Goal: Task Accomplishment & Management: Manage account settings

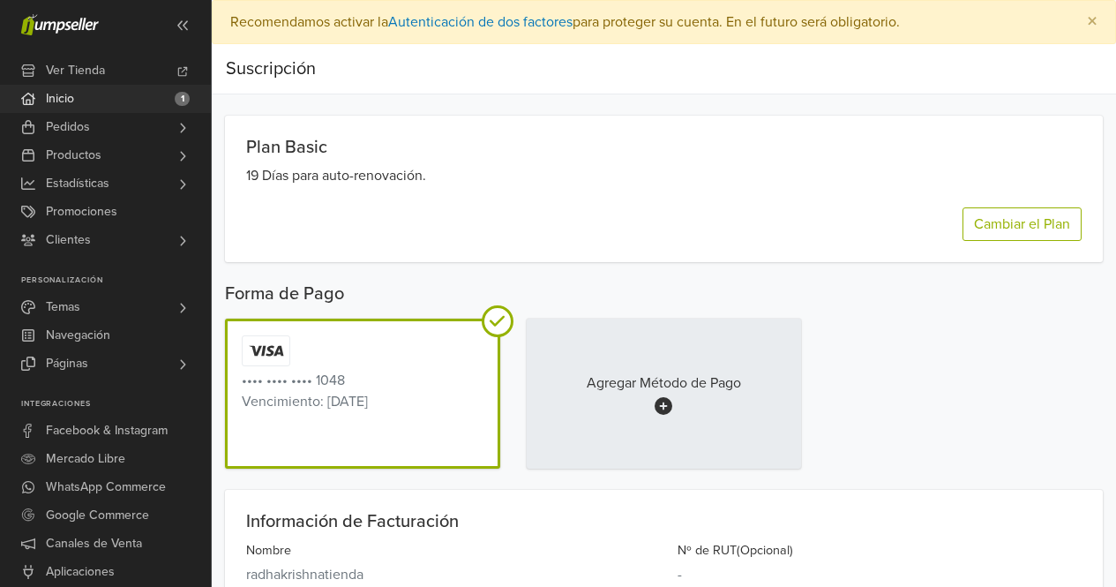
click at [114, 107] on link "Inicio 1" at bounding box center [105, 99] width 211 height 28
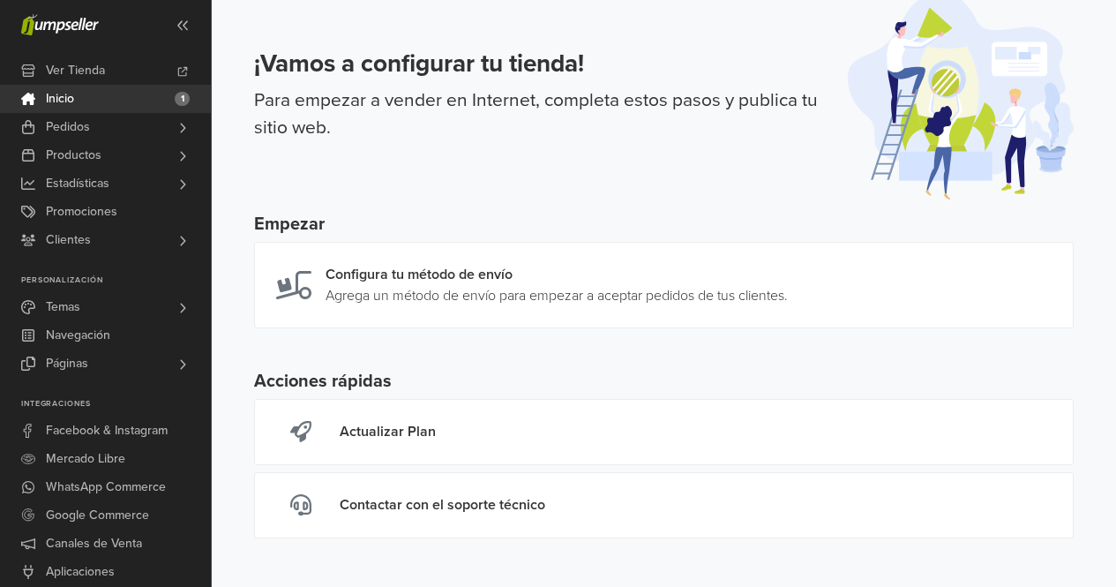
scroll to position [74, 0]
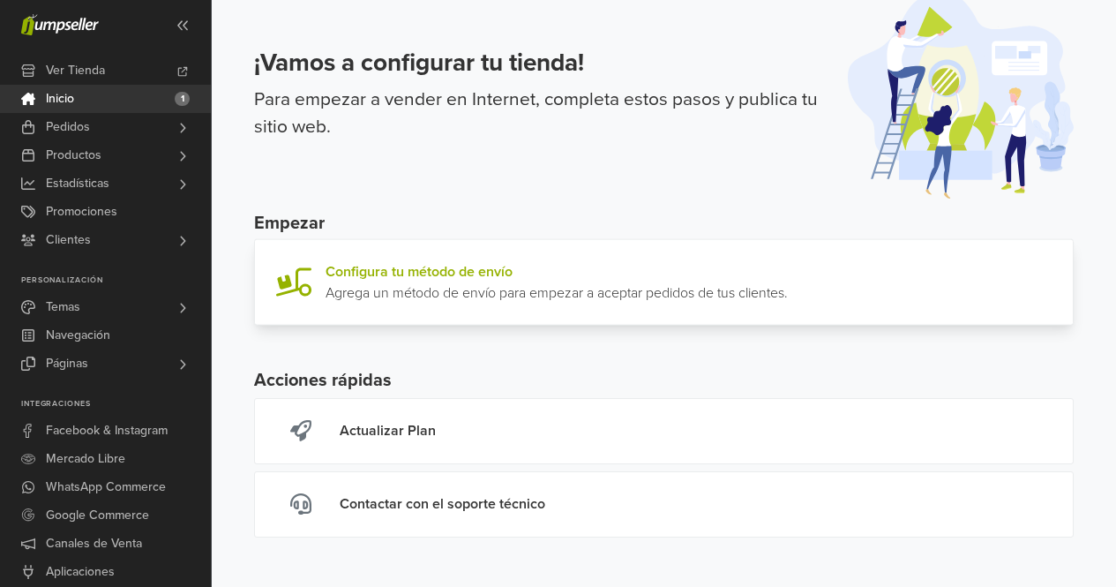
click at [788, 267] on link at bounding box center [788, 282] width 0 height 42
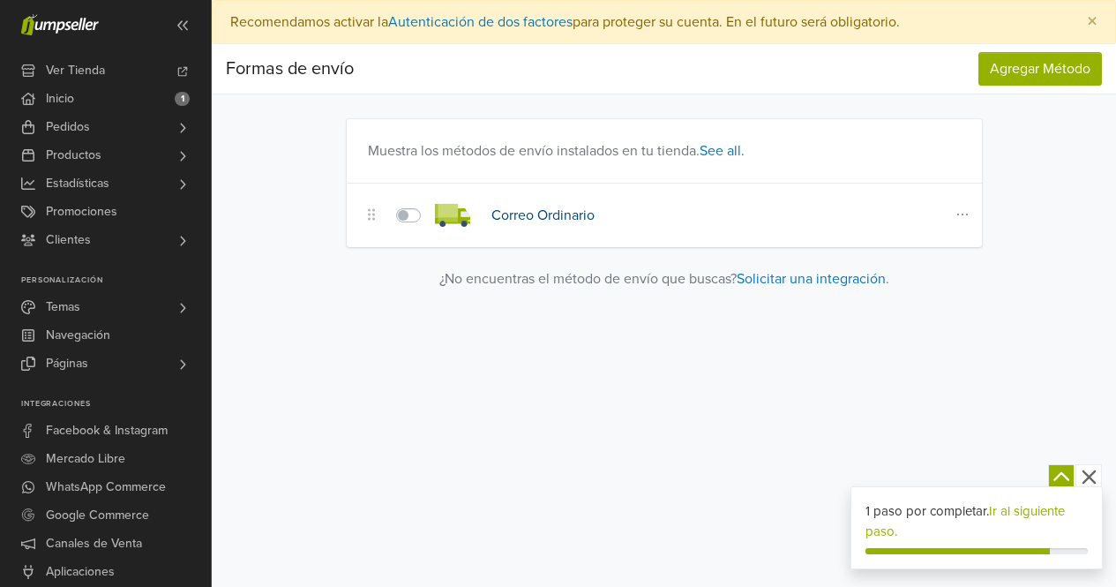
click at [535, 214] on link "Correo Ordinario" at bounding box center [543, 216] width 103 height 18
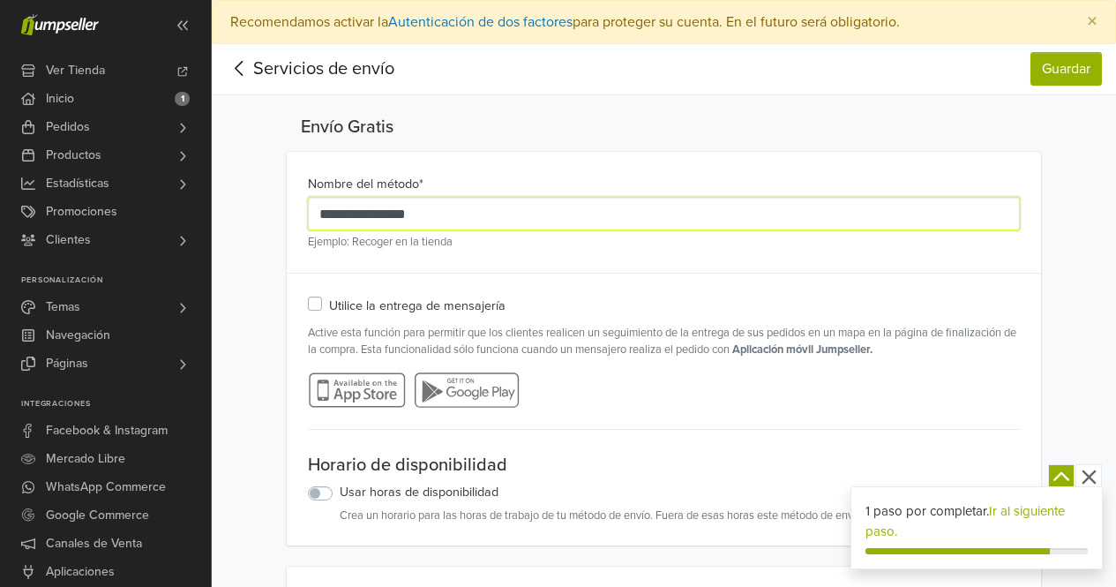
click at [532, 209] on input "**********" at bounding box center [663, 214] width 711 height 34
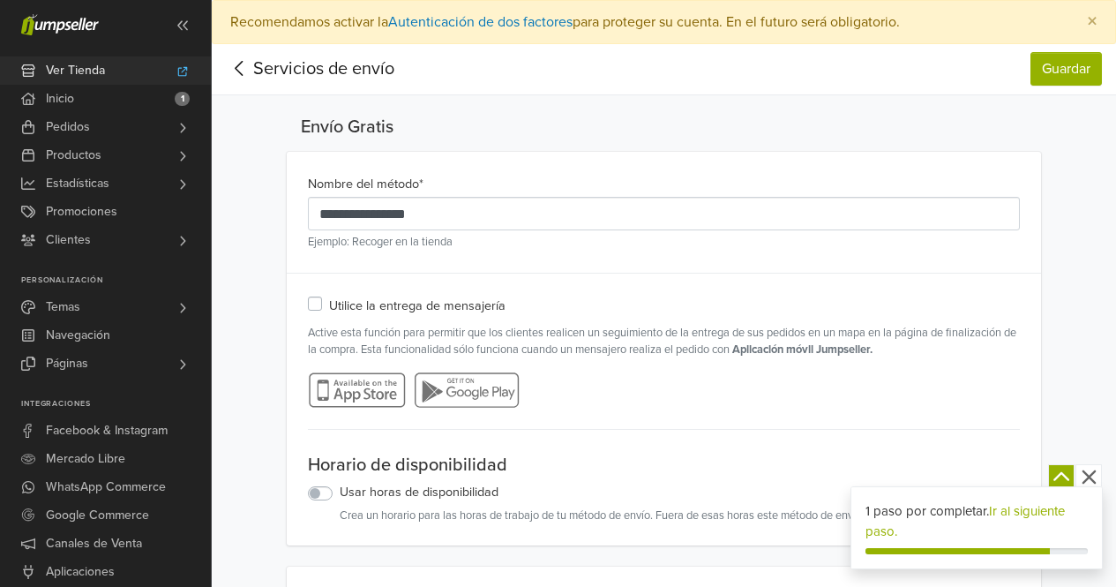
click at [101, 74] on span "Ver Tienda" at bounding box center [75, 70] width 59 height 28
click at [109, 101] on link "Inicio 1" at bounding box center [105, 99] width 211 height 28
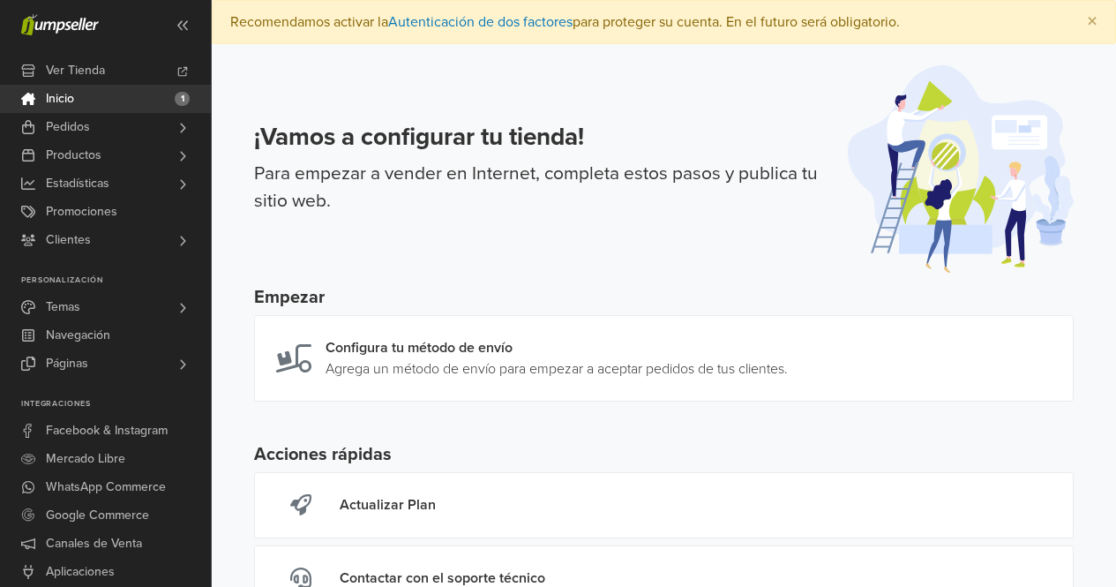
scroll to position [74, 0]
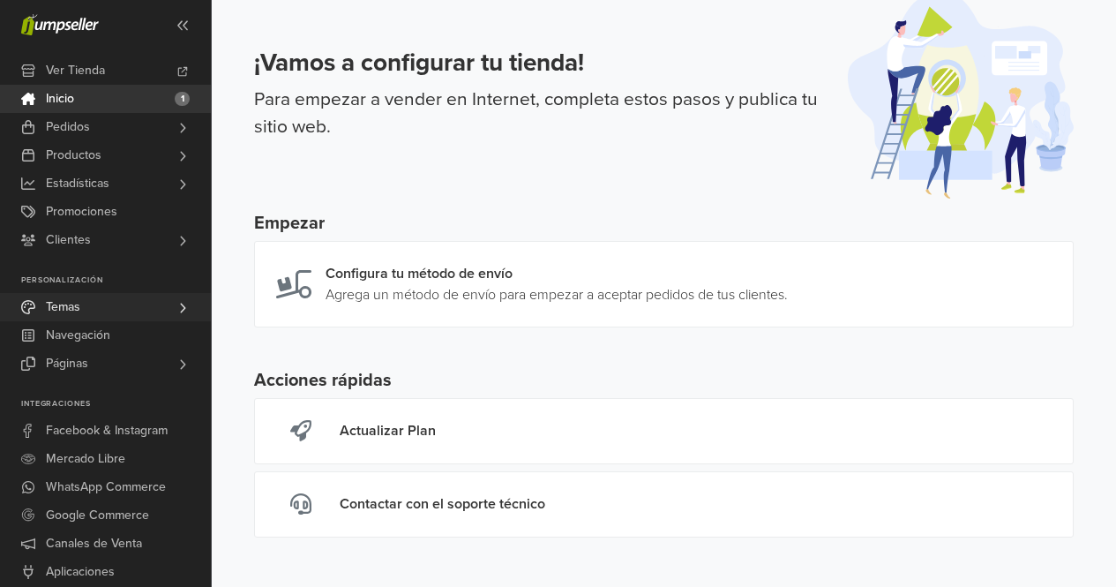
click at [82, 312] on link "Temas" at bounding box center [105, 307] width 211 height 28
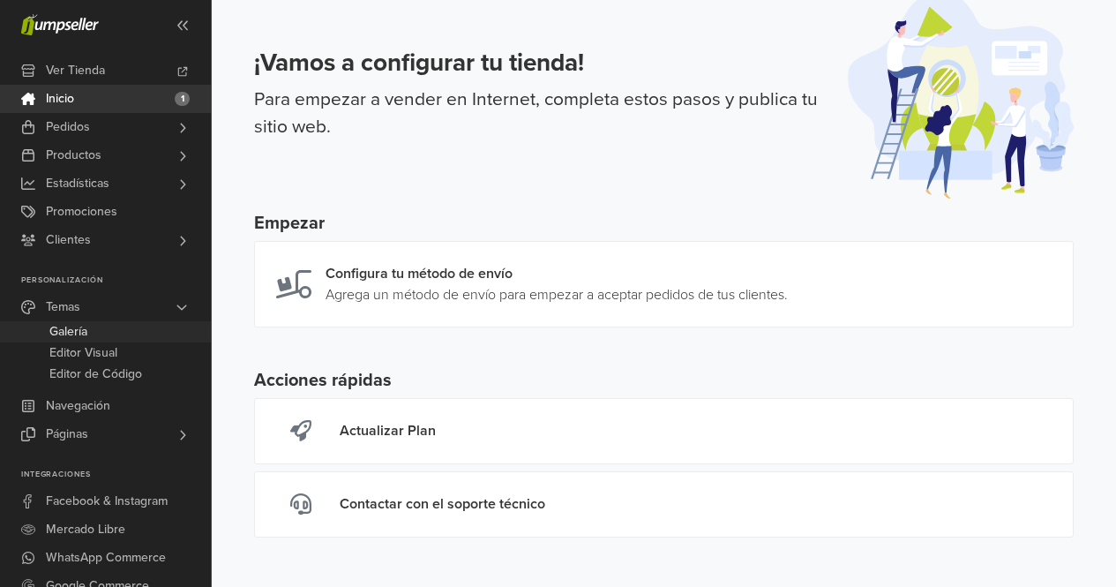
click at [92, 334] on link "Galería" at bounding box center [105, 331] width 211 height 21
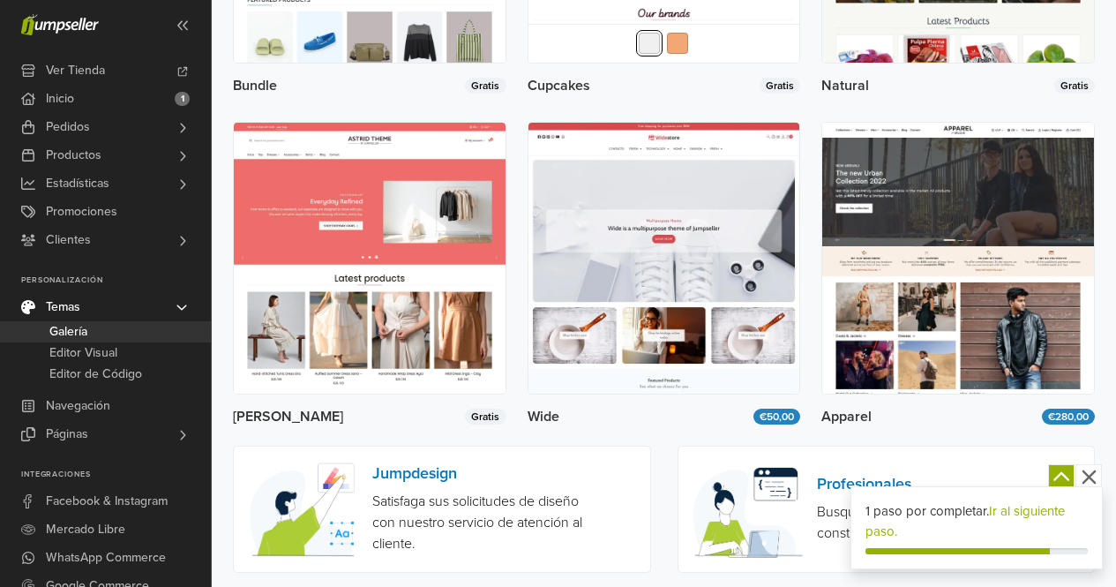
scroll to position [3296, 0]
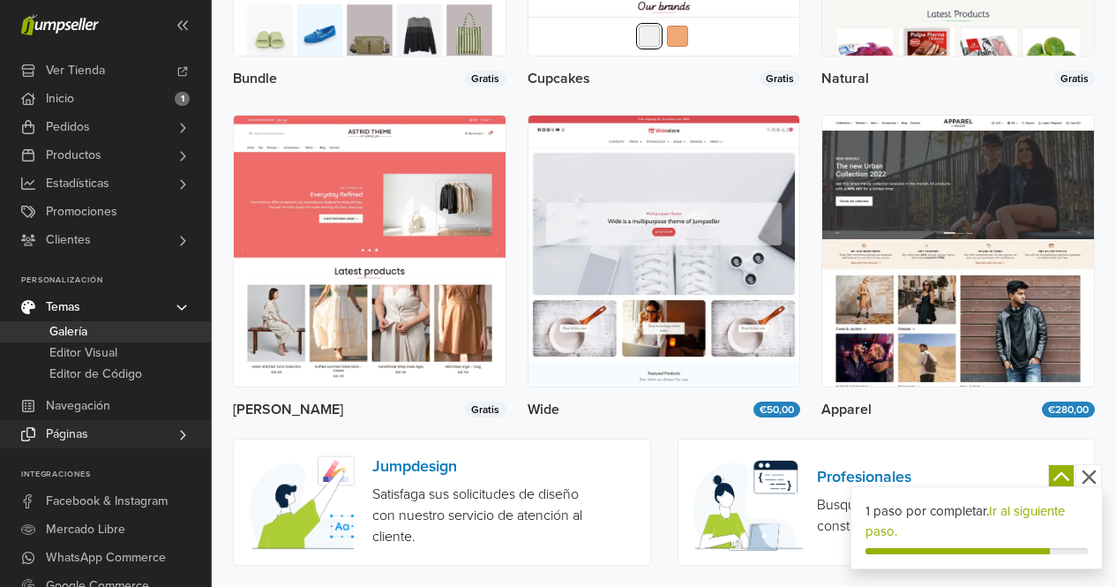
click at [87, 440] on span "Páginas" at bounding box center [67, 434] width 42 height 28
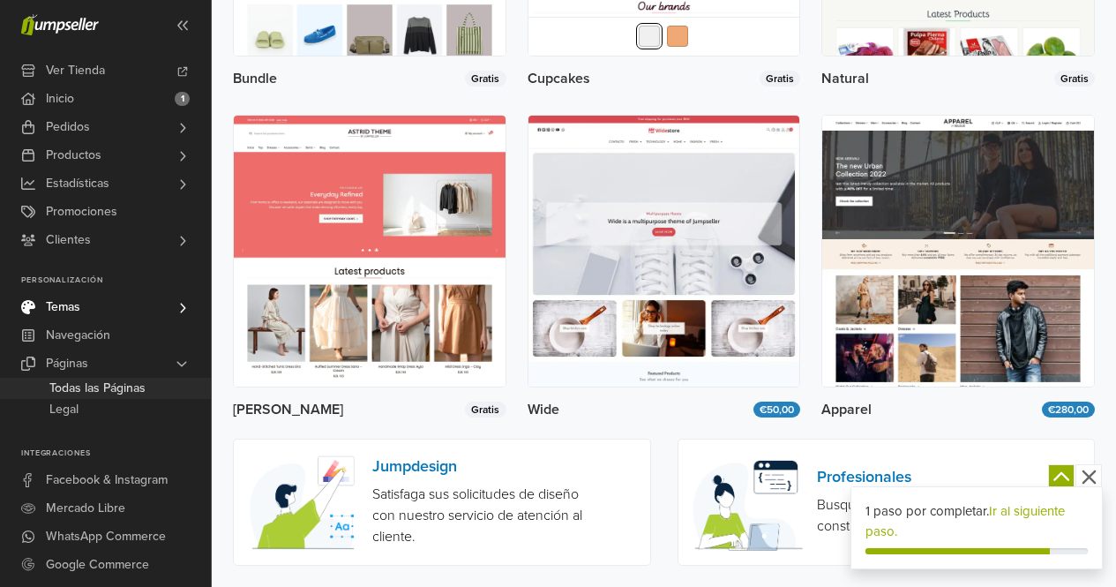
click at [97, 396] on span "Todas las Páginas" at bounding box center [97, 388] width 96 height 21
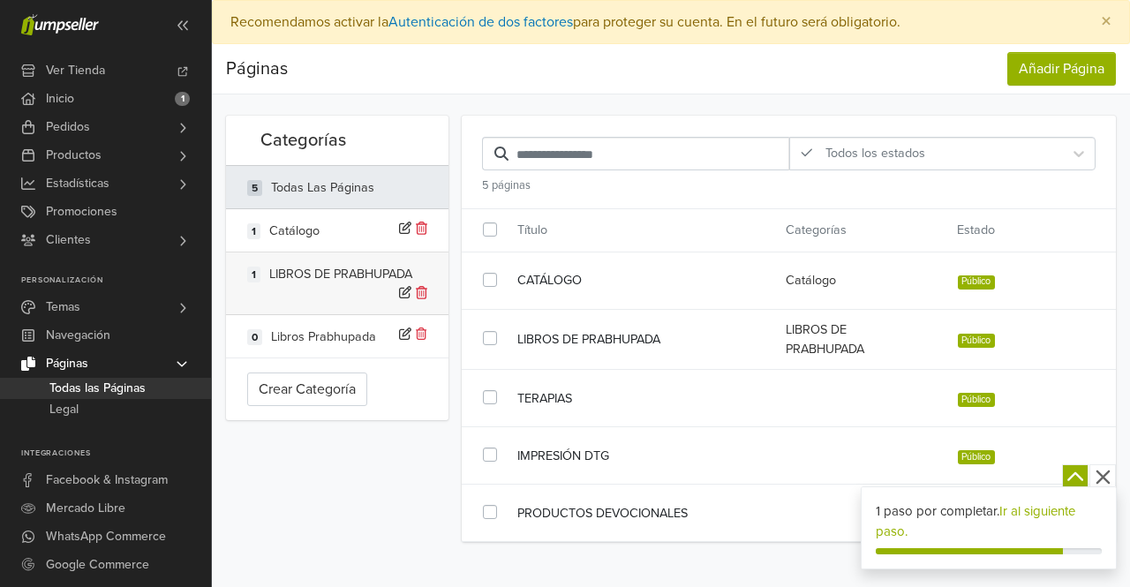
click at [401, 292] on icon at bounding box center [405, 292] width 12 height 12
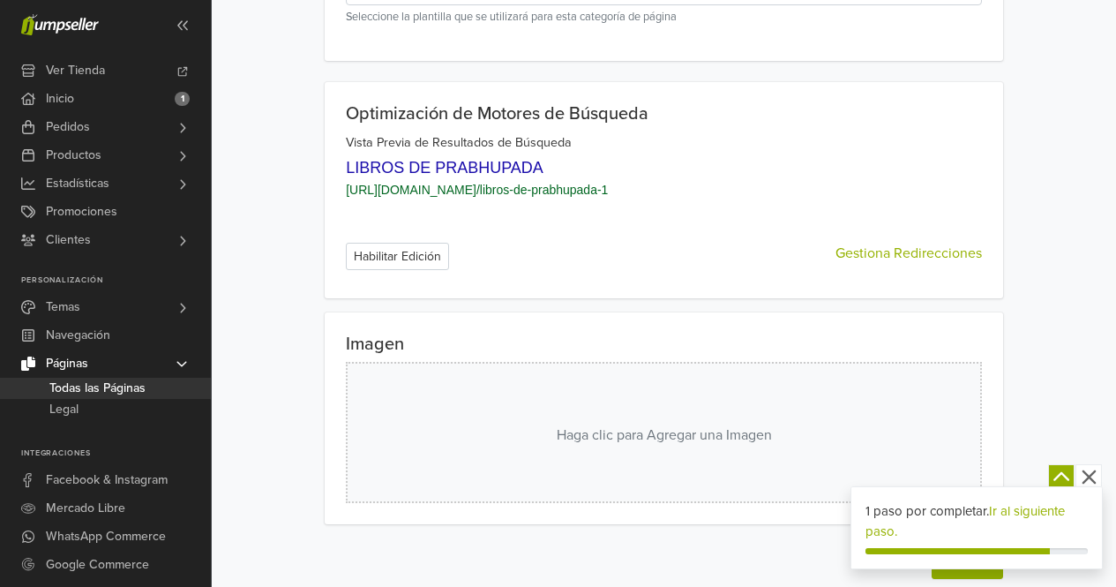
scroll to position [569, 0]
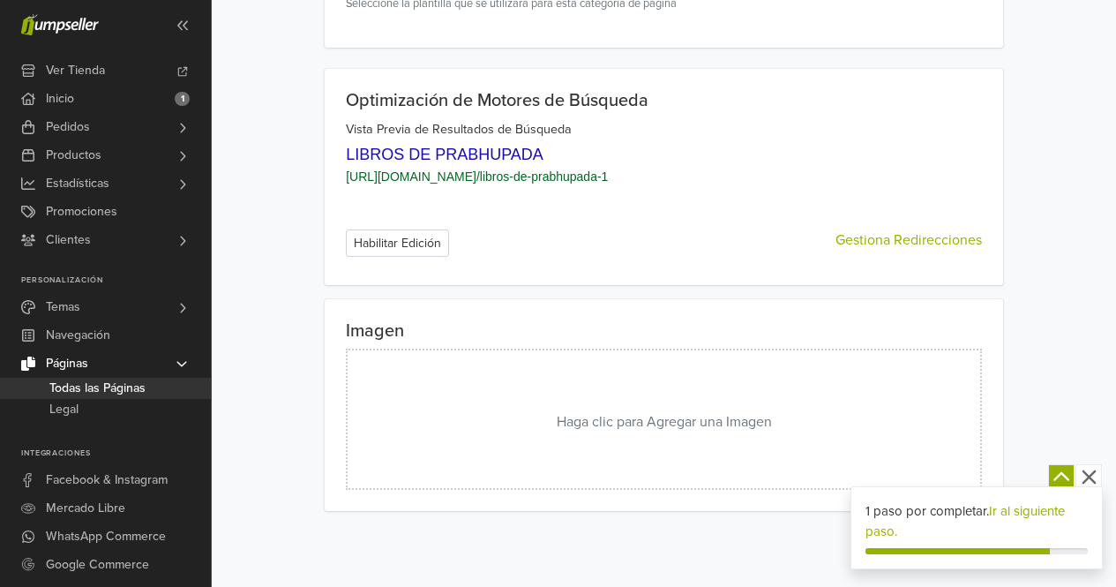
click at [557, 402] on button "Haga clic para Agregar una Imagen" at bounding box center [664, 419] width 636 height 141
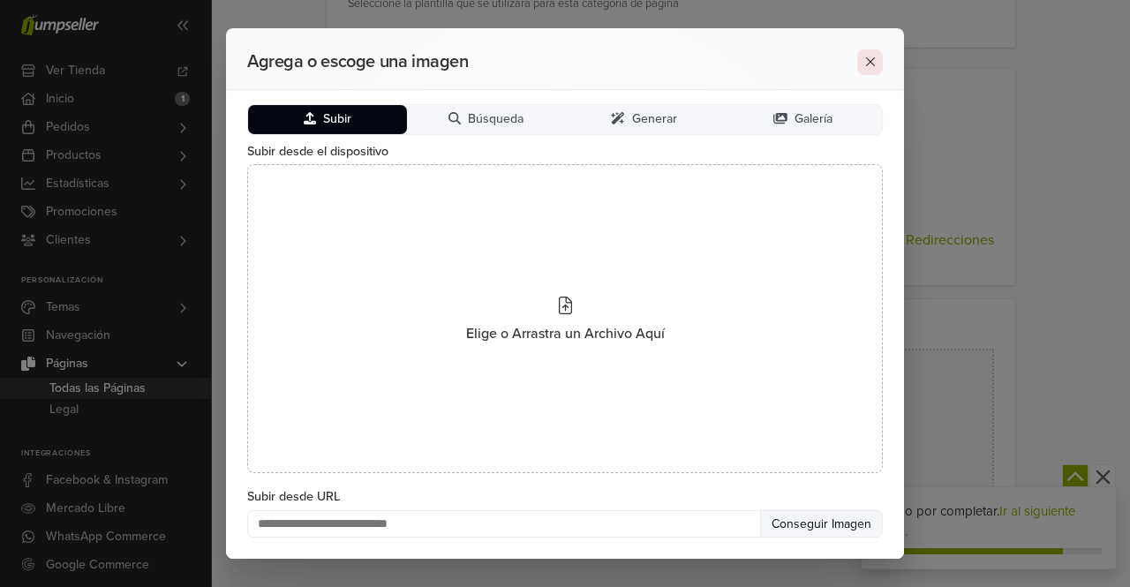
click at [868, 61] on icon at bounding box center [870, 62] width 14 height 14
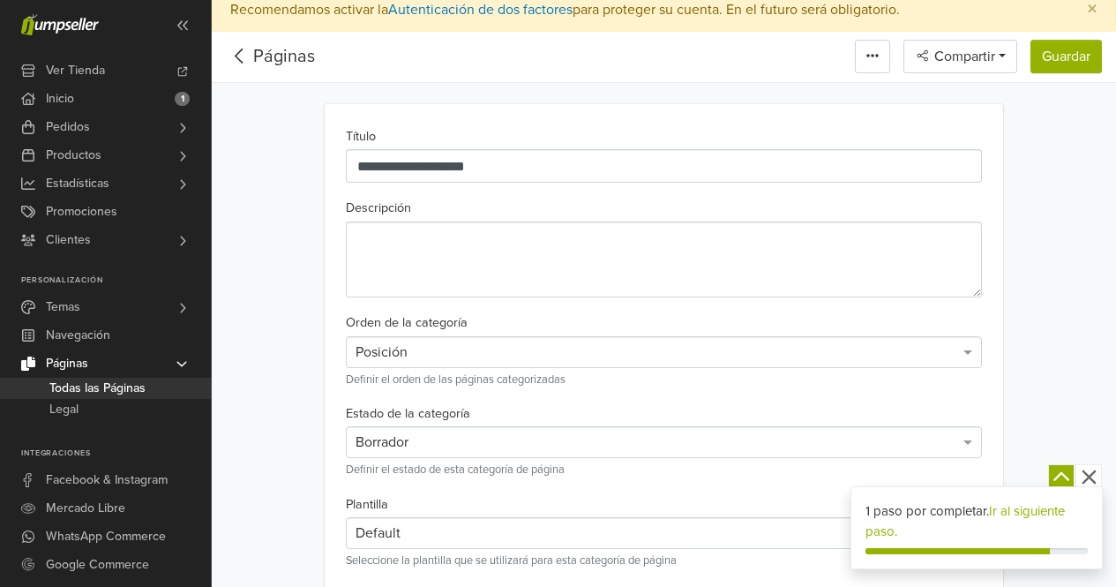
scroll to position [0, 0]
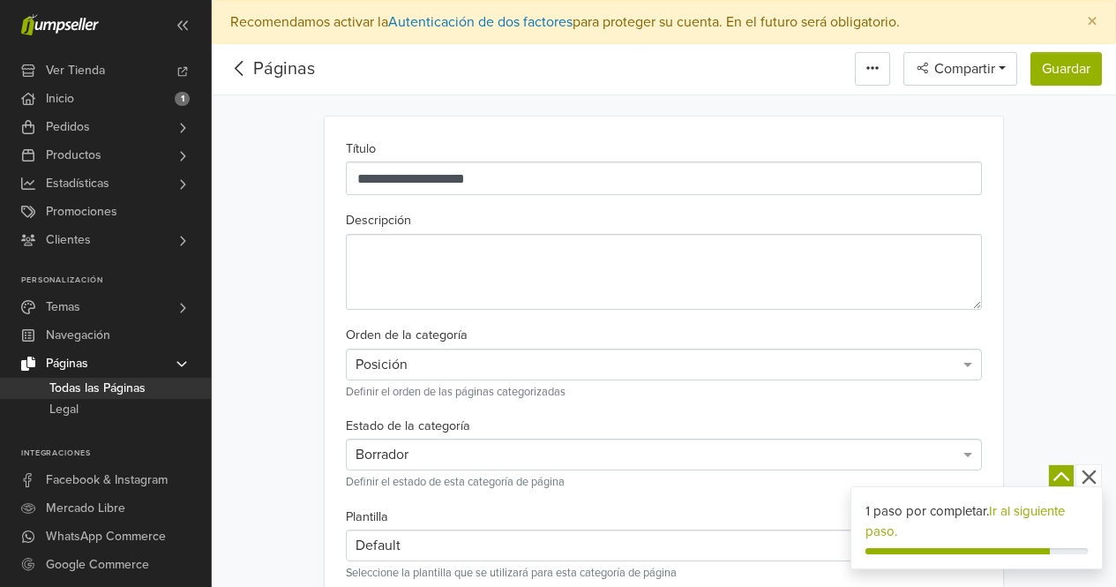
click at [245, 64] on icon at bounding box center [239, 68] width 27 height 22
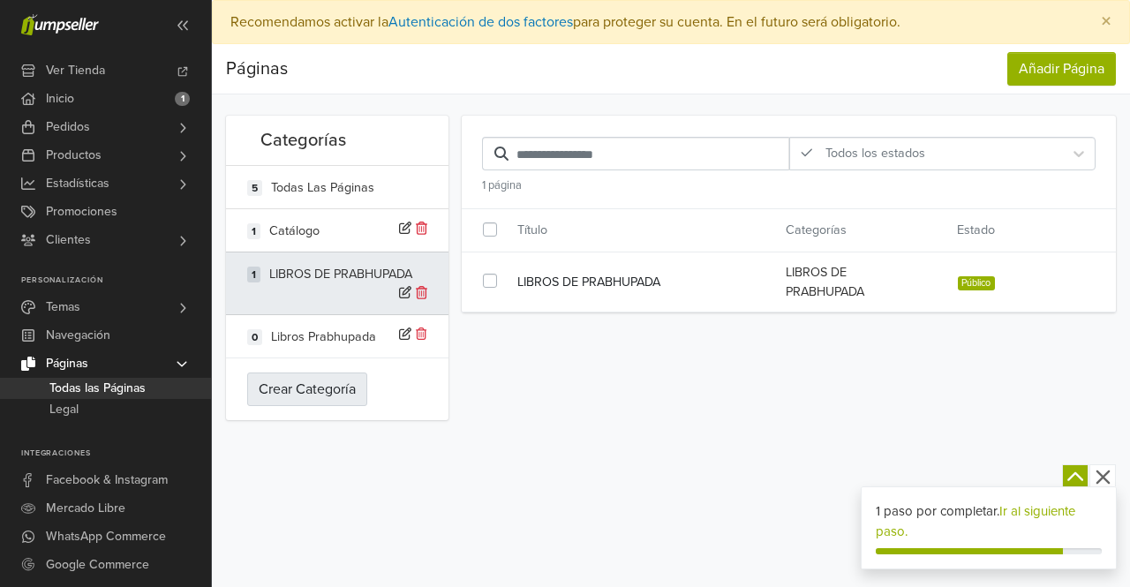
click at [327, 400] on button "Crear Categoría" at bounding box center [307, 389] width 120 height 34
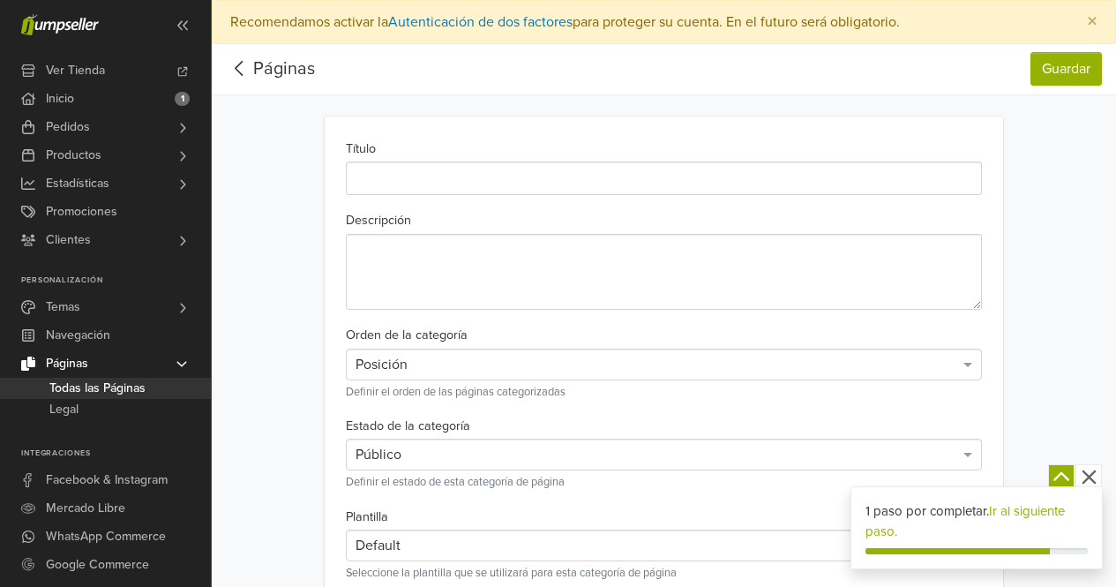
click at [248, 68] on icon at bounding box center [239, 68] width 27 height 22
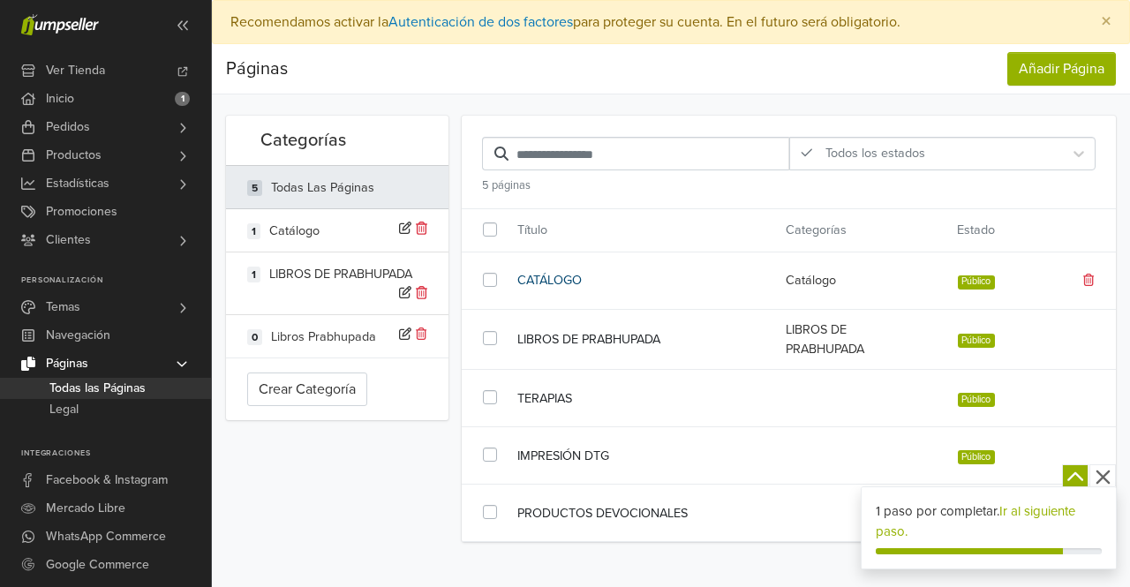
click at [564, 281] on link "CATÁLOGO" at bounding box center [638, 280] width 242 height 19
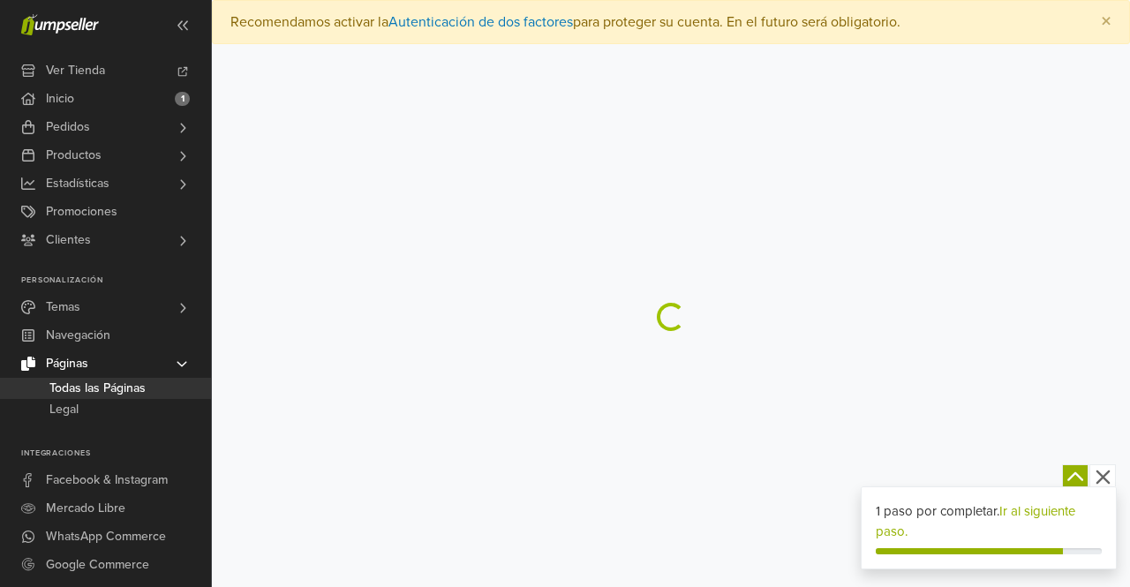
select select "*******"
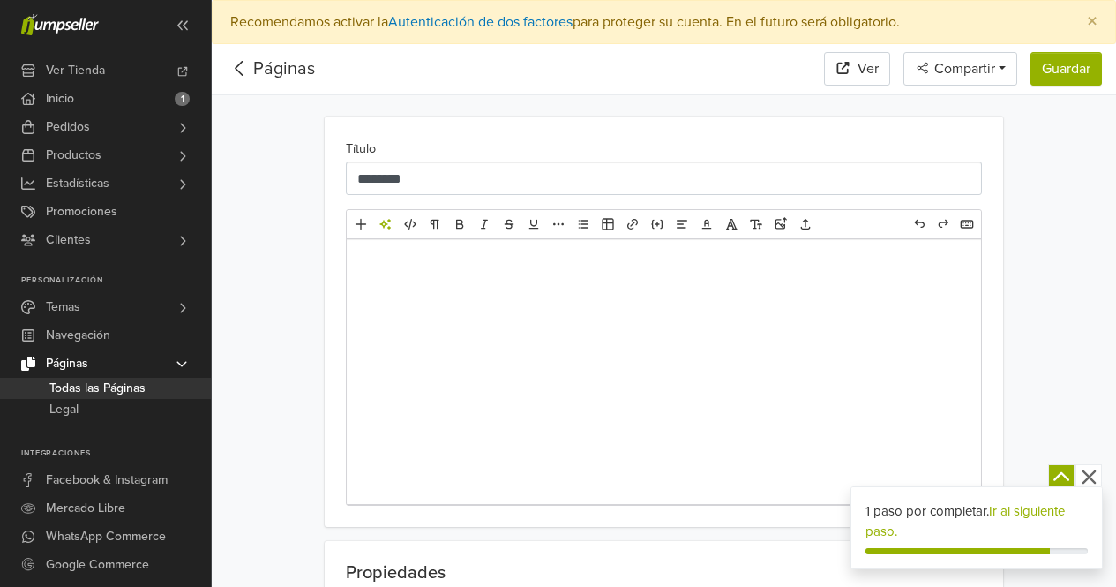
click at [564, 281] on div at bounding box center [664, 371] width 635 height 265
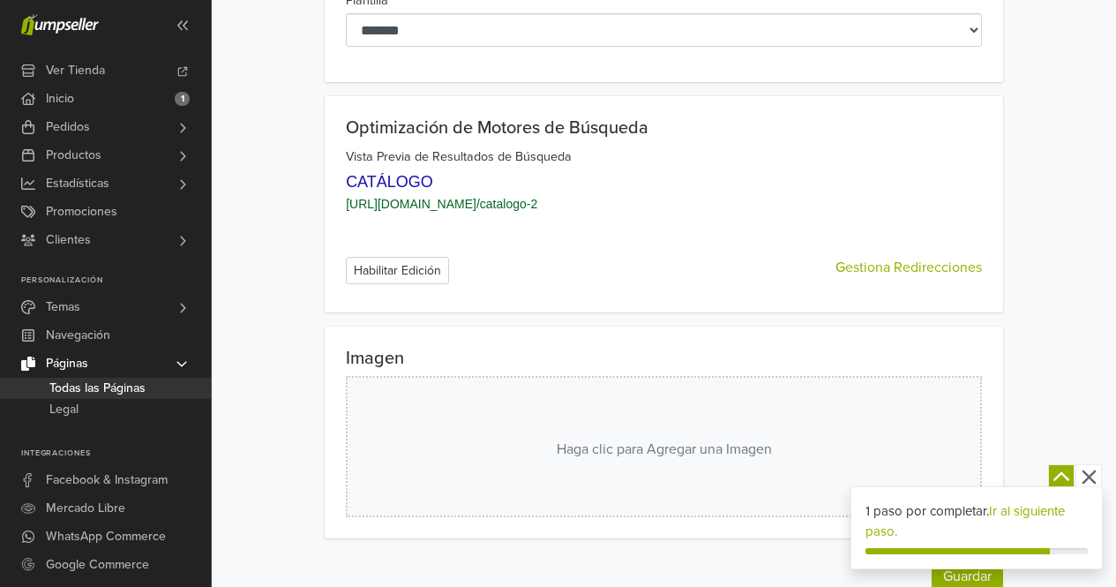
scroll to position [772, 0]
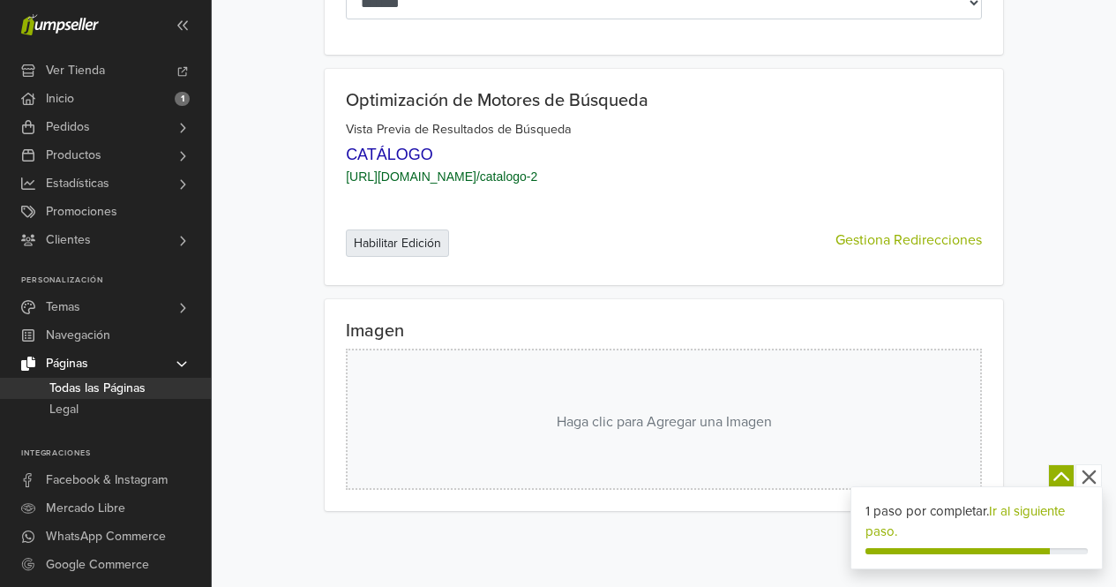
click at [422, 244] on button "Habilitar Edición" at bounding box center [397, 242] width 103 height 27
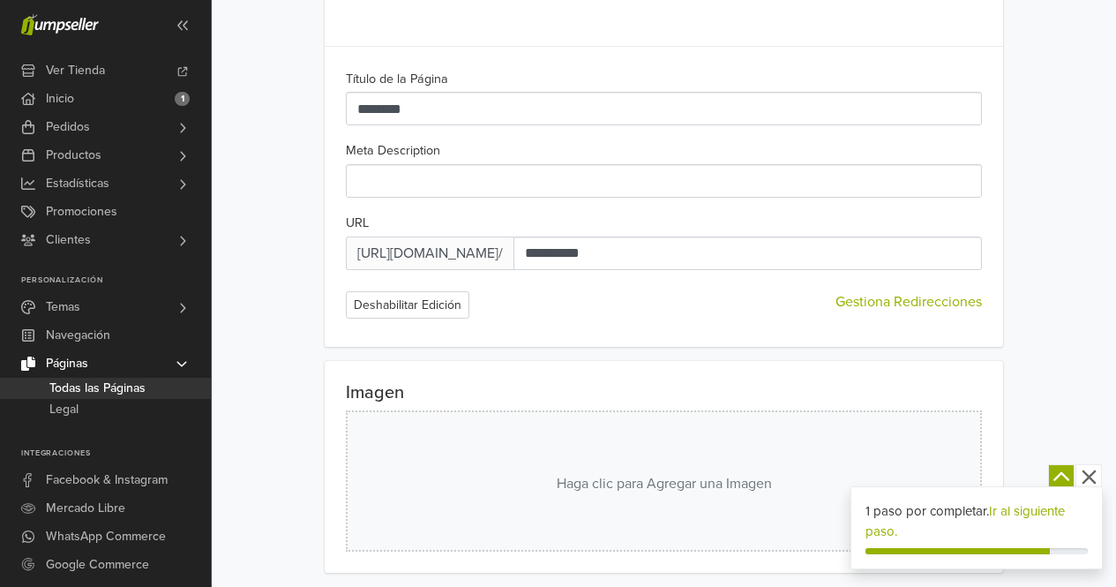
scroll to position [1018, 0]
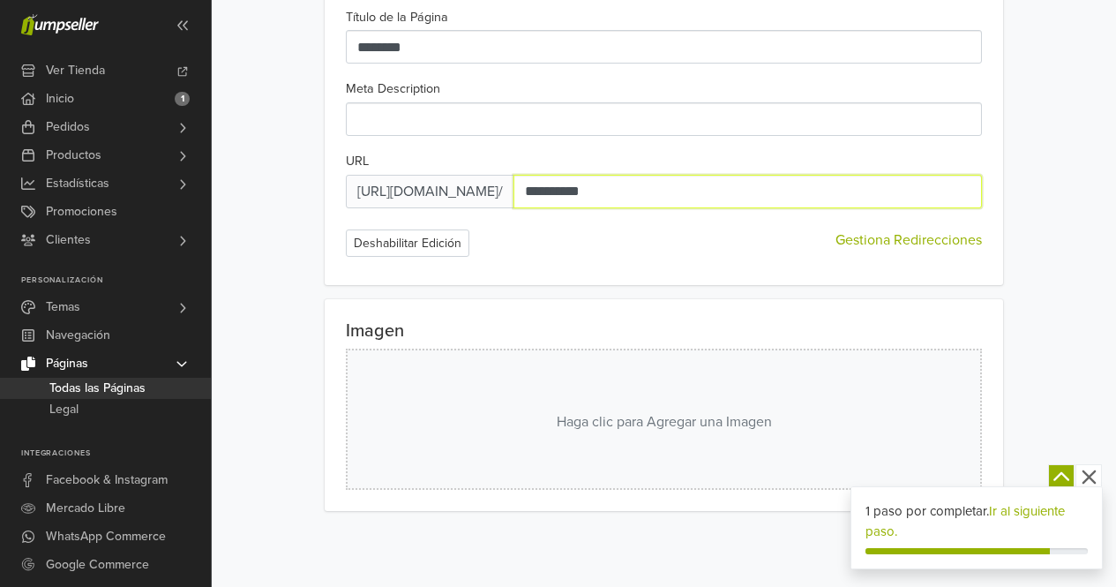
click at [626, 198] on input "**********" at bounding box center [748, 192] width 469 height 34
type input "*"
type input "**********"
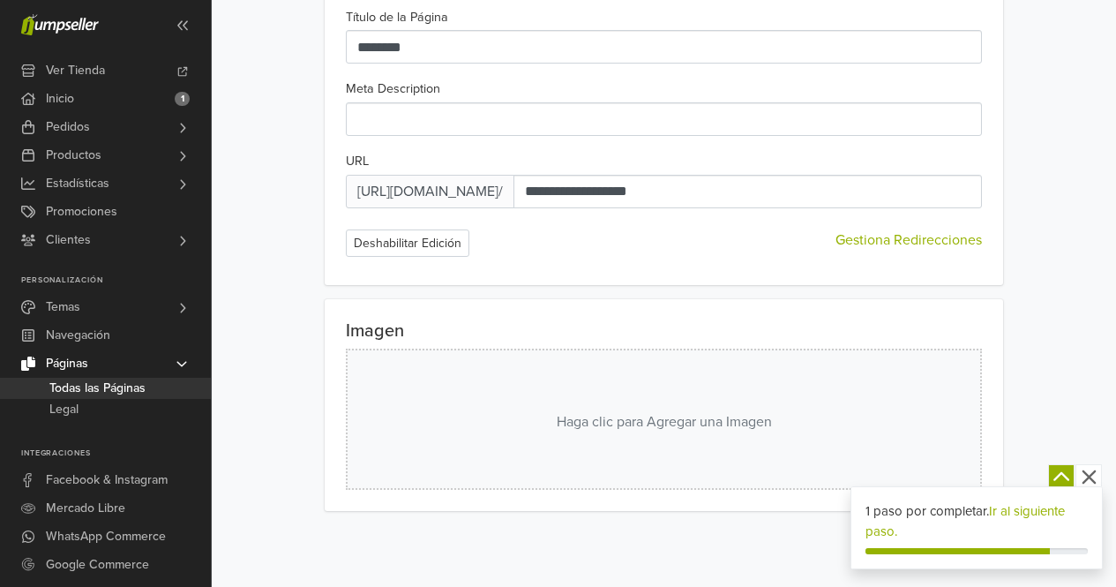
click at [614, 246] on div "Deshabilitar Edición Gestiona Redirecciones" at bounding box center [664, 242] width 636 height 27
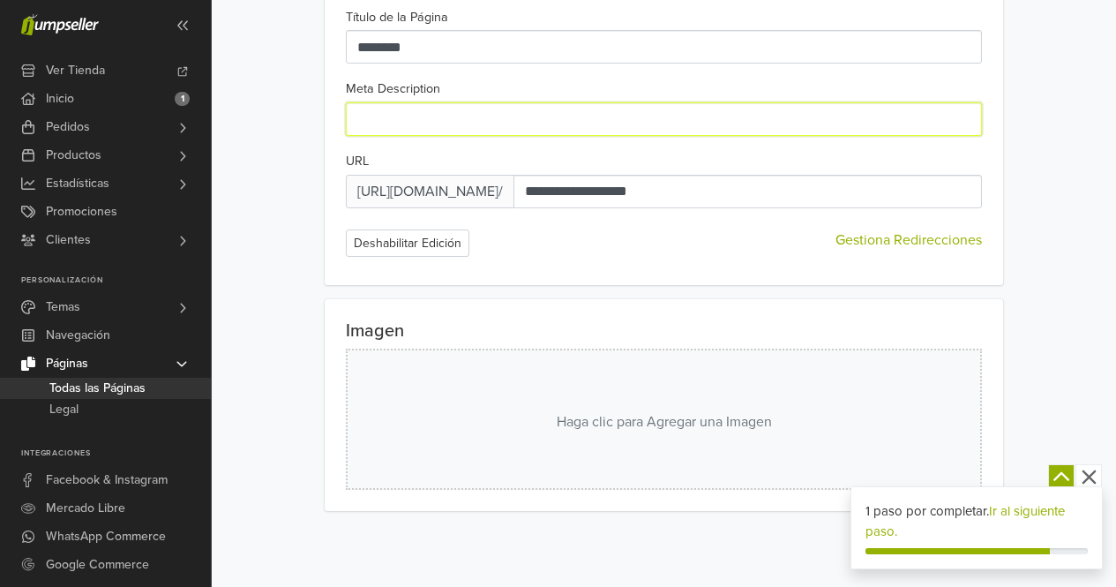
click at [428, 124] on input "text" at bounding box center [664, 119] width 636 height 34
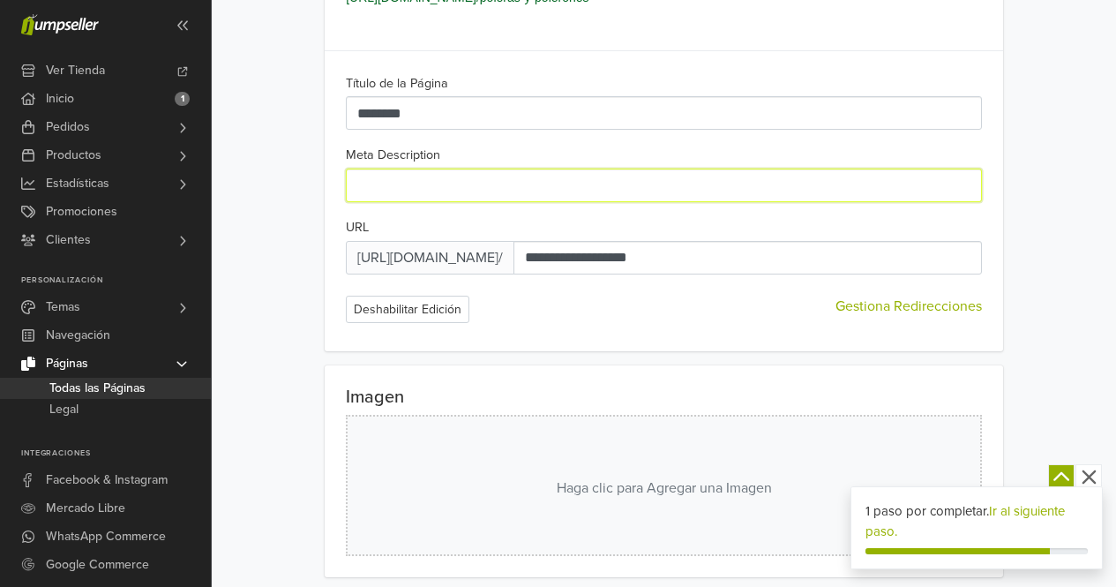
scroll to position [841, 0]
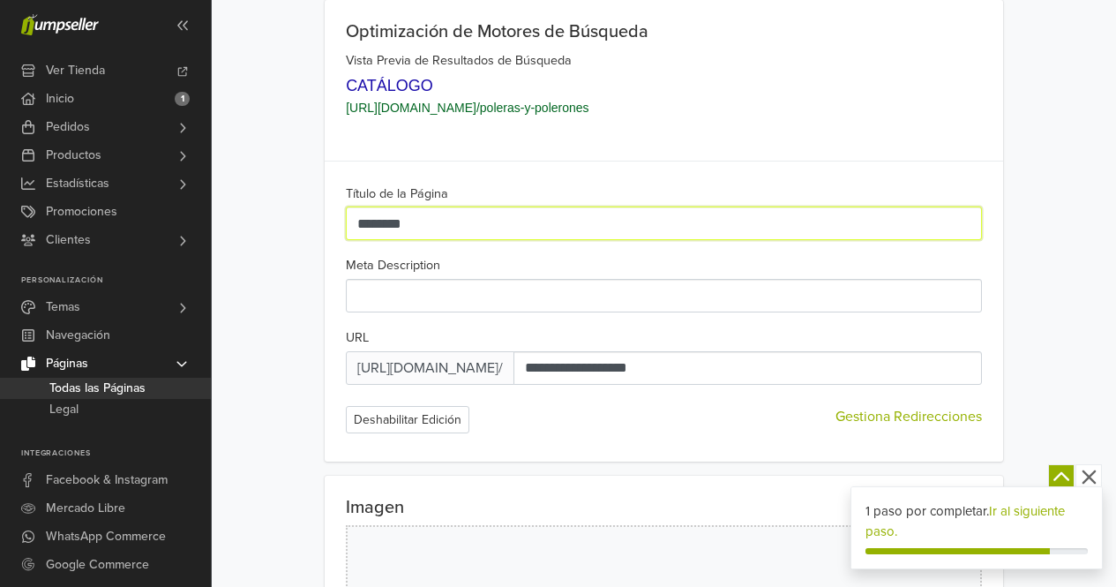
click at [506, 225] on input "********" at bounding box center [664, 224] width 636 height 34
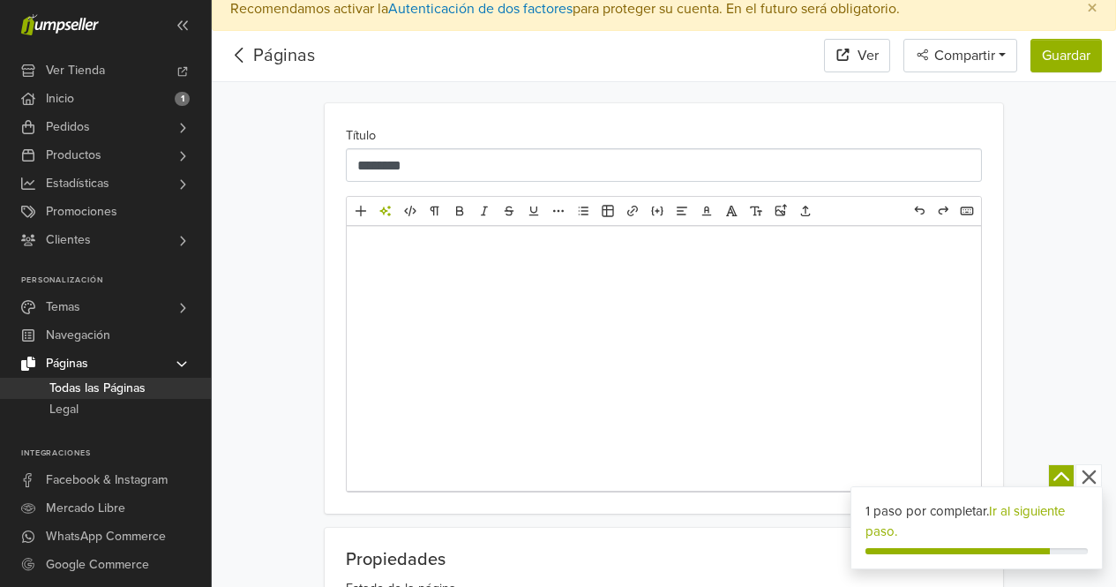
scroll to position [0, 0]
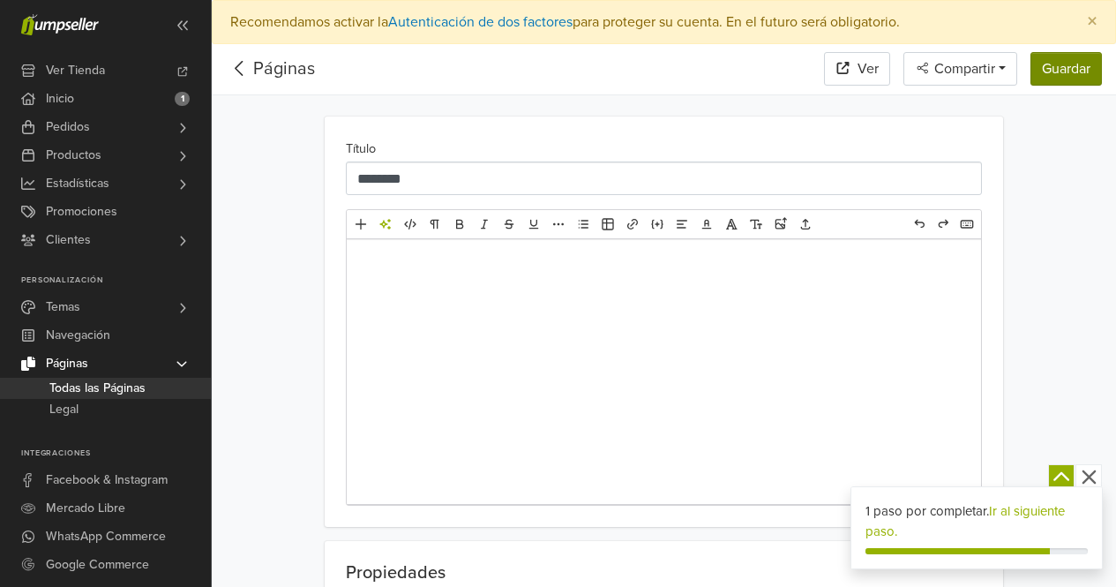
type input "**********"
click at [1040, 69] on button "Guardar" at bounding box center [1066, 69] width 71 height 34
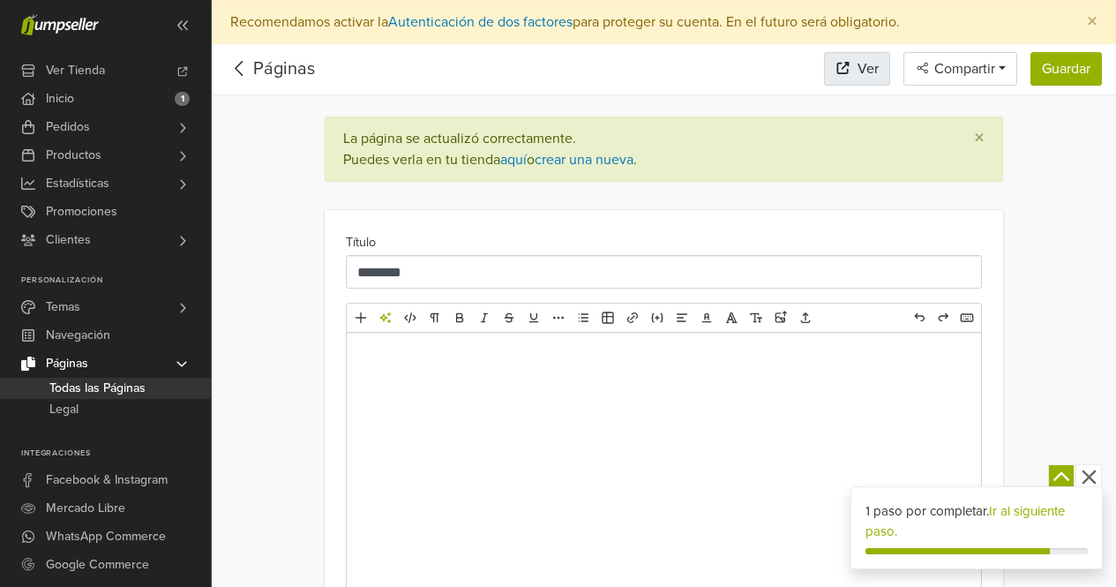
click at [838, 79] on link "Ver" at bounding box center [857, 69] width 67 height 34
click at [237, 72] on icon at bounding box center [239, 68] width 27 height 22
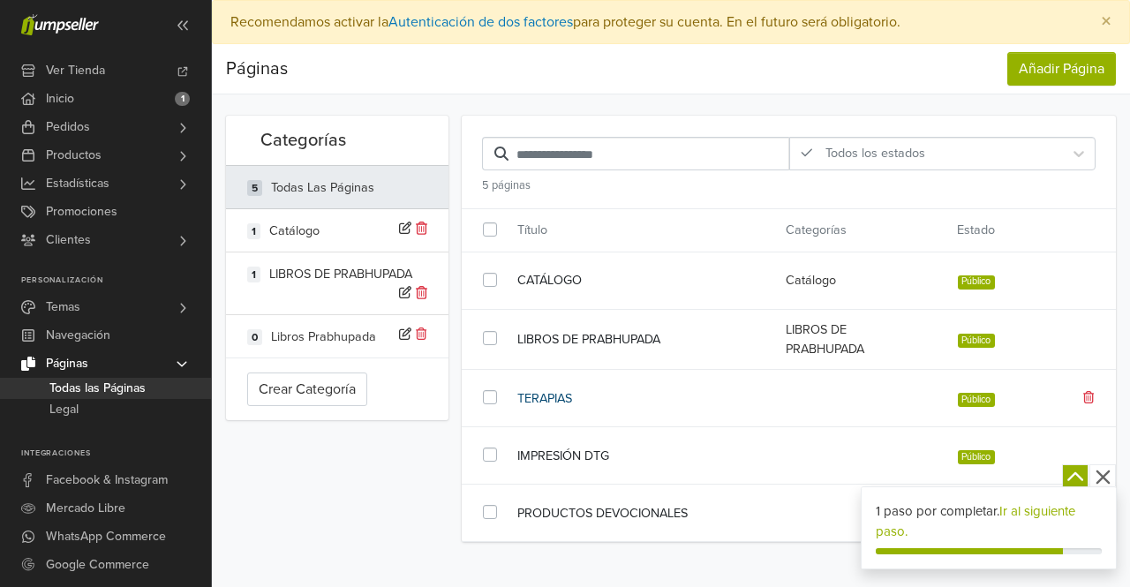
click at [543, 397] on link "TERAPIAS" at bounding box center [638, 398] width 242 height 19
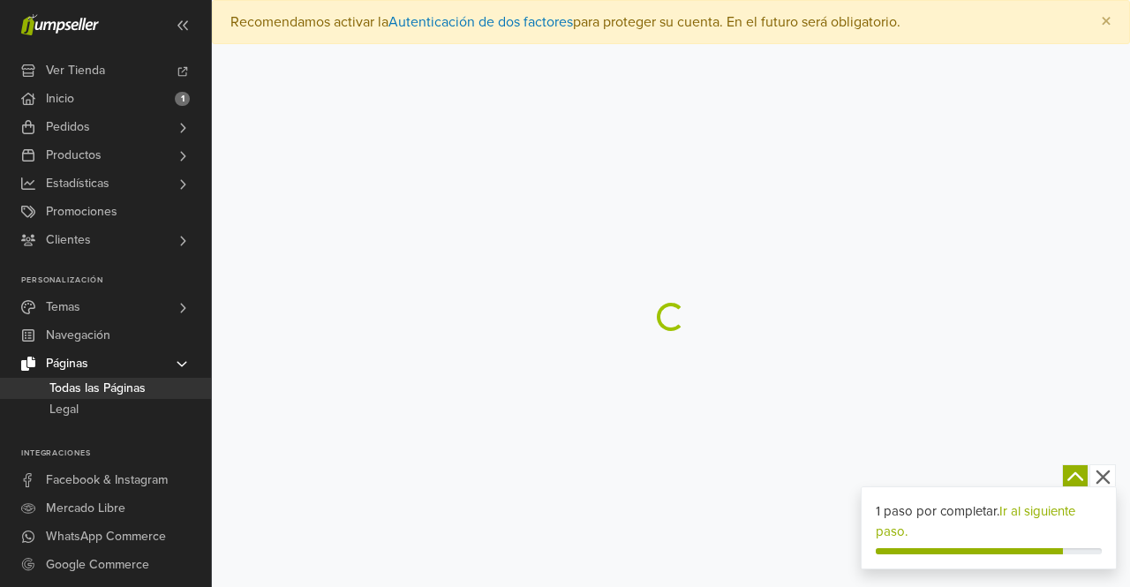
select select "*******"
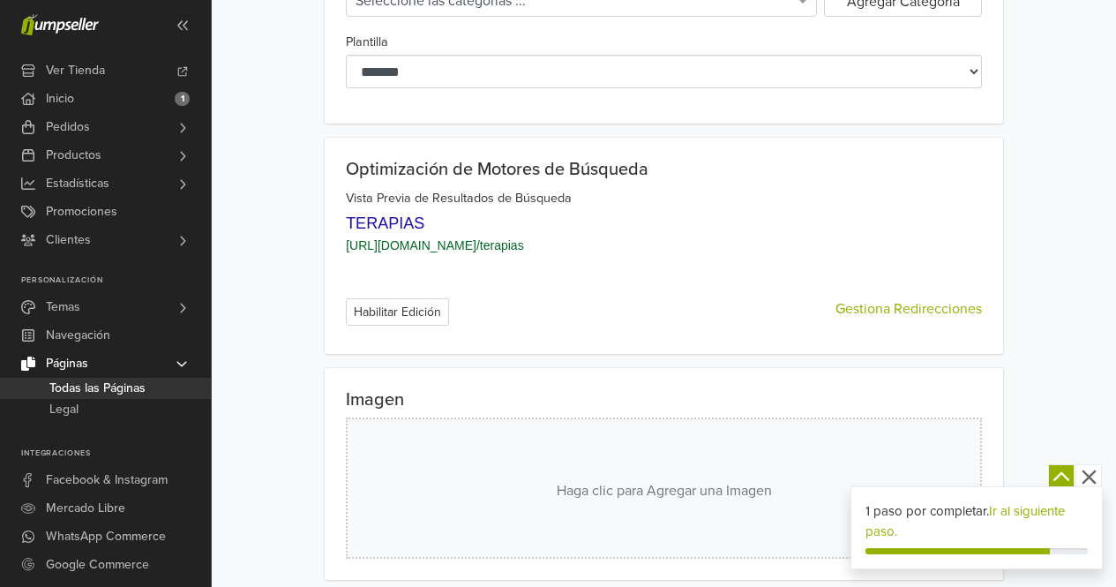
scroll to position [507, 0]
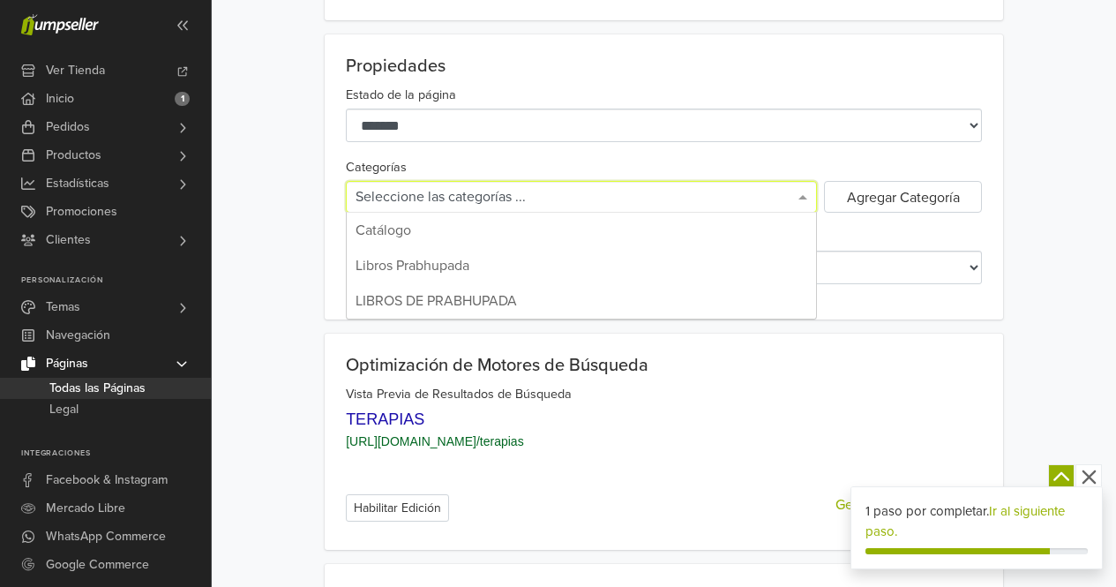
click at [634, 199] on div "Seleccione las categorías ..." at bounding box center [582, 197] width 470 height 30
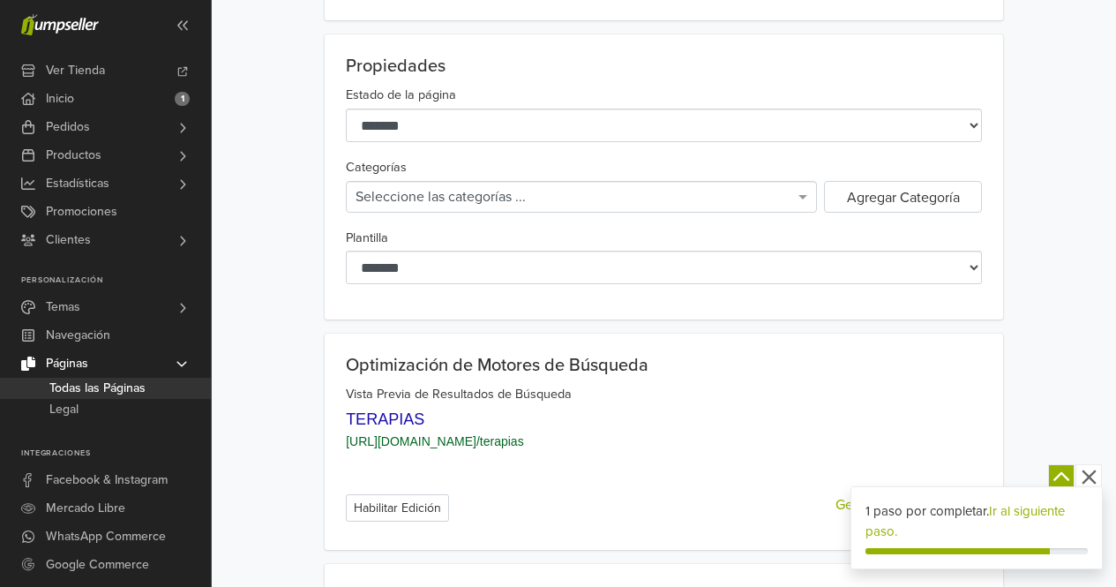
click at [258, 231] on div "**********" at bounding box center [664, 176] width 905 height 285
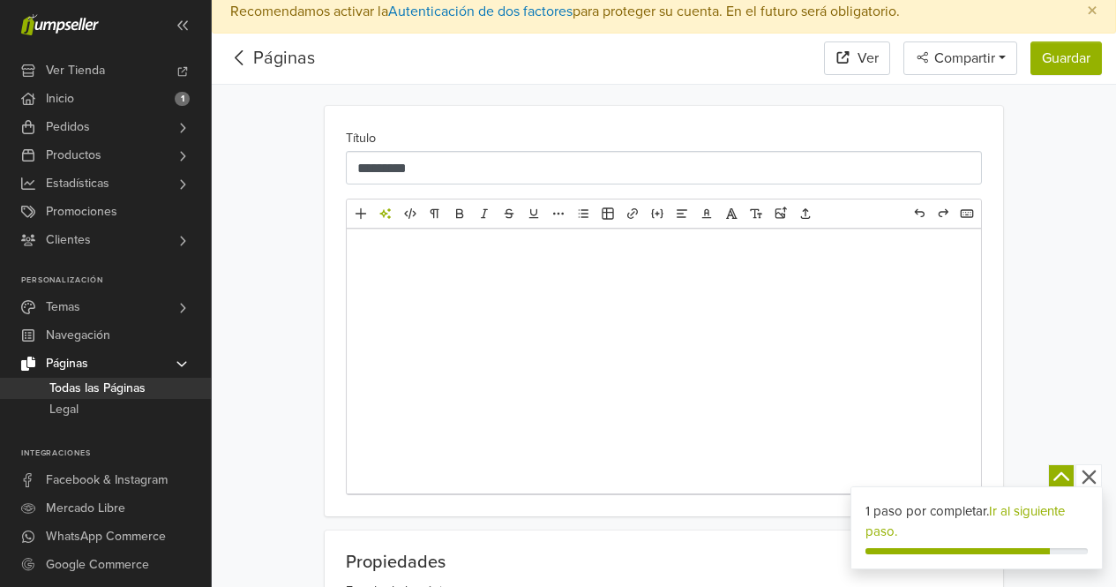
scroll to position [0, 0]
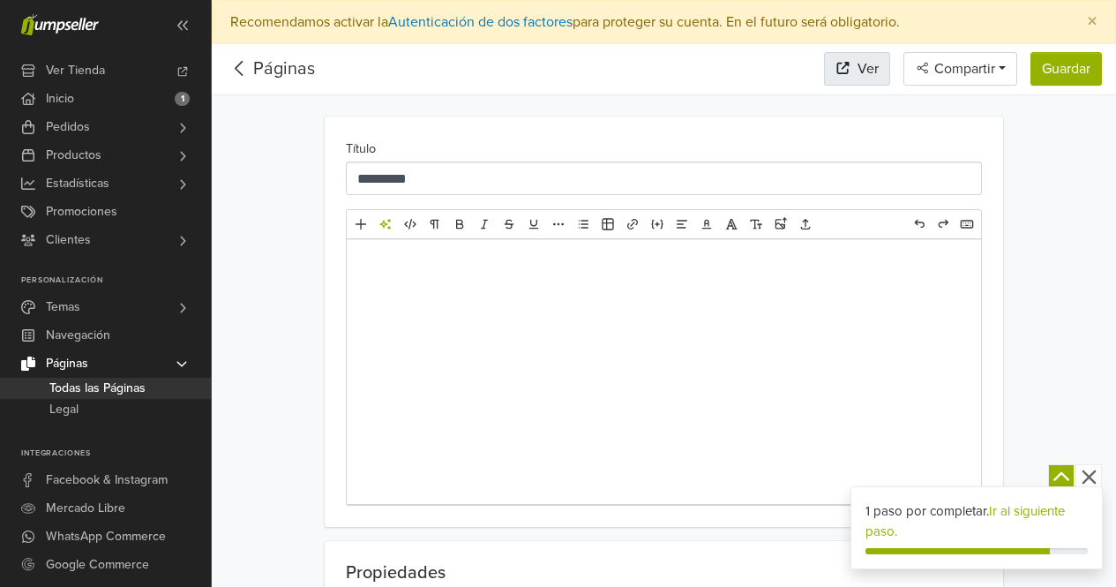
click at [831, 75] on link "Ver" at bounding box center [857, 69] width 67 height 34
drag, startPoint x: 1066, startPoint y: 72, endPoint x: 1043, endPoint y: 72, distance: 22.9
click at [1065, 72] on button "Guardar" at bounding box center [1066, 69] width 71 height 34
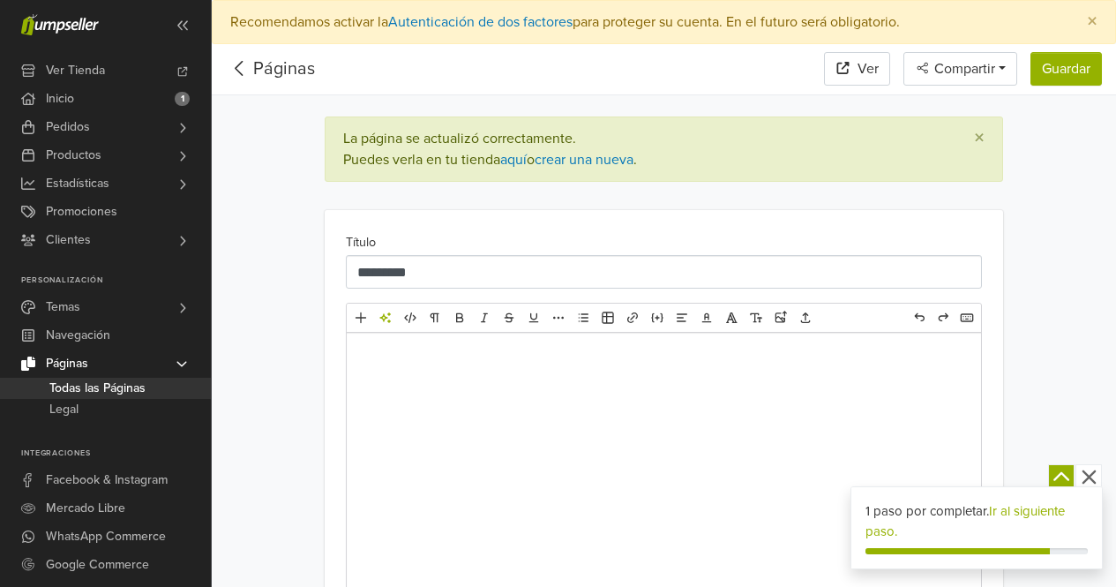
click at [244, 75] on icon at bounding box center [239, 68] width 27 height 22
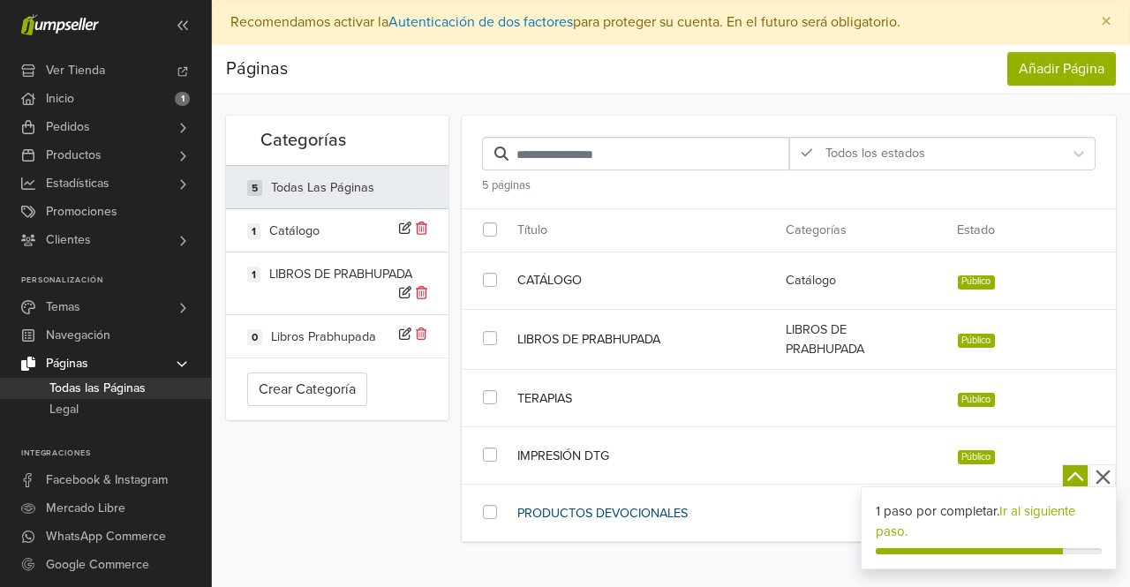
click at [622, 515] on link "PRODUCTOS DEVOCIONALES" at bounding box center [638, 513] width 242 height 19
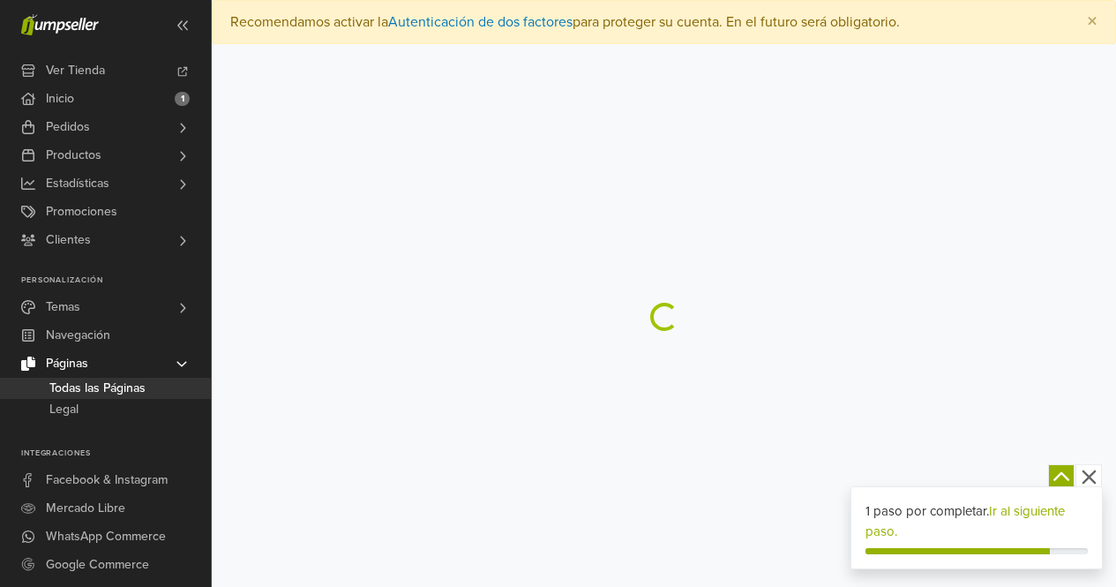
select select "*******"
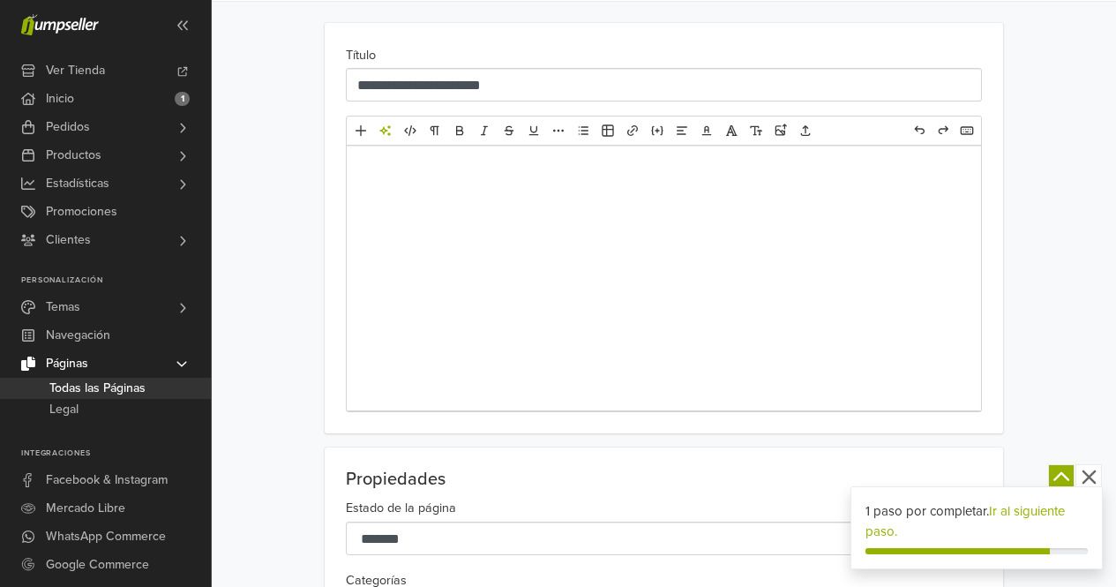
scroll to position [88, 0]
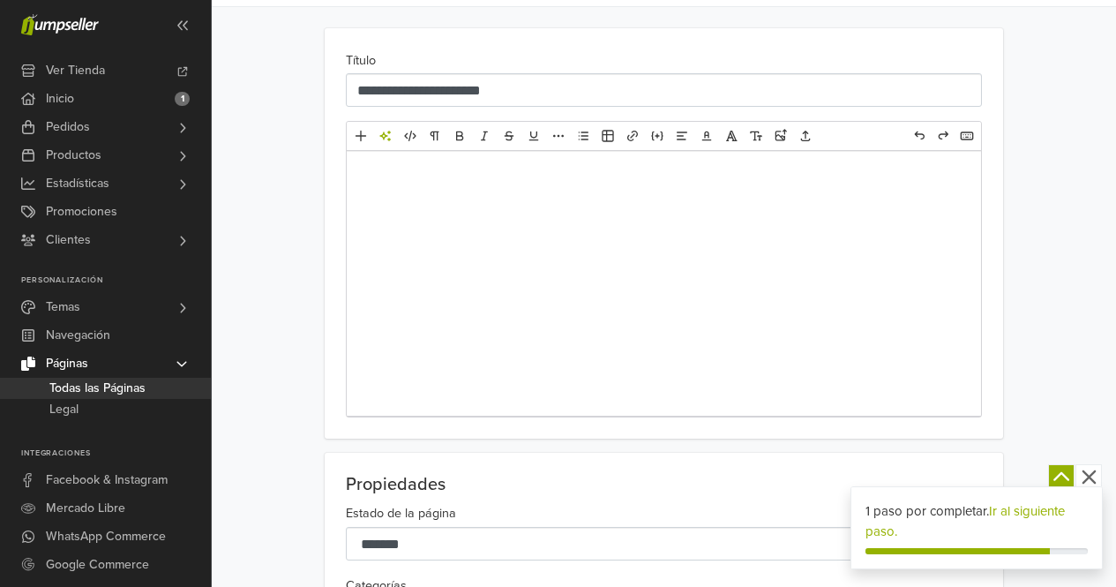
click at [506, 190] on div at bounding box center [664, 283] width 635 height 265
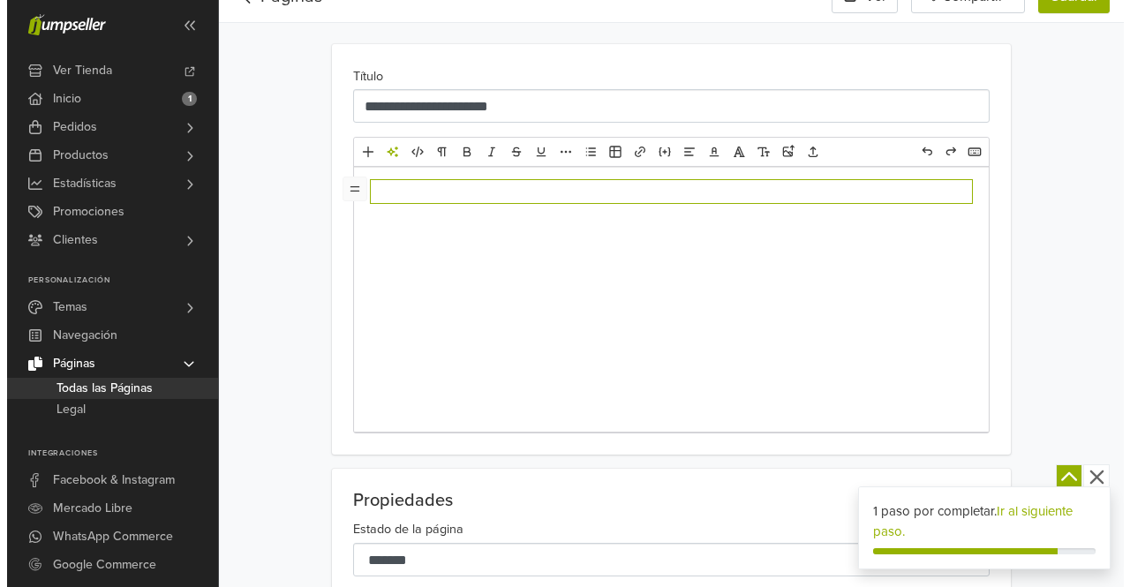
scroll to position [0, 0]
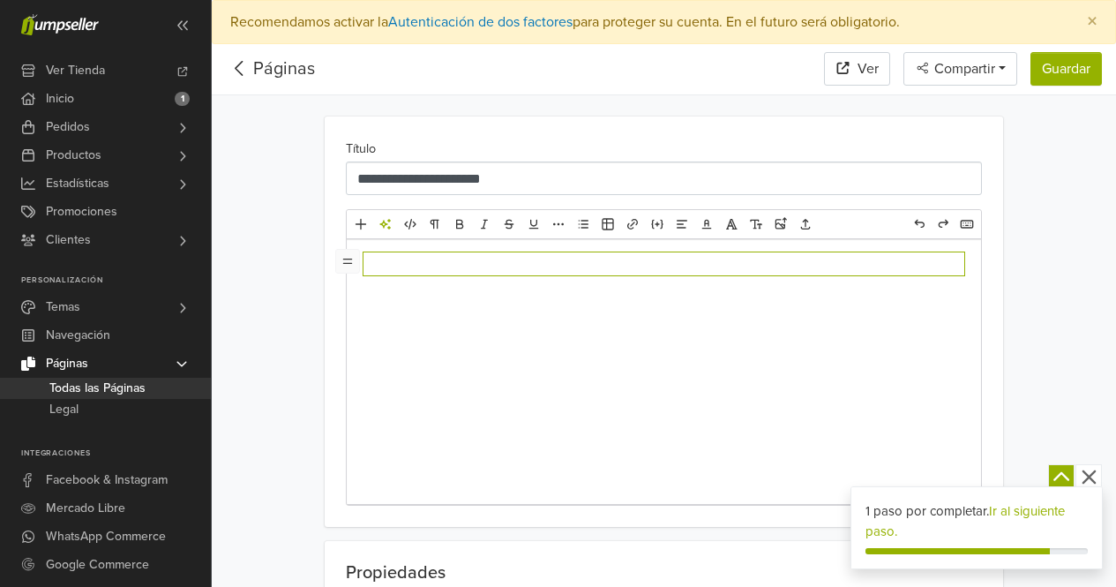
click at [241, 71] on icon at bounding box center [239, 68] width 27 height 22
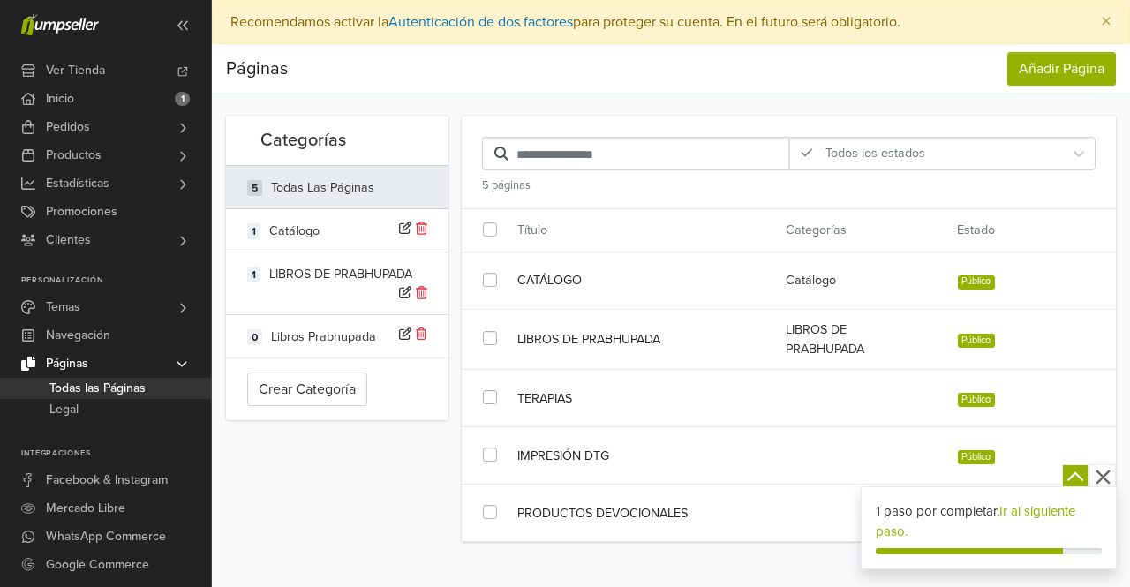
click at [1103, 483] on icon "button" at bounding box center [1103, 477] width 22 height 22
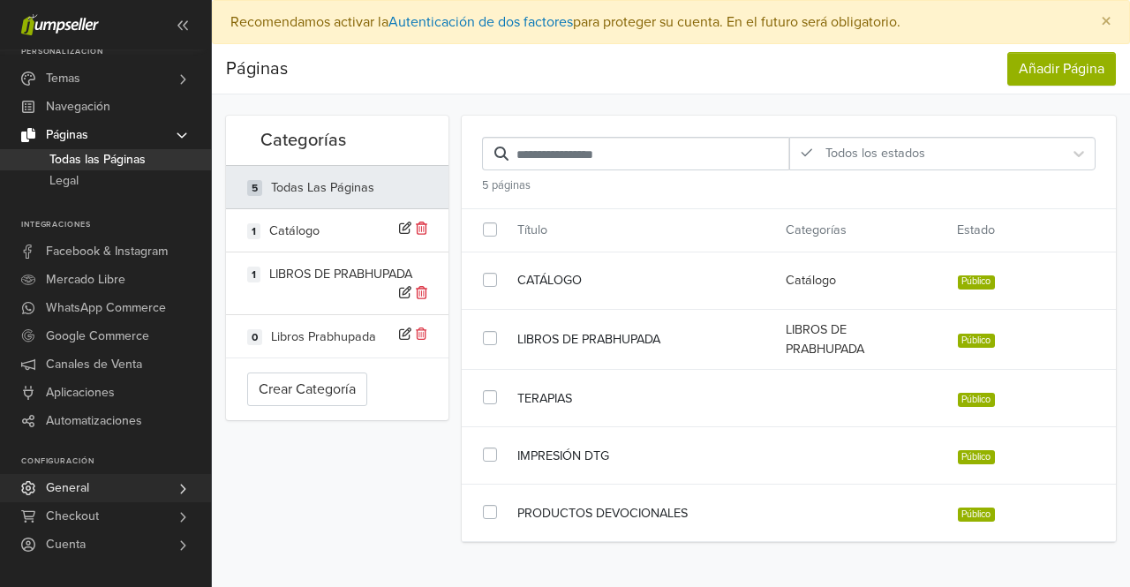
click at [131, 480] on link "General" at bounding box center [105, 488] width 211 height 28
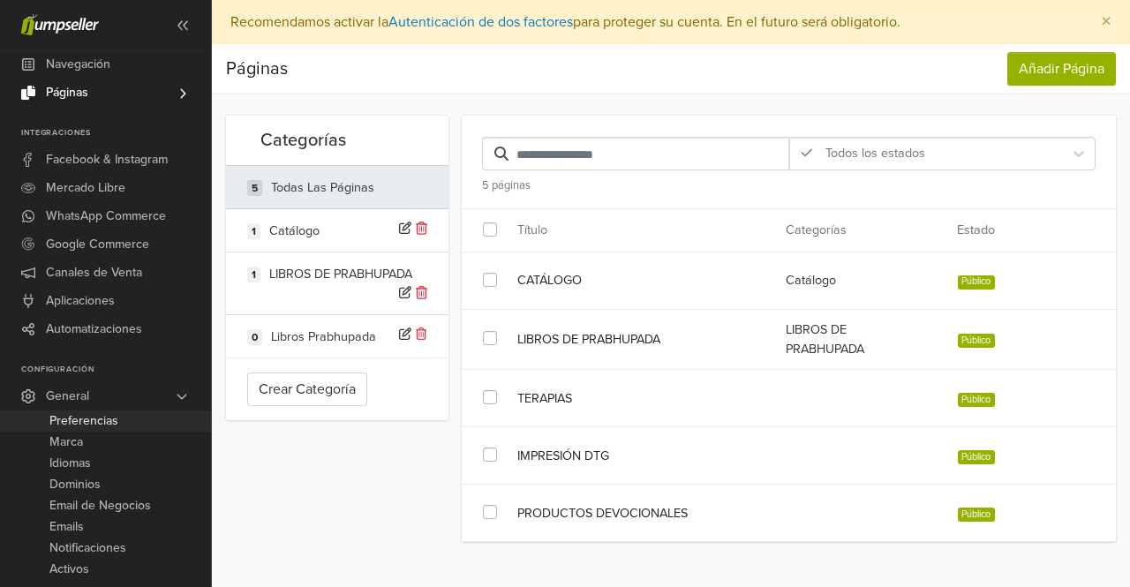
click at [116, 424] on span "Preferencias" at bounding box center [83, 420] width 69 height 21
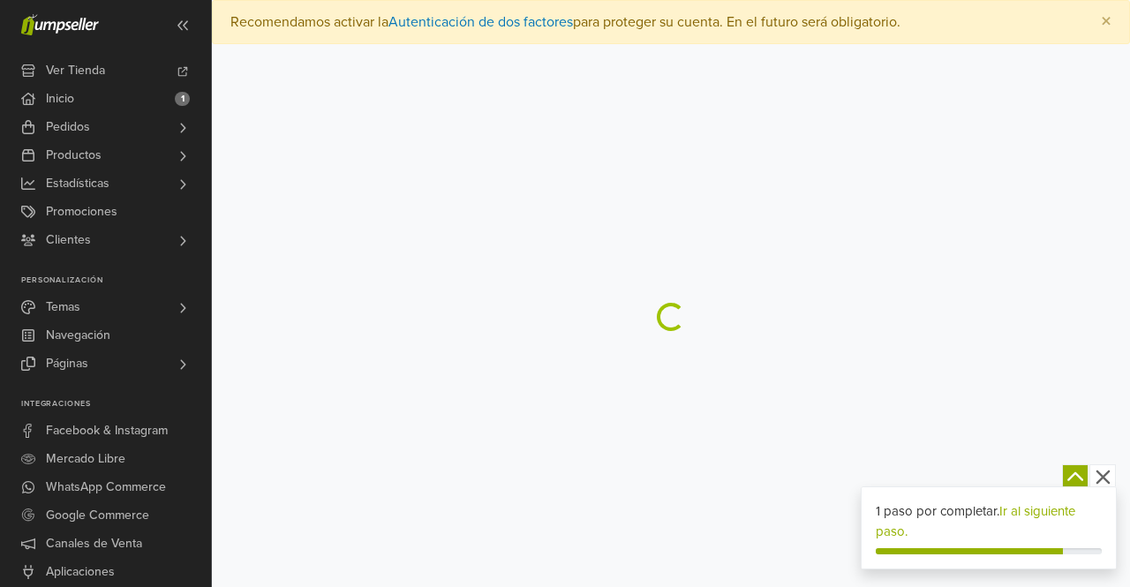
select select "*"
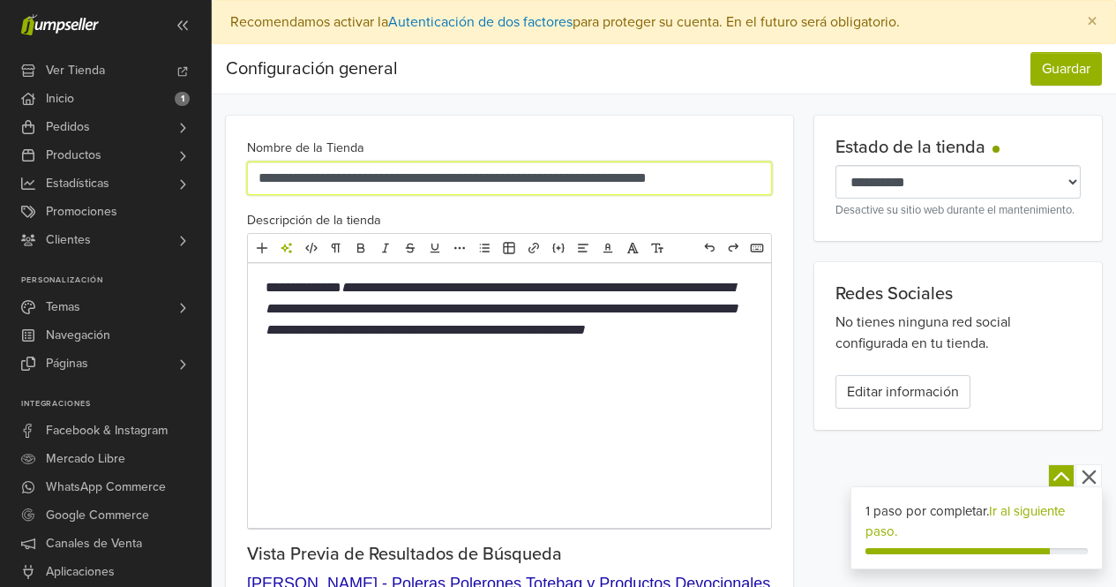
click at [582, 178] on input "**********" at bounding box center [509, 179] width 525 height 34
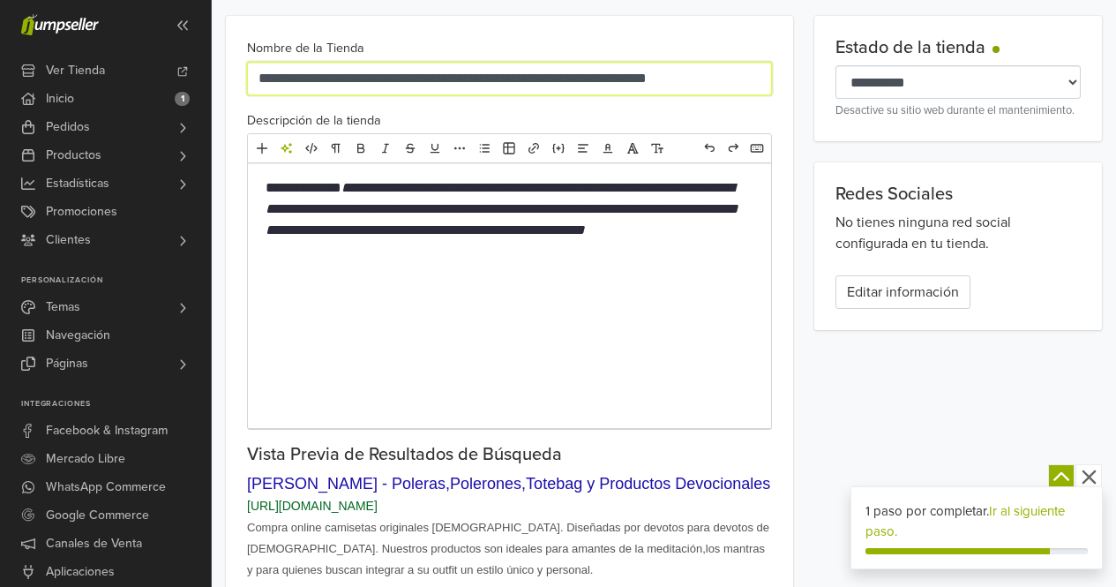
scroll to position [88, 0]
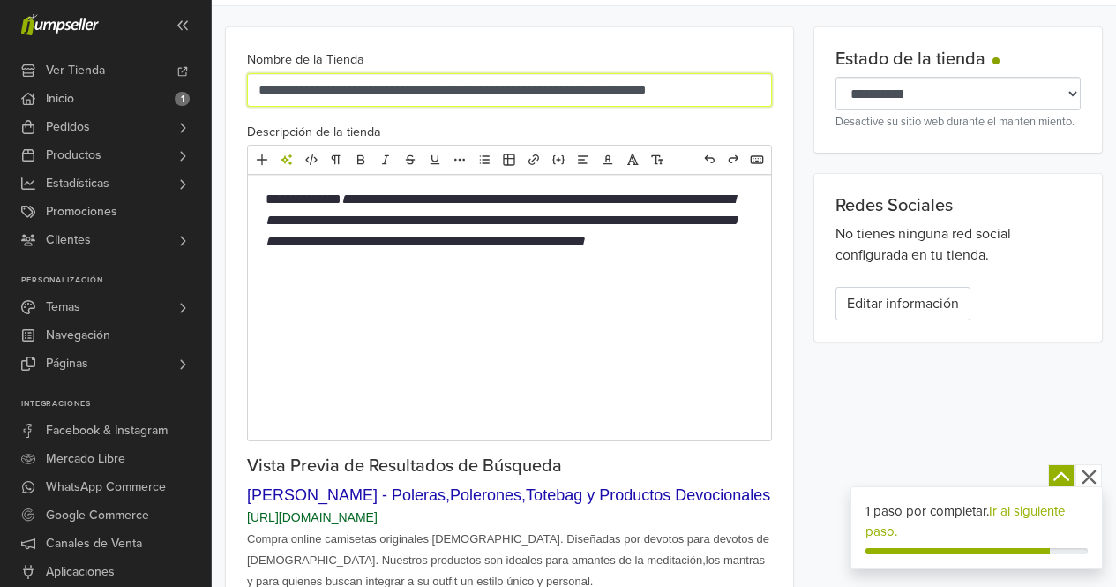
drag, startPoint x: 583, startPoint y: 84, endPoint x: 406, endPoint y: 94, distance: 177.7
click at [406, 94] on input "**********" at bounding box center [509, 90] width 525 height 34
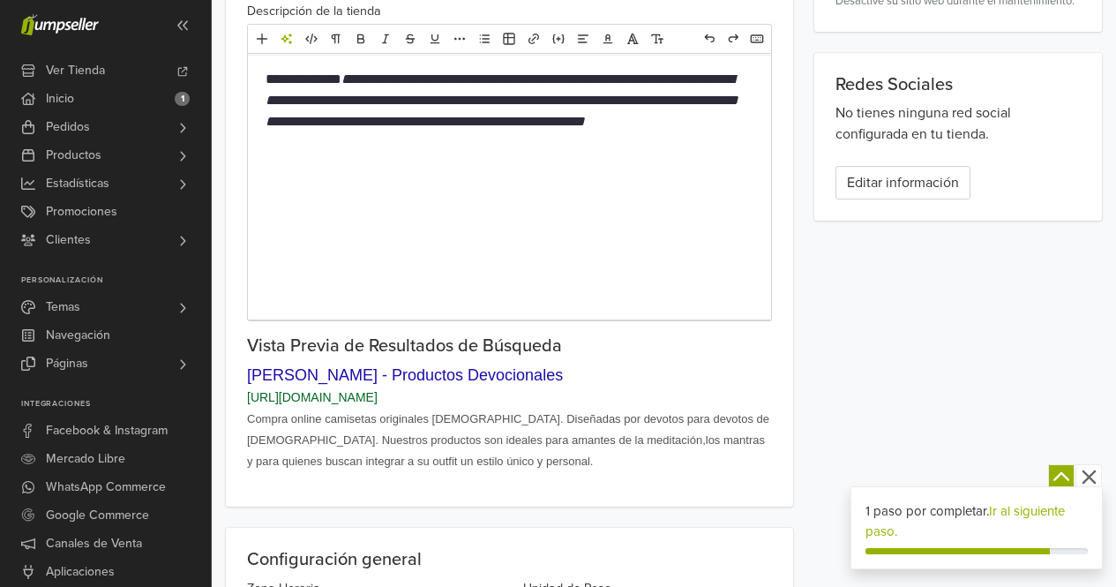
scroll to position [0, 0]
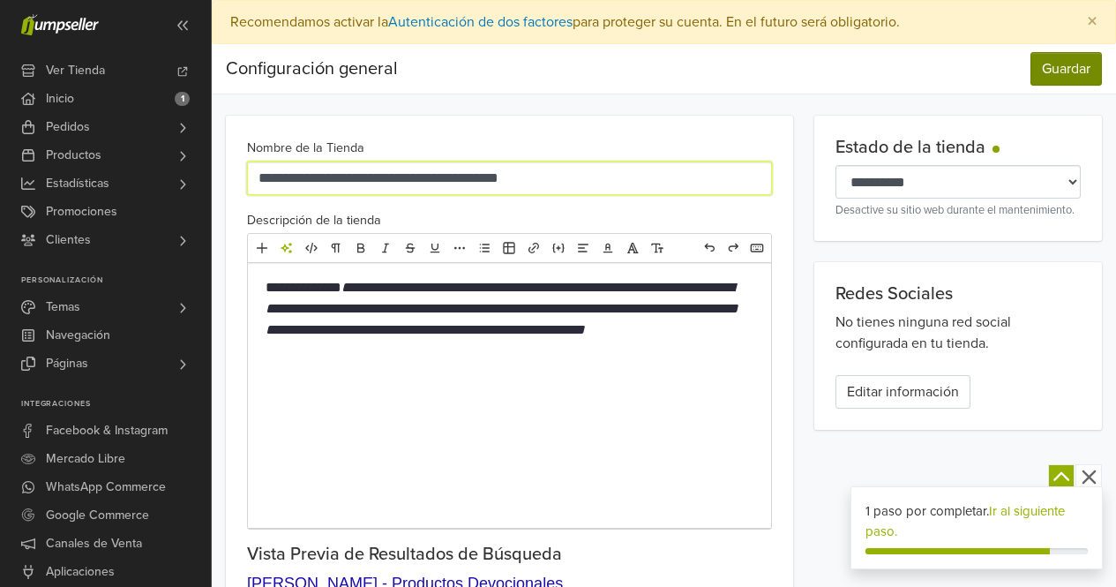
type input "**********"
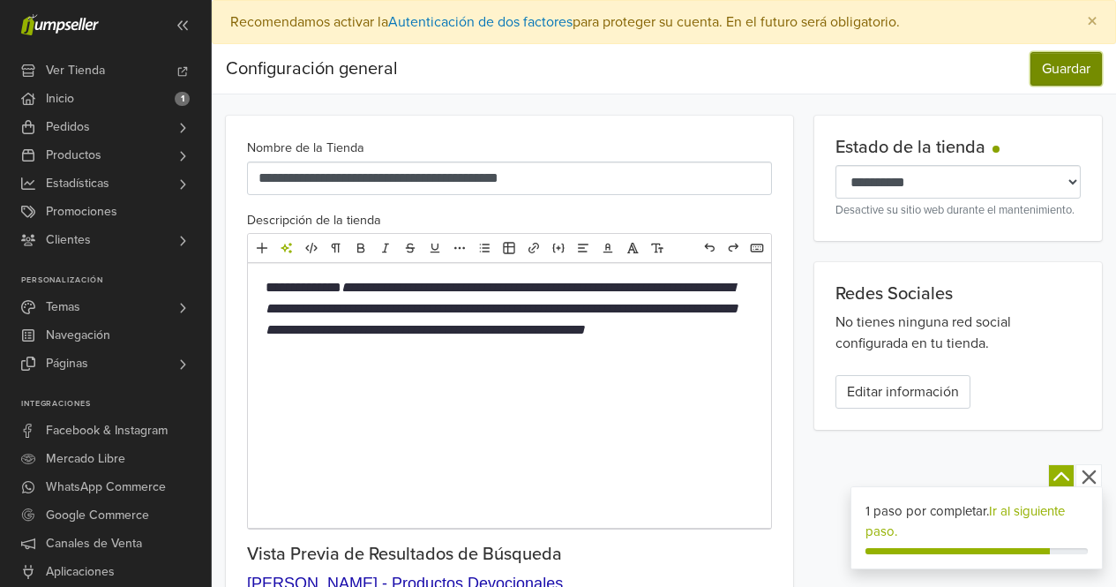
click at [1081, 67] on button "Guardar" at bounding box center [1066, 69] width 71 height 34
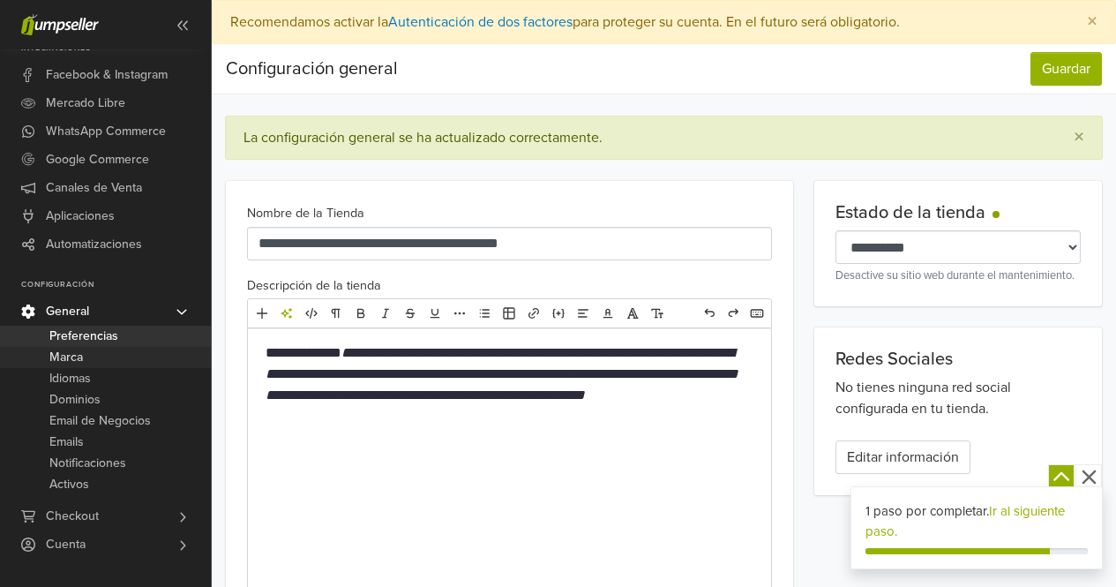
click at [77, 364] on span "Marca" at bounding box center [66, 357] width 34 height 21
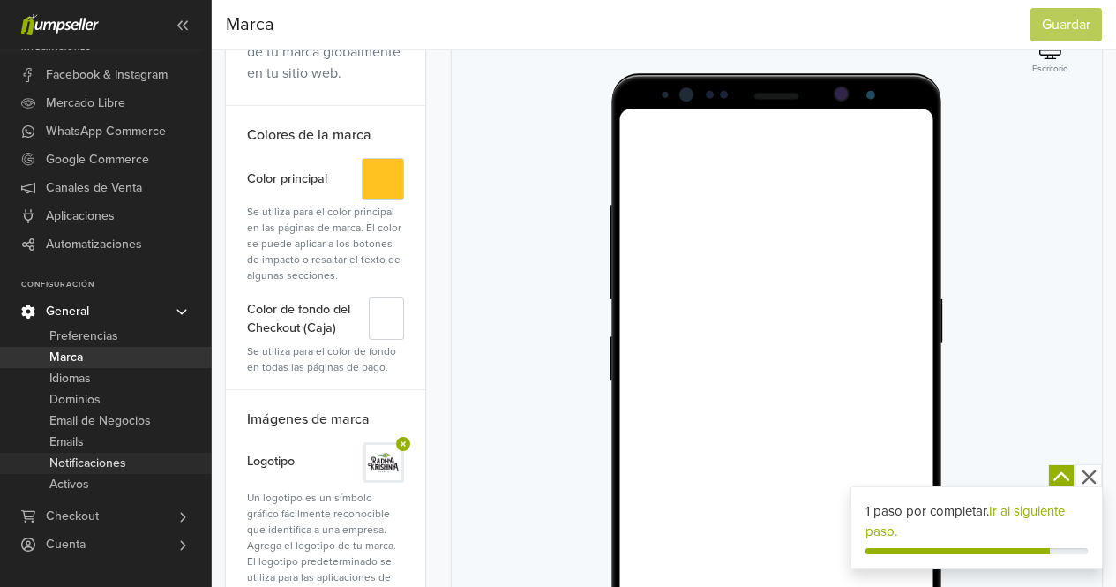
scroll to position [177, 0]
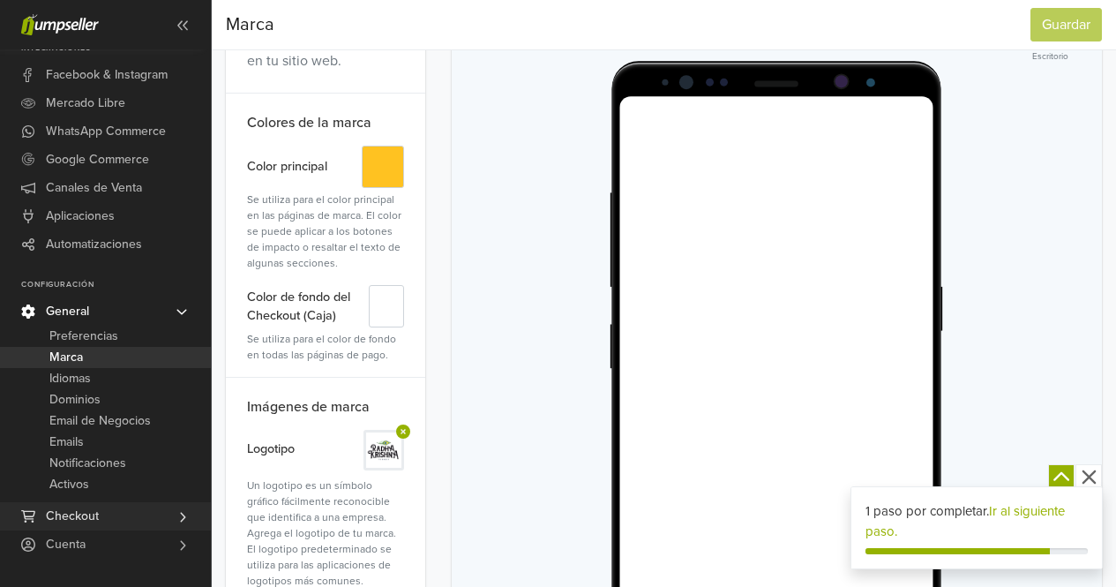
click at [95, 508] on span "Checkout" at bounding box center [72, 516] width 53 height 28
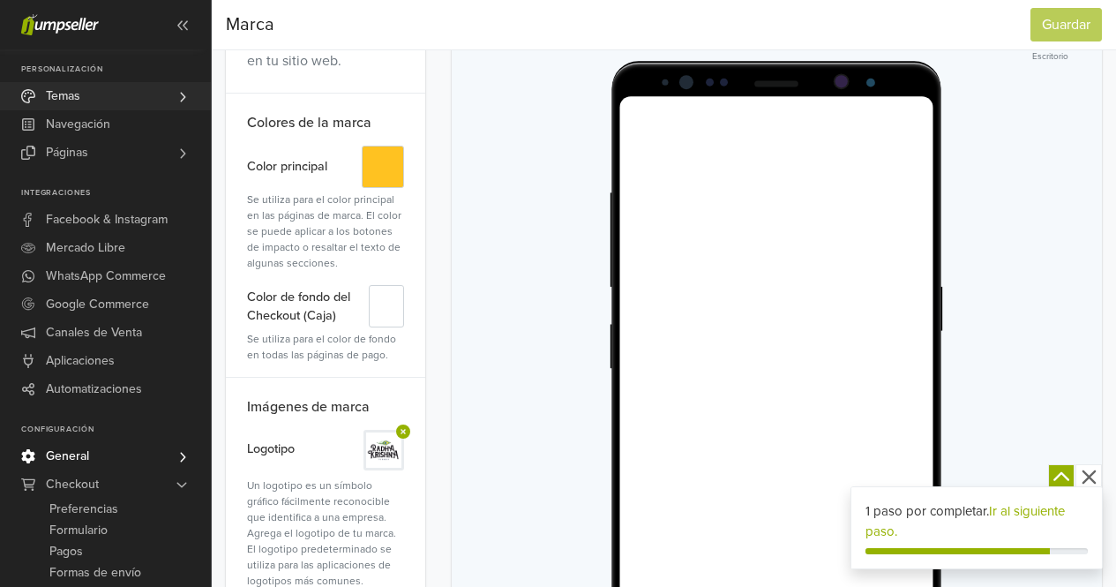
click at [128, 101] on link "Temas" at bounding box center [105, 96] width 211 height 28
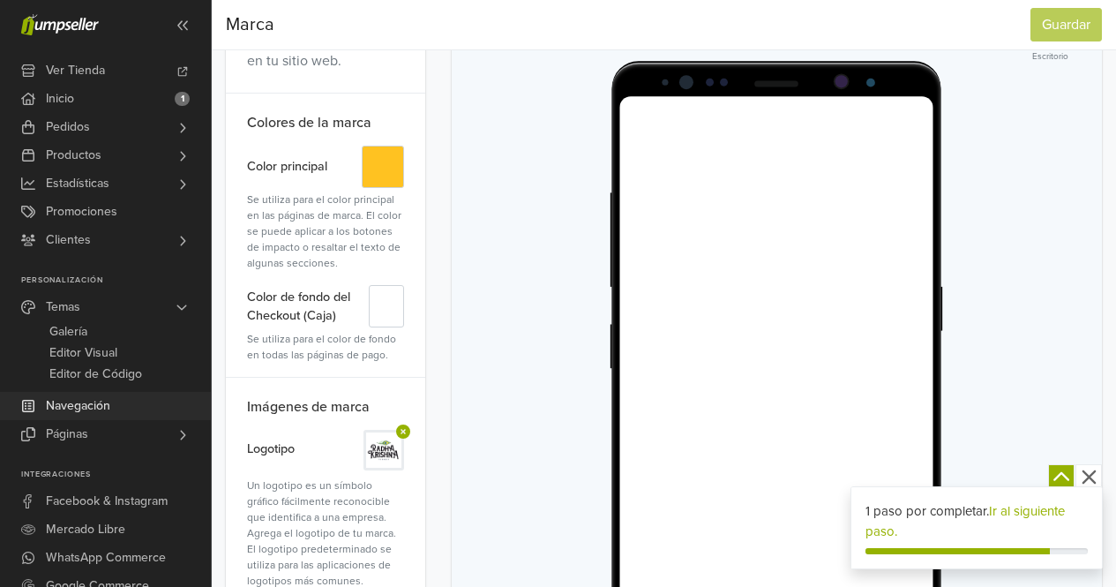
click at [95, 406] on span "Navegación" at bounding box center [78, 406] width 64 height 28
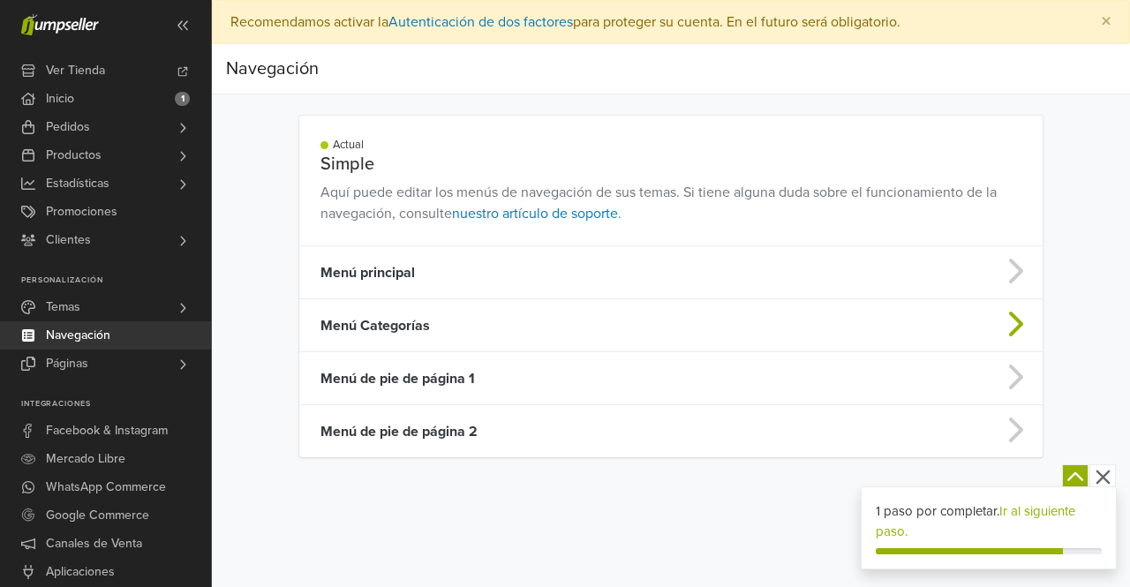
click at [402, 330] on td "Menú Categorías" at bounding box center [588, 325] width 579 height 53
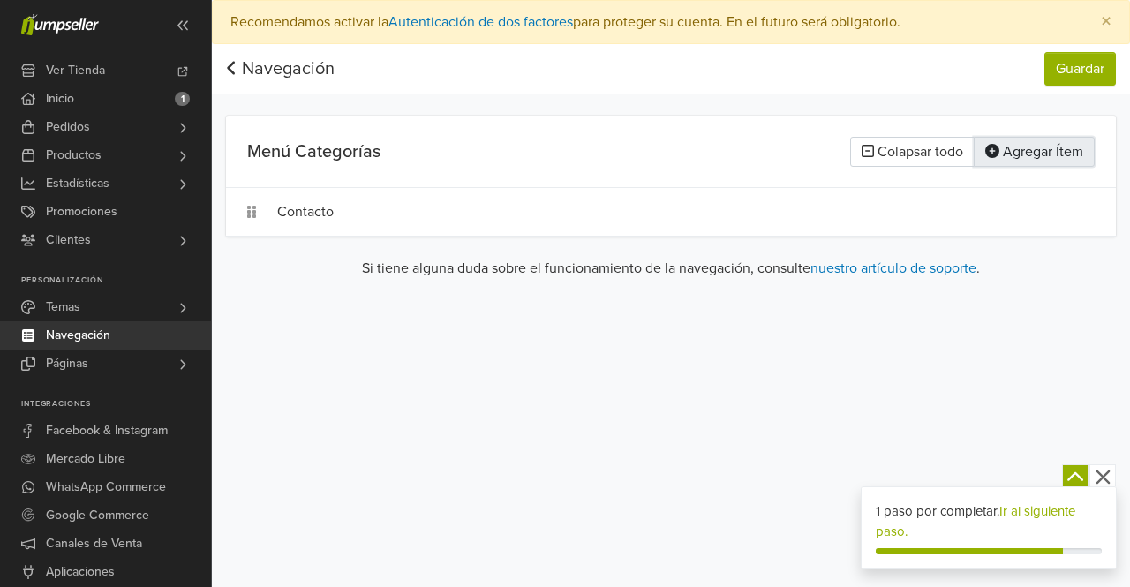
click at [1064, 154] on button "Agregar Ítem" at bounding box center [1033, 152] width 121 height 30
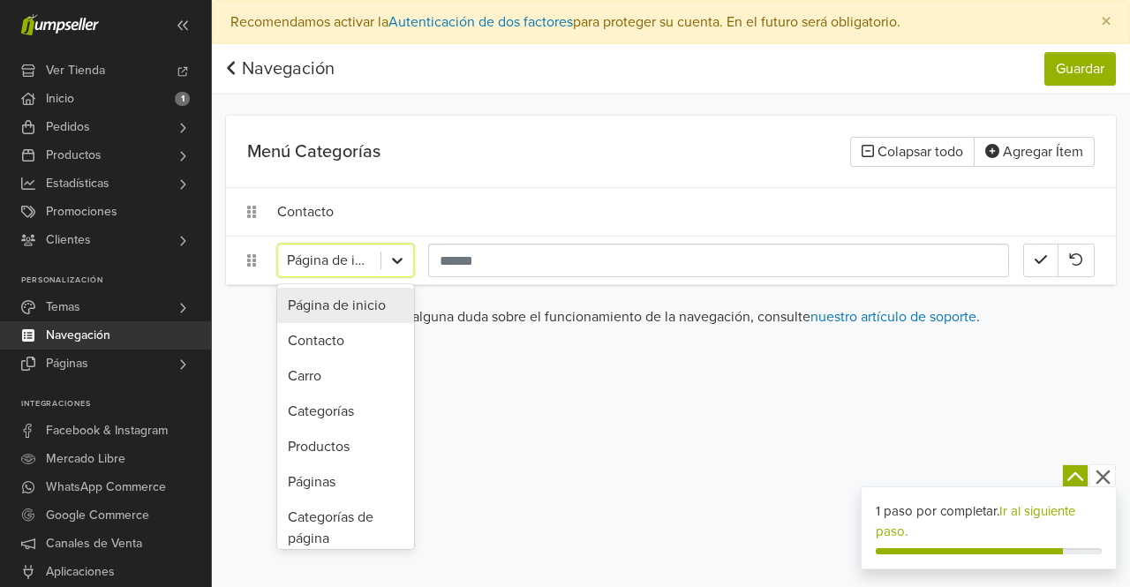
click at [384, 261] on div at bounding box center [397, 260] width 32 height 32
click at [334, 441] on div "Productos" at bounding box center [345, 446] width 137 height 35
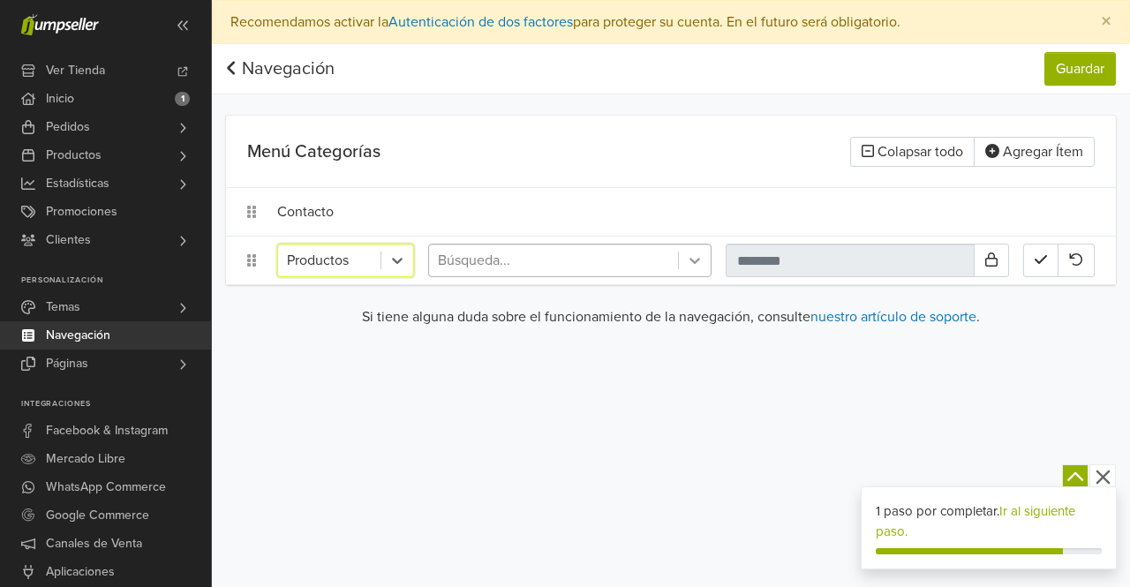
click at [689, 265] on icon at bounding box center [695, 261] width 18 height 18
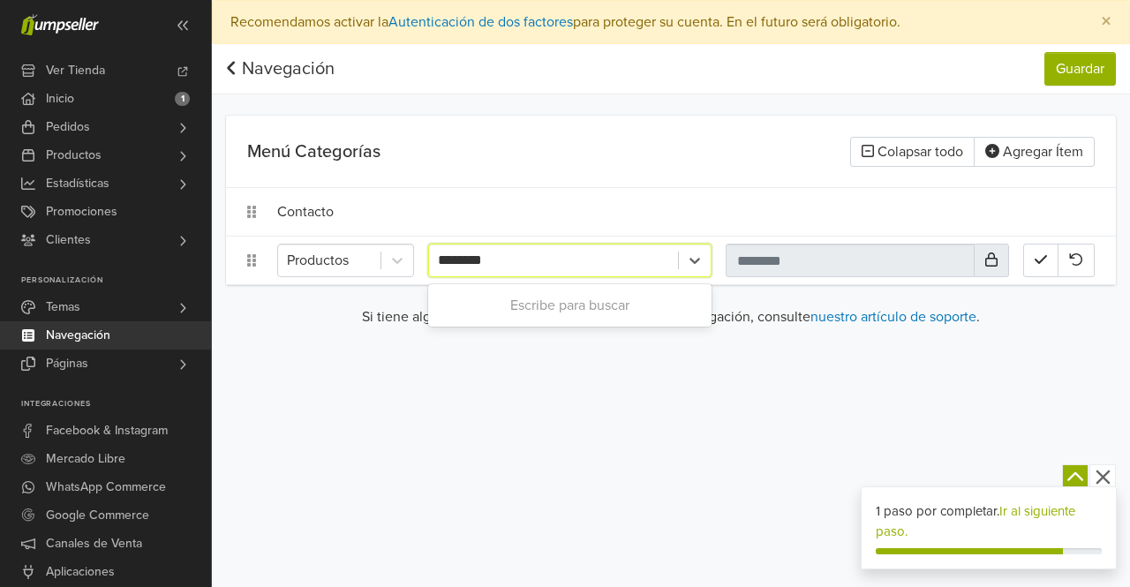
type input "*******"
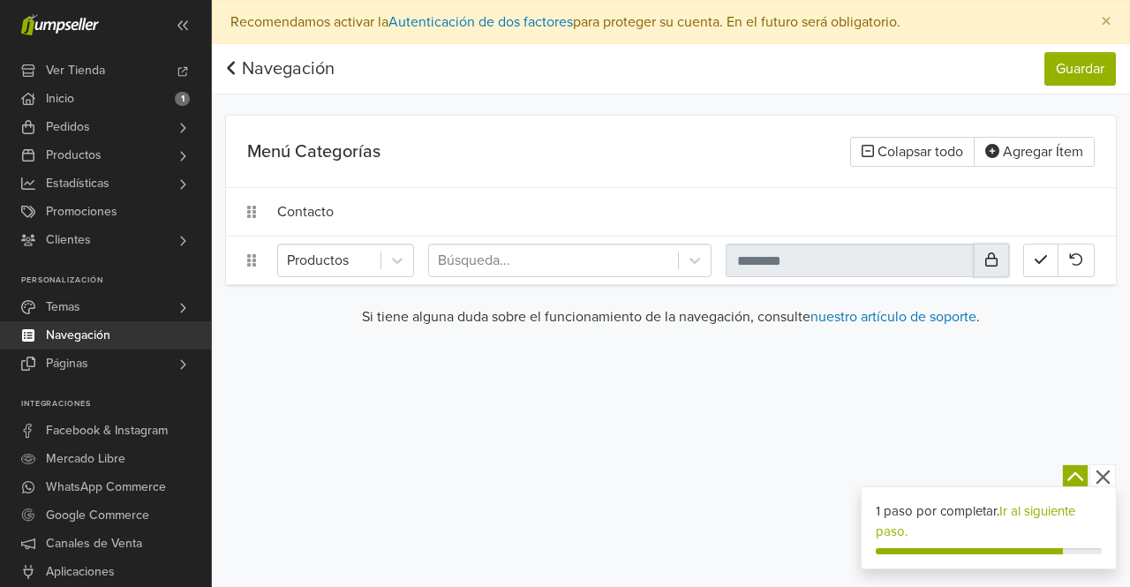
click at [995, 269] on button at bounding box center [990, 261] width 35 height 34
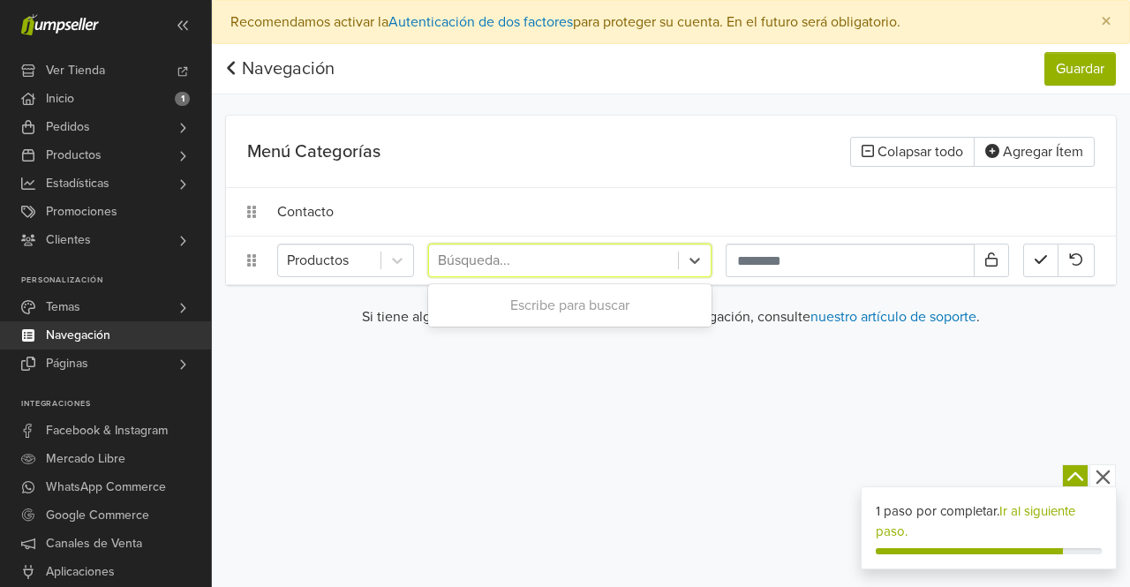
click at [515, 267] on div at bounding box center [553, 260] width 231 height 25
click at [374, 267] on div "Productos" at bounding box center [329, 260] width 102 height 32
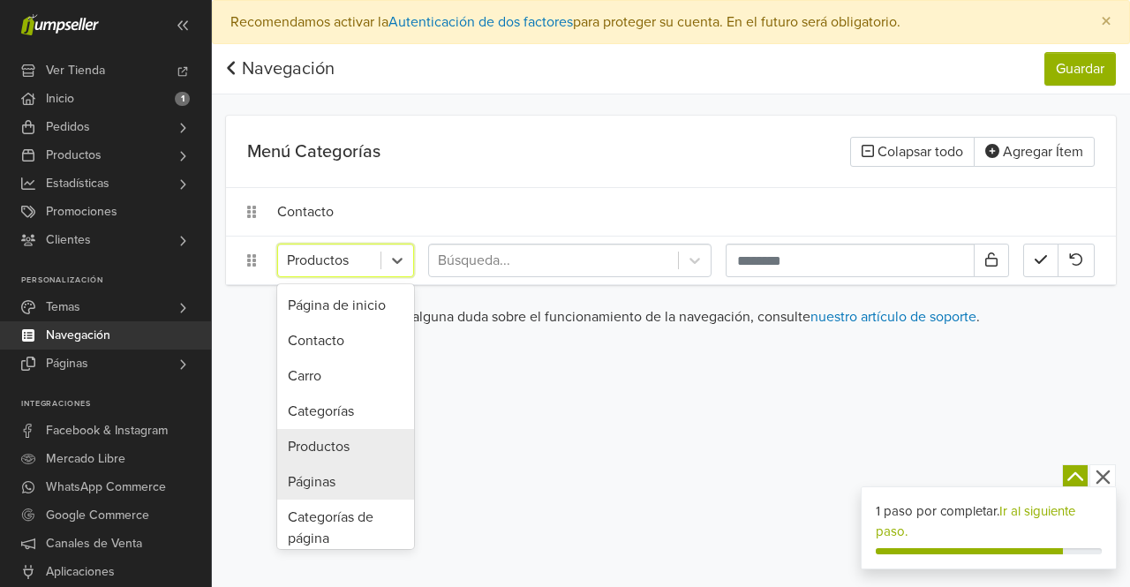
click at [354, 474] on div "Páginas" at bounding box center [345, 481] width 137 height 35
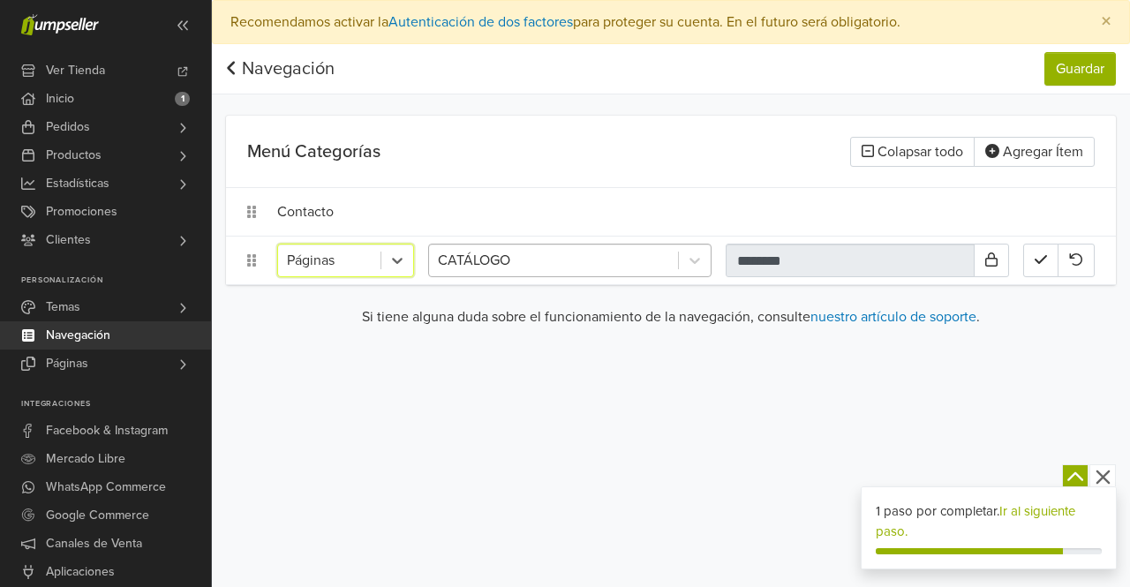
click at [522, 258] on div at bounding box center [553, 260] width 231 height 25
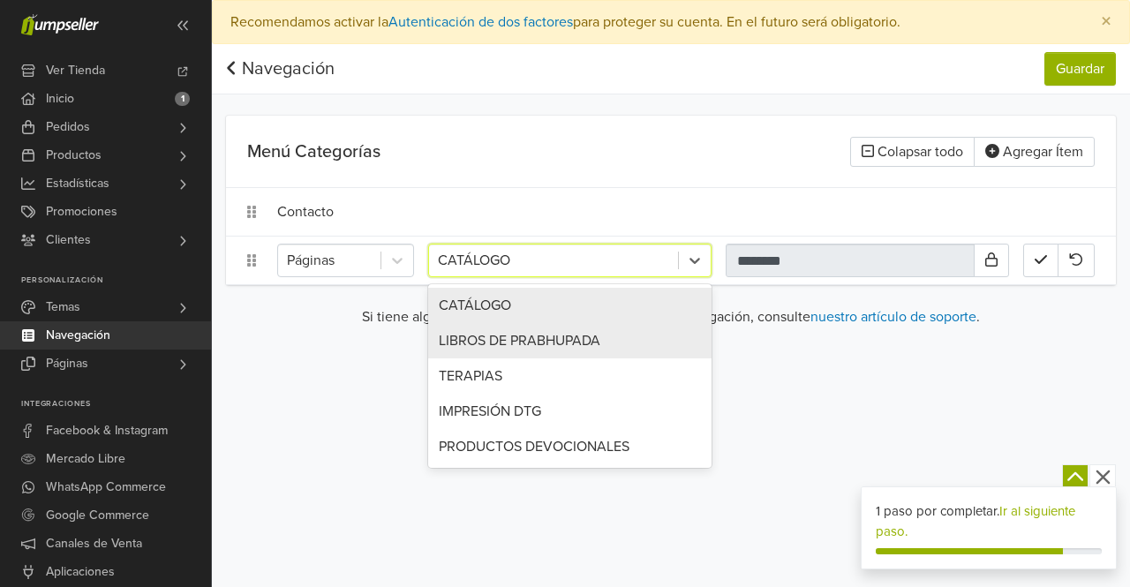
click at [529, 340] on div "LIBROS DE PRABHUPADA" at bounding box center [569, 340] width 283 height 35
type input "**********"
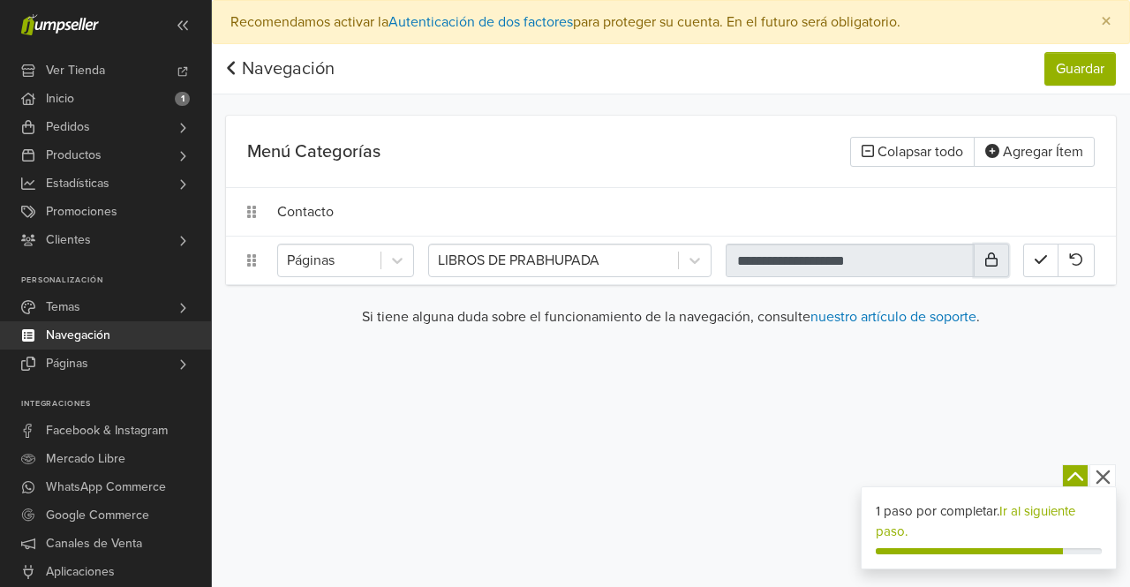
click at [995, 265] on icon at bounding box center [991, 259] width 12 height 14
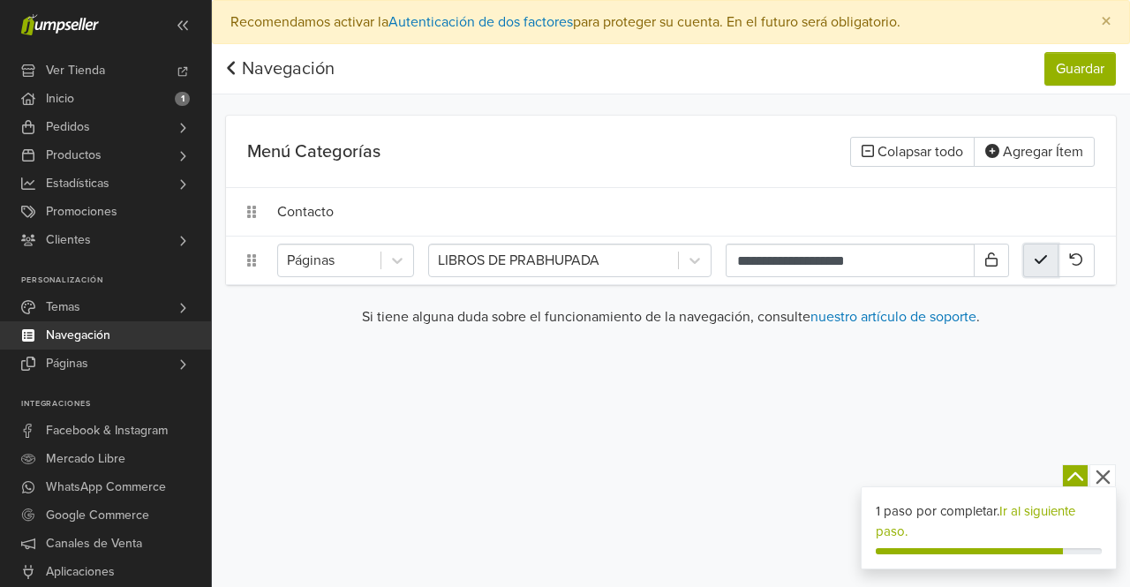
click at [1035, 260] on icon "button" at bounding box center [1040, 259] width 12 height 14
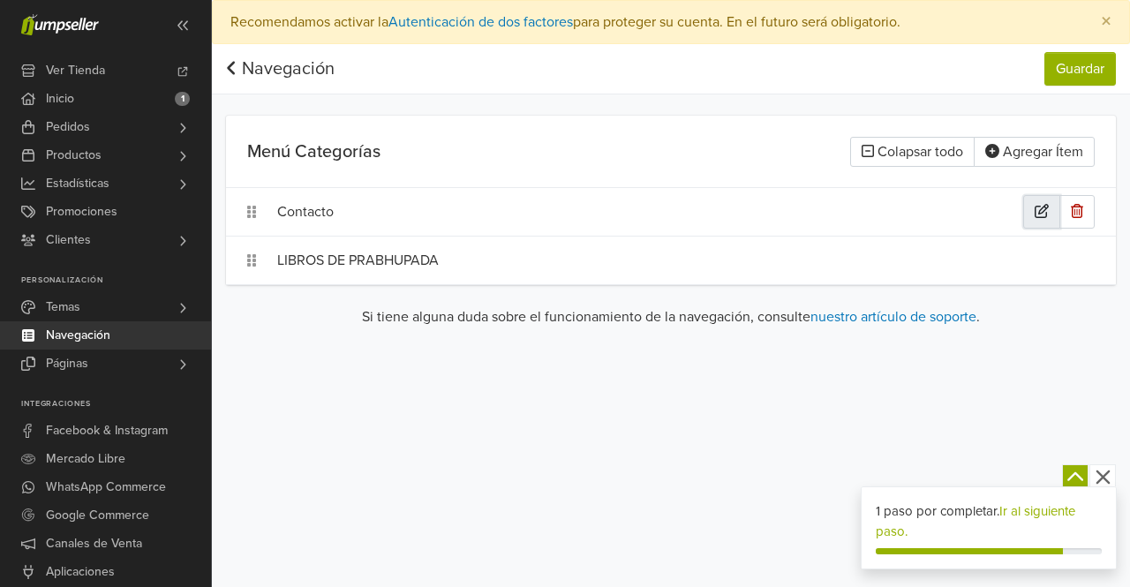
click at [1037, 210] on icon "button" at bounding box center [1041, 211] width 14 height 14
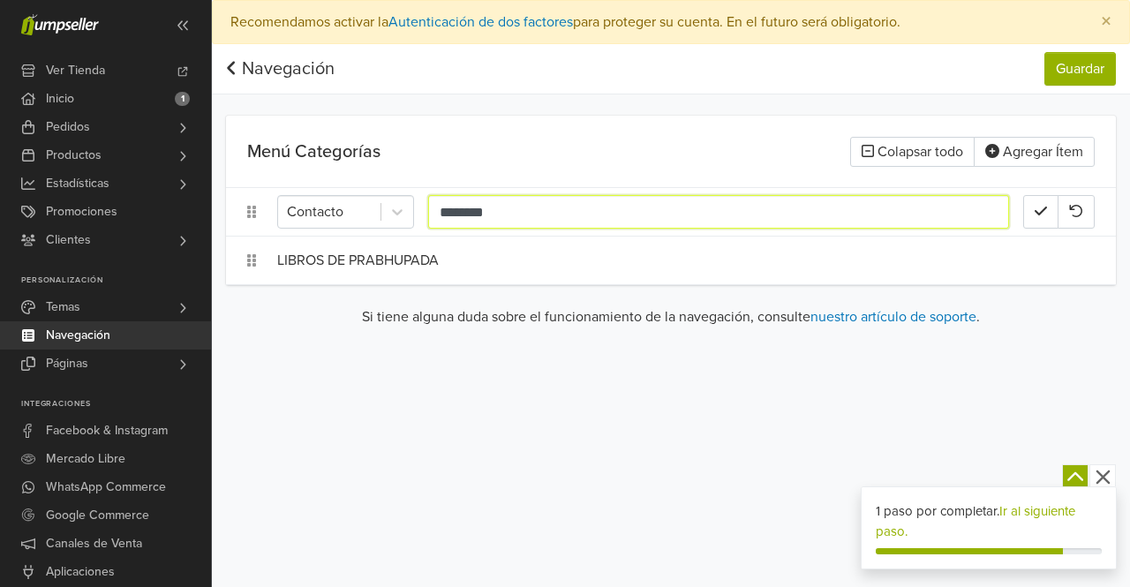
click at [537, 214] on input "********" at bounding box center [718, 212] width 581 height 34
type input "********"
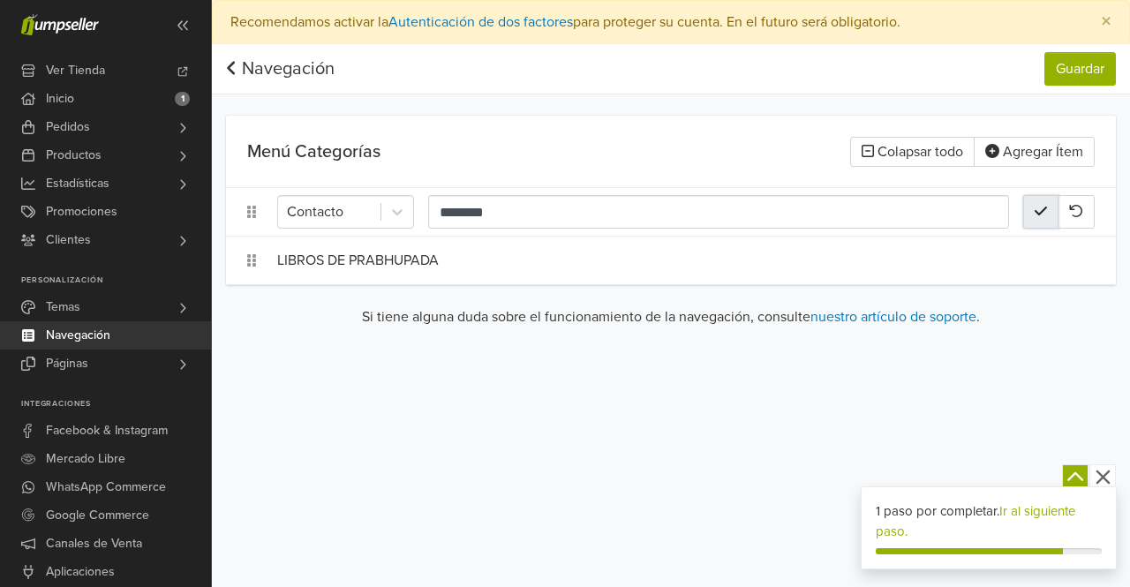
click at [1038, 214] on icon "button" at bounding box center [1040, 211] width 12 height 9
click at [1038, 160] on button "Agregar Ítem" at bounding box center [1033, 152] width 121 height 30
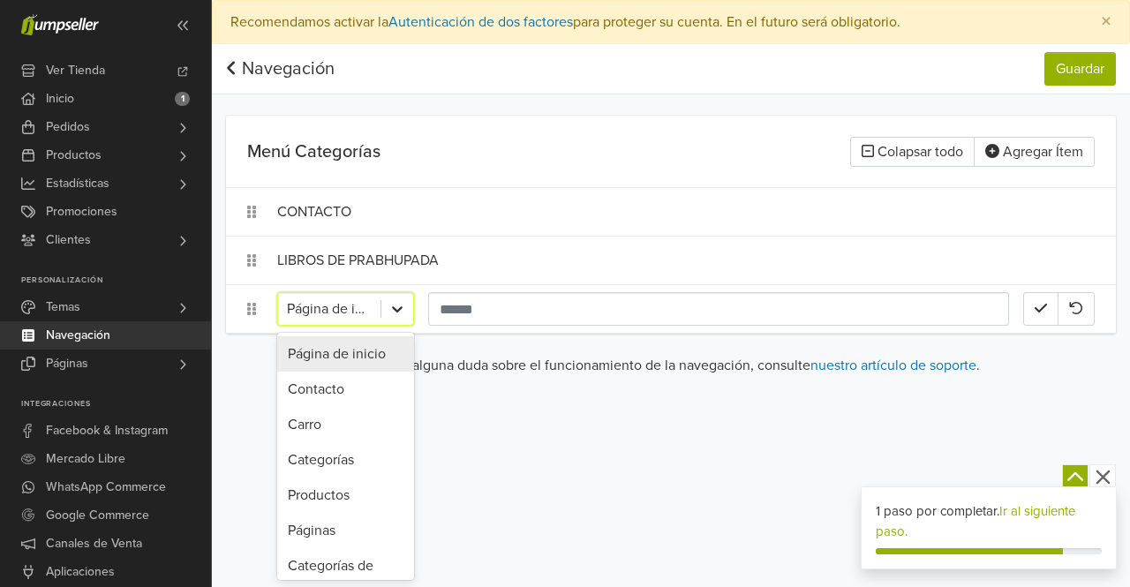
click at [394, 308] on icon at bounding box center [397, 309] width 11 height 6
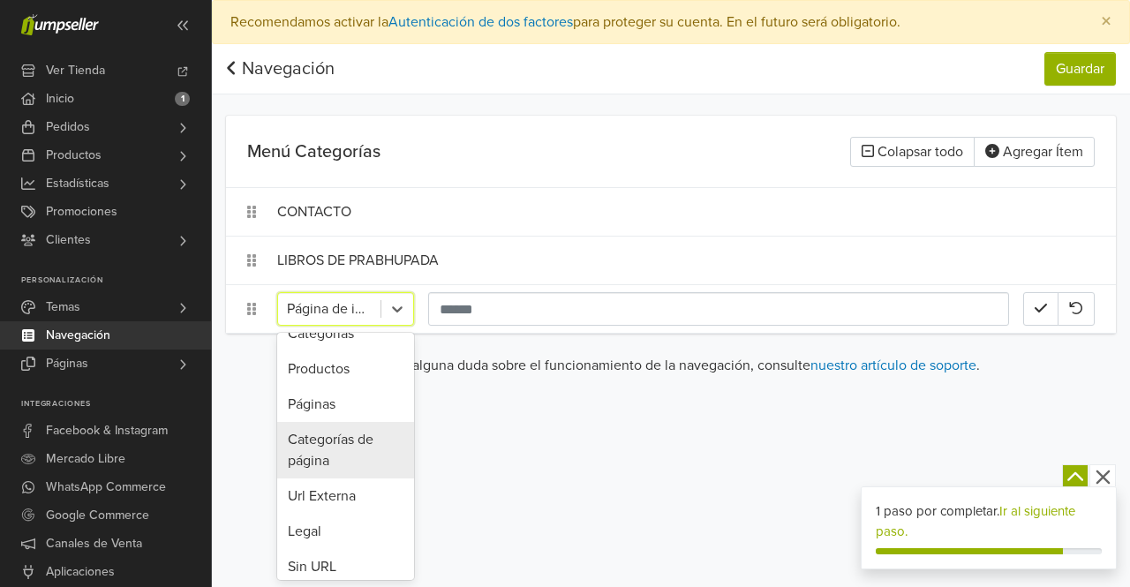
scroll to position [134, 0]
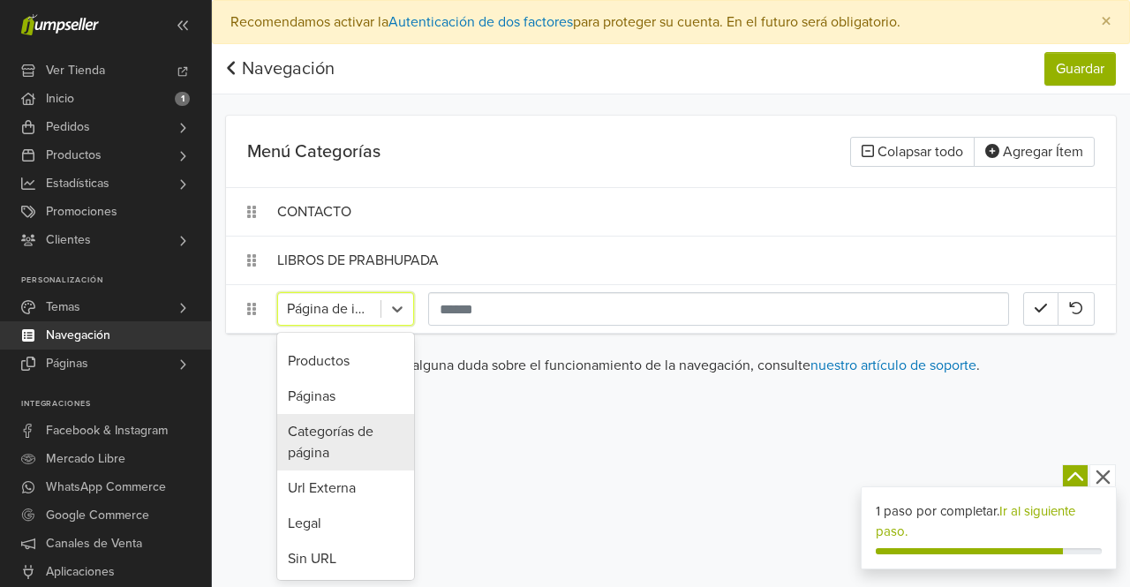
click at [334, 445] on div "Categorías de página" at bounding box center [345, 442] width 137 height 56
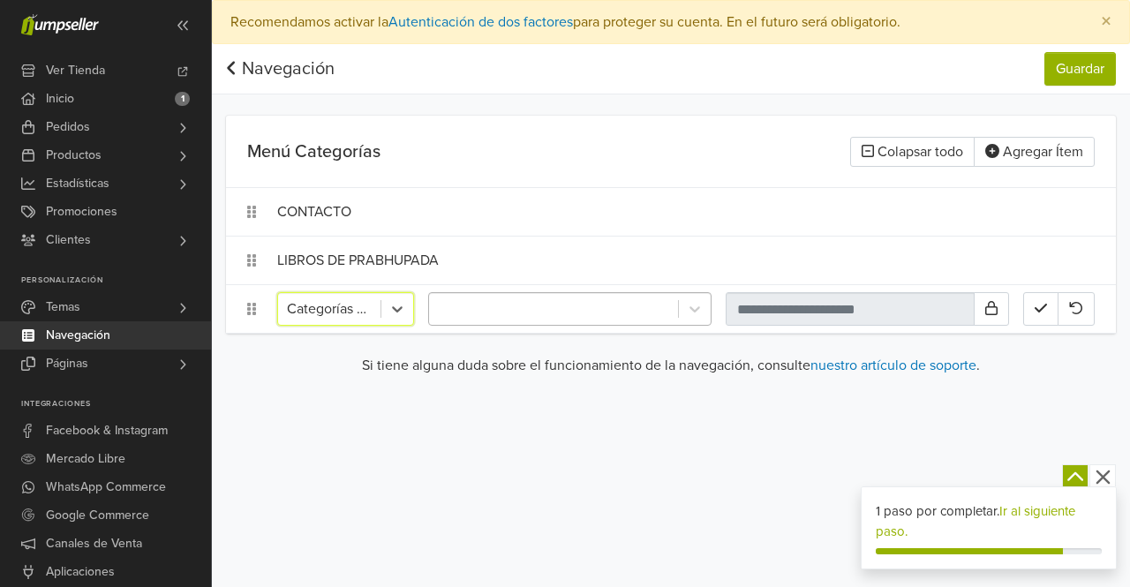
click at [605, 307] on div at bounding box center [553, 309] width 231 height 25
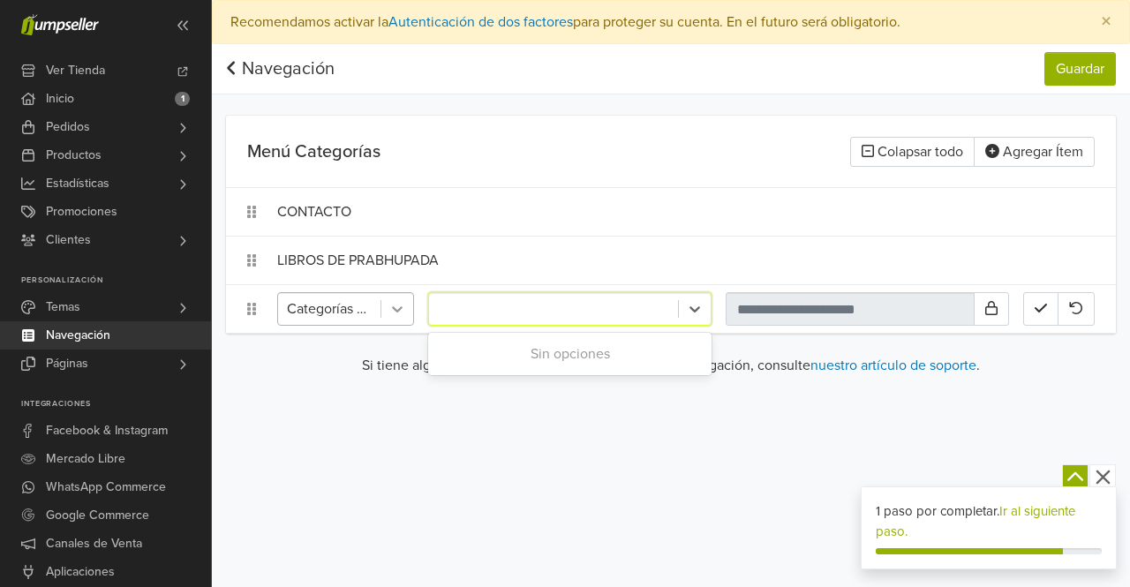
click at [396, 308] on icon at bounding box center [397, 309] width 18 height 18
click at [501, 306] on div at bounding box center [553, 309] width 231 height 25
type input "*"
click at [378, 309] on div "Categorías de página" at bounding box center [329, 309] width 102 height 32
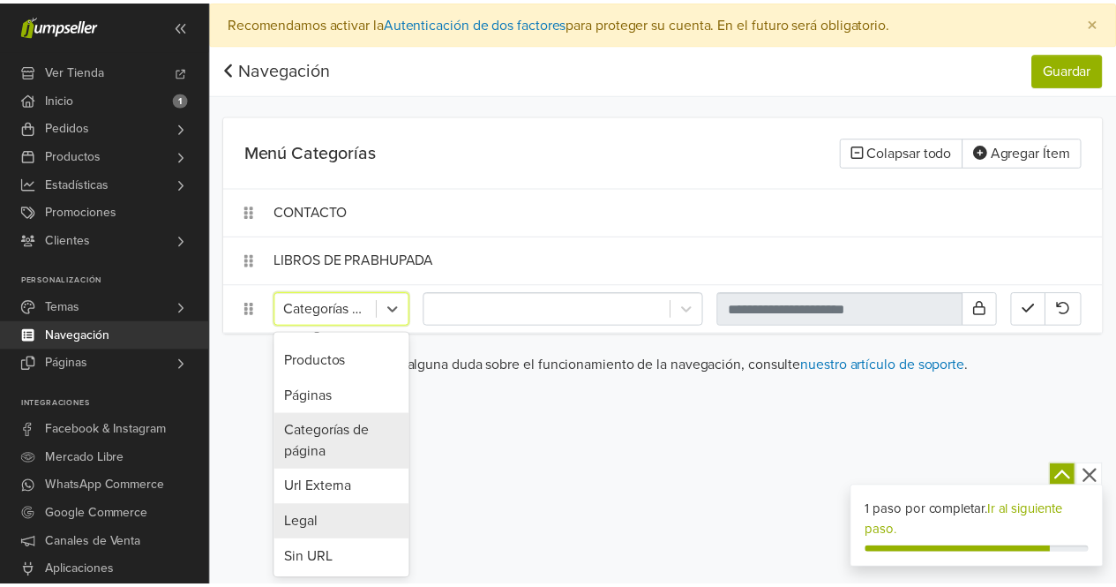
scroll to position [46, 0]
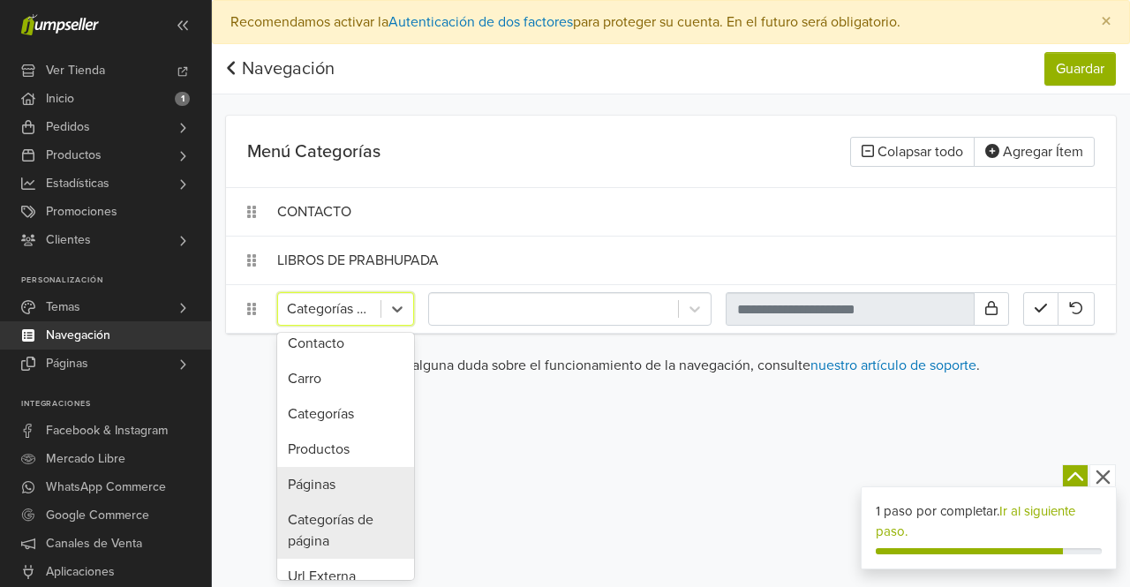
click at [322, 485] on div "Páginas" at bounding box center [345, 484] width 137 height 35
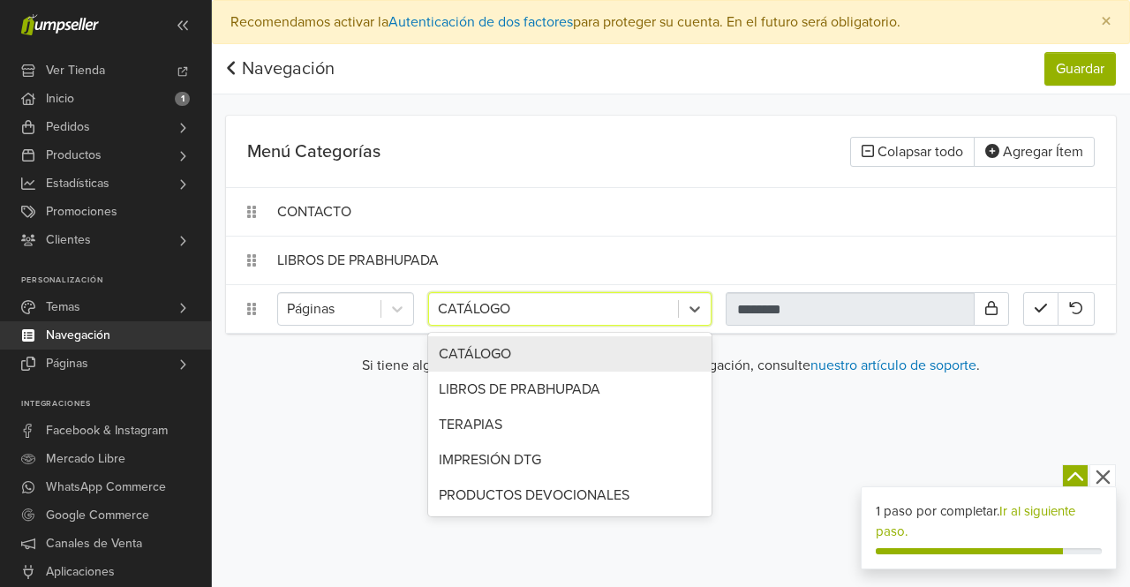
click at [559, 311] on div at bounding box center [553, 309] width 231 height 25
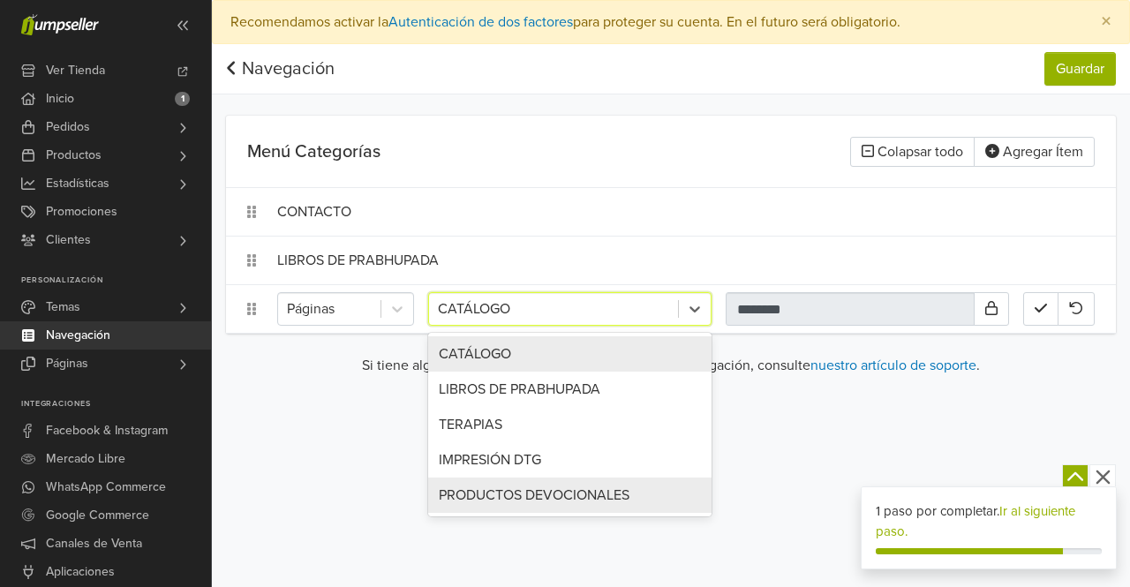
click at [526, 493] on div "PRODUCTOS DEVOCIONALES" at bounding box center [569, 494] width 283 height 35
type input "**********"
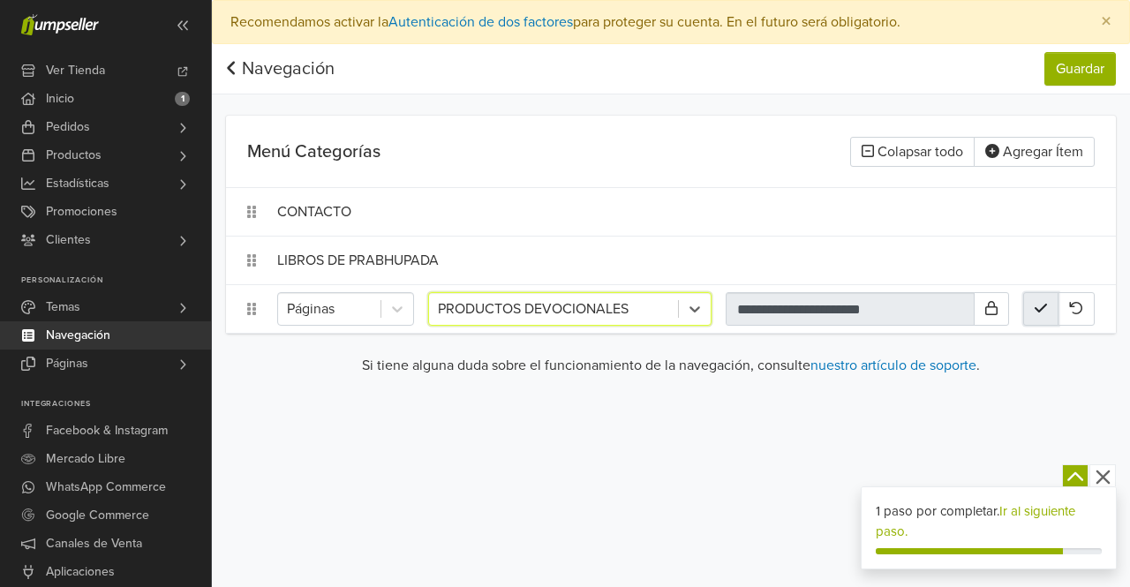
click at [1034, 313] on icon "button" at bounding box center [1040, 308] width 12 height 14
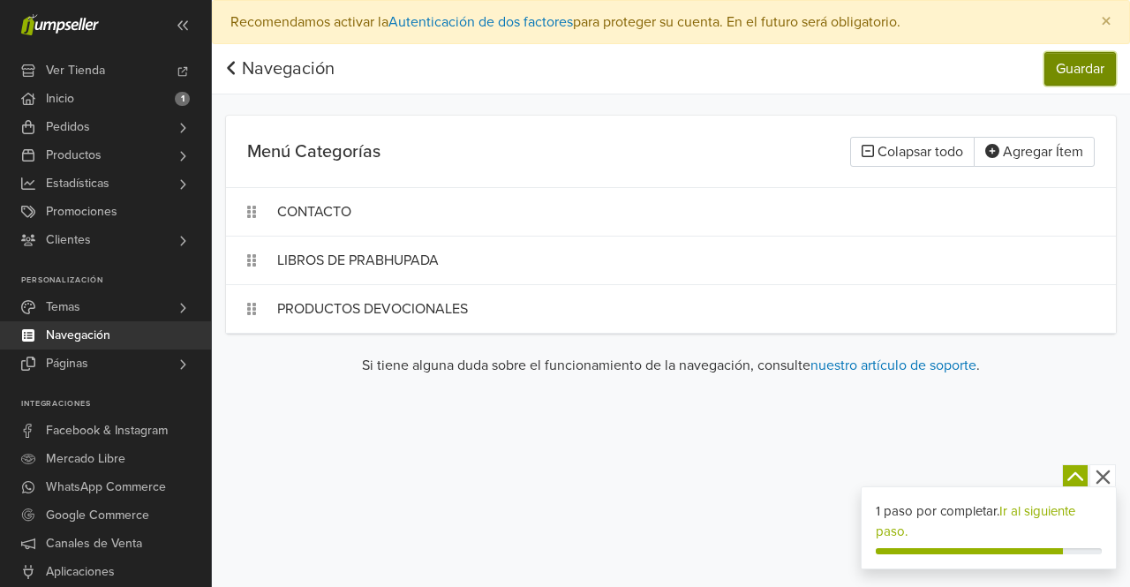
click at [1086, 68] on button "Guardar" at bounding box center [1079, 69] width 71 height 34
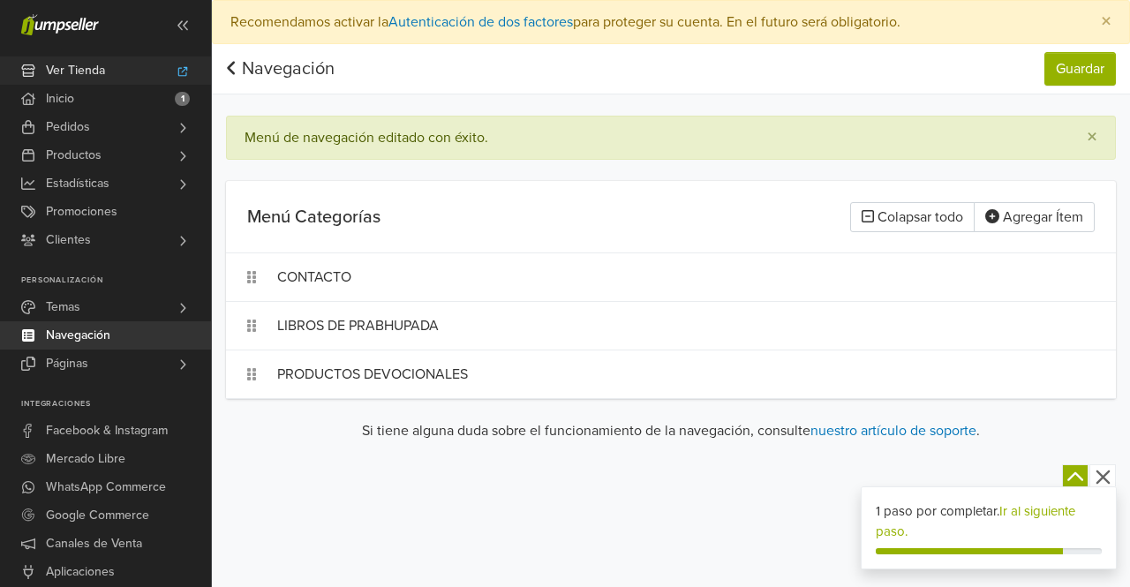
click at [99, 73] on span "Ver Tienda" at bounding box center [75, 70] width 59 height 28
click at [231, 70] on icon at bounding box center [231, 67] width 8 height 13
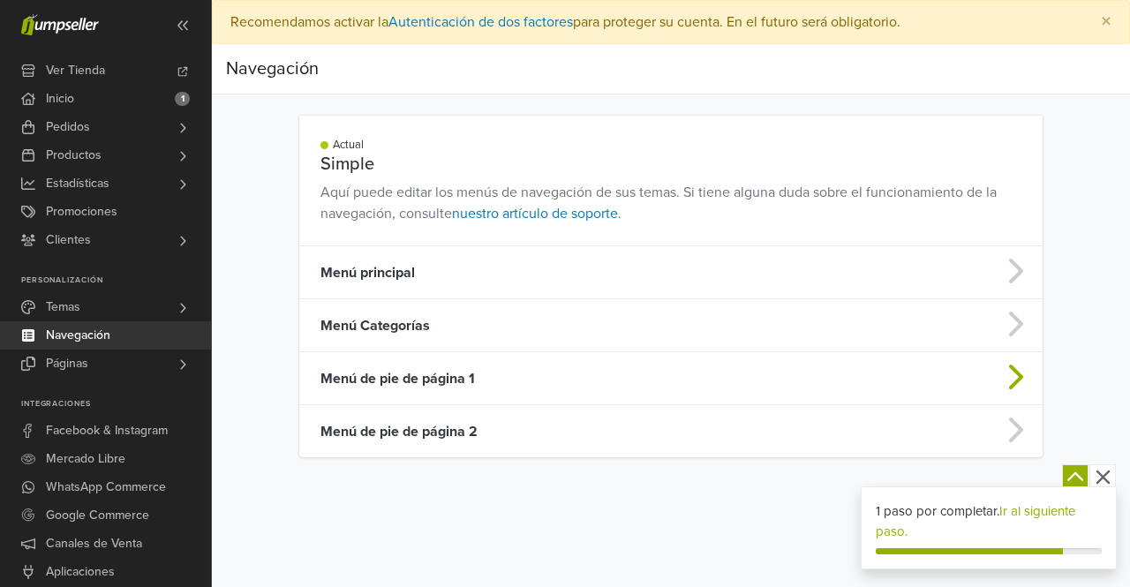
click at [461, 381] on td "Menú de pie de página 1" at bounding box center [588, 378] width 579 height 53
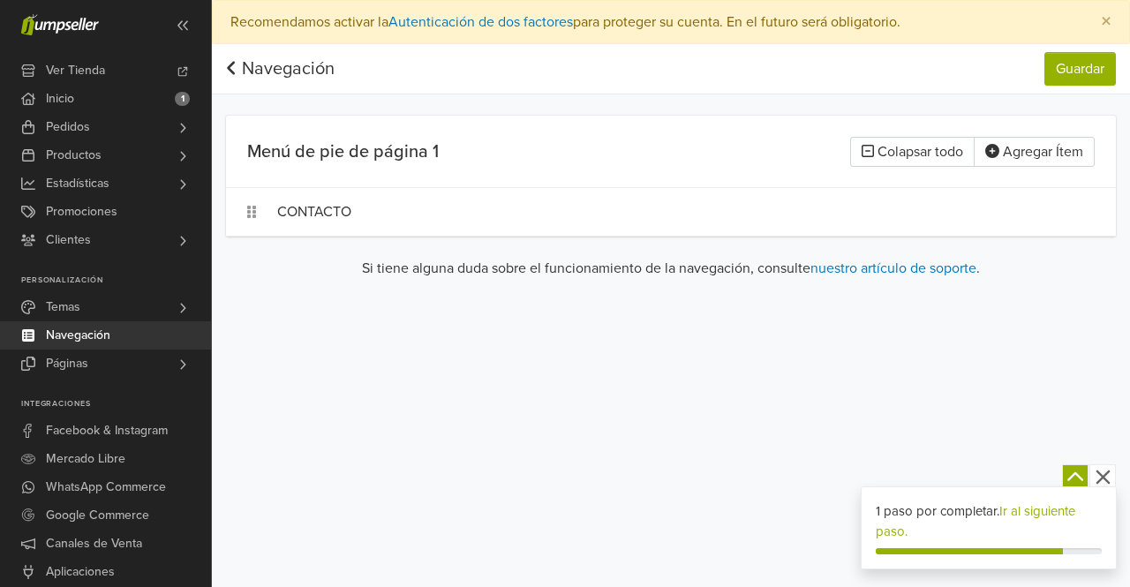
click at [232, 70] on icon at bounding box center [231, 68] width 11 height 18
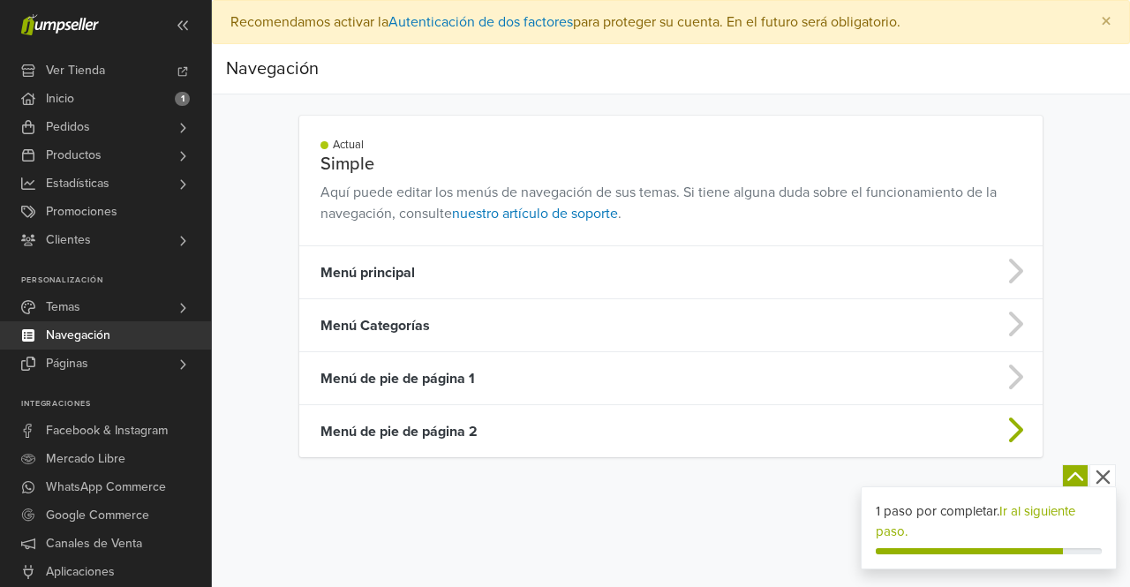
click at [374, 423] on td "Menú de pie de página 2" at bounding box center [588, 431] width 579 height 53
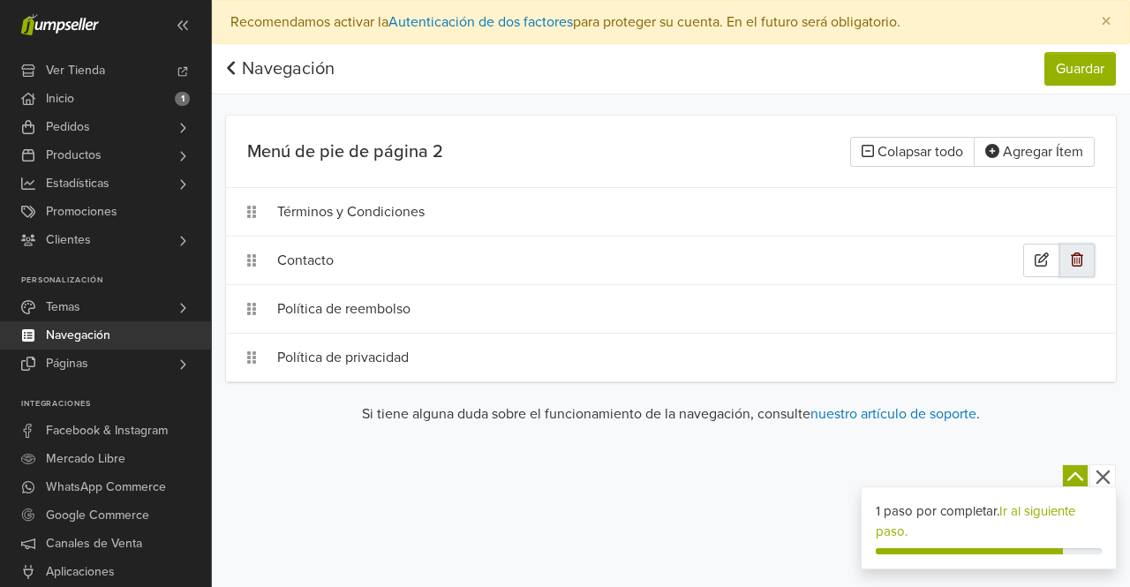
click at [1086, 257] on button "button" at bounding box center [1076, 261] width 35 height 34
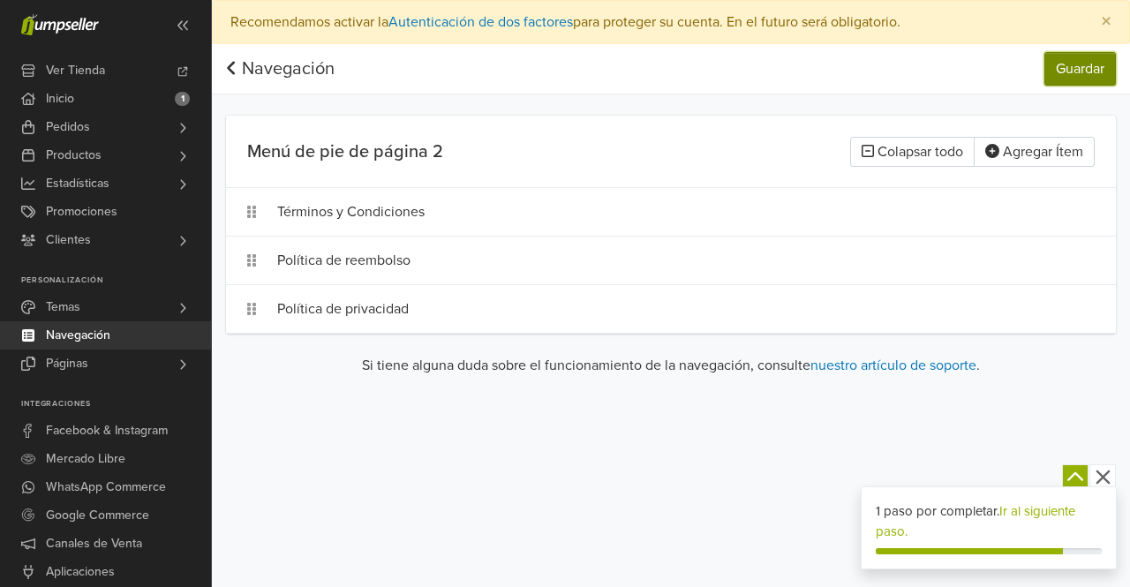
click at [1060, 70] on button "Guardar" at bounding box center [1079, 69] width 71 height 34
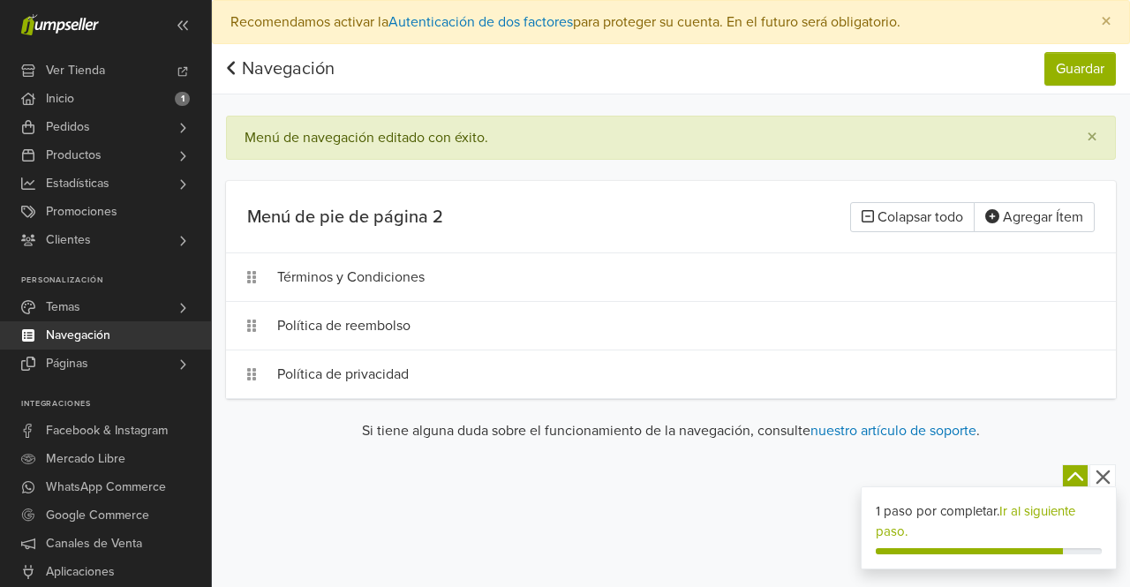
click at [229, 70] on icon at bounding box center [231, 68] width 11 height 18
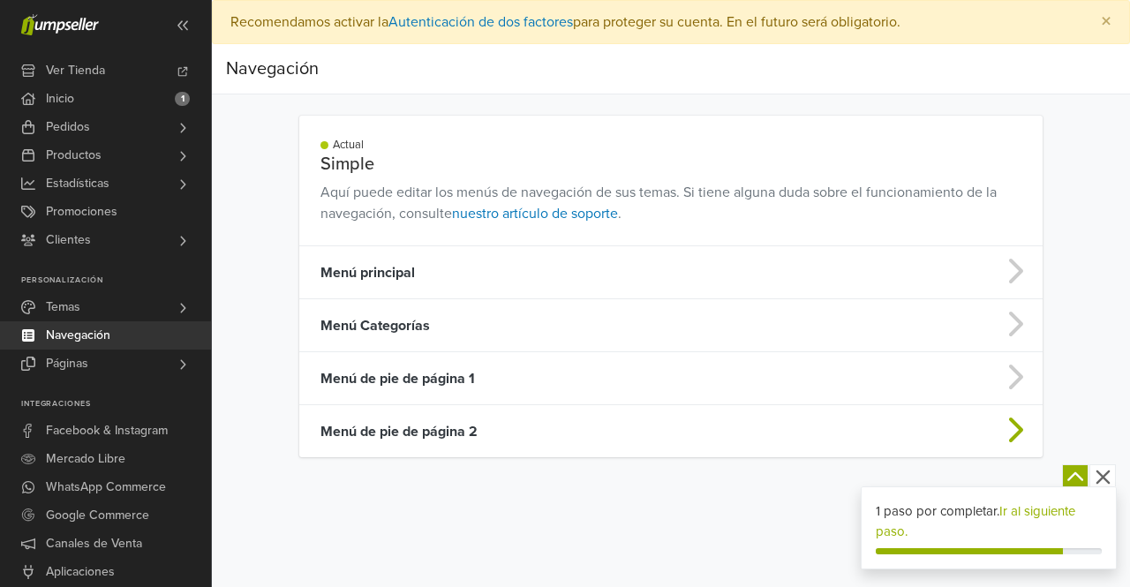
click at [470, 436] on td "Menú de pie de página 2" at bounding box center [588, 431] width 579 height 53
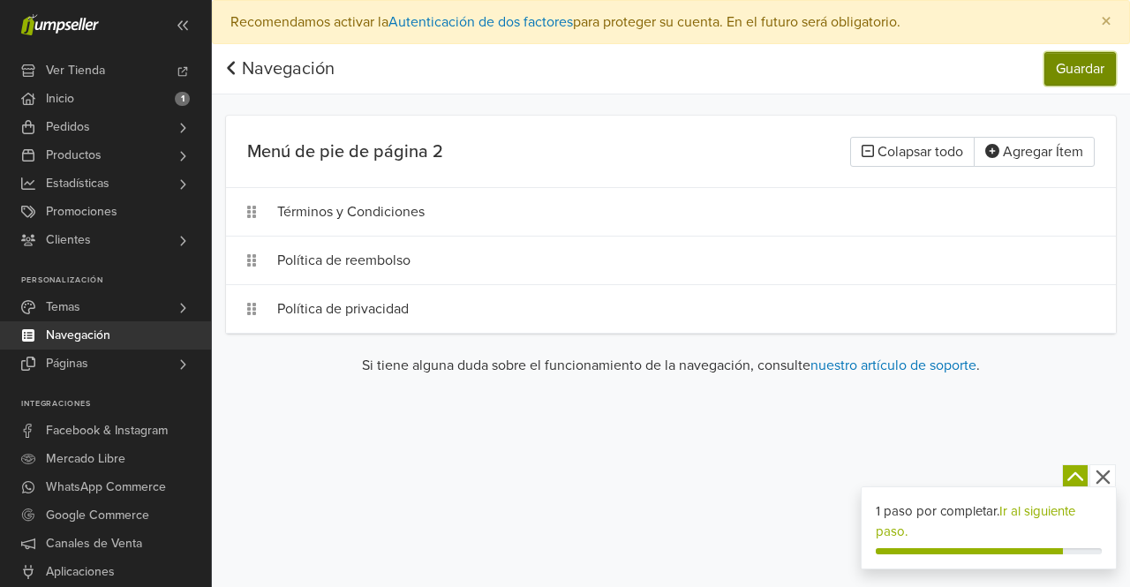
click at [1058, 68] on button "Guardar" at bounding box center [1079, 69] width 71 height 34
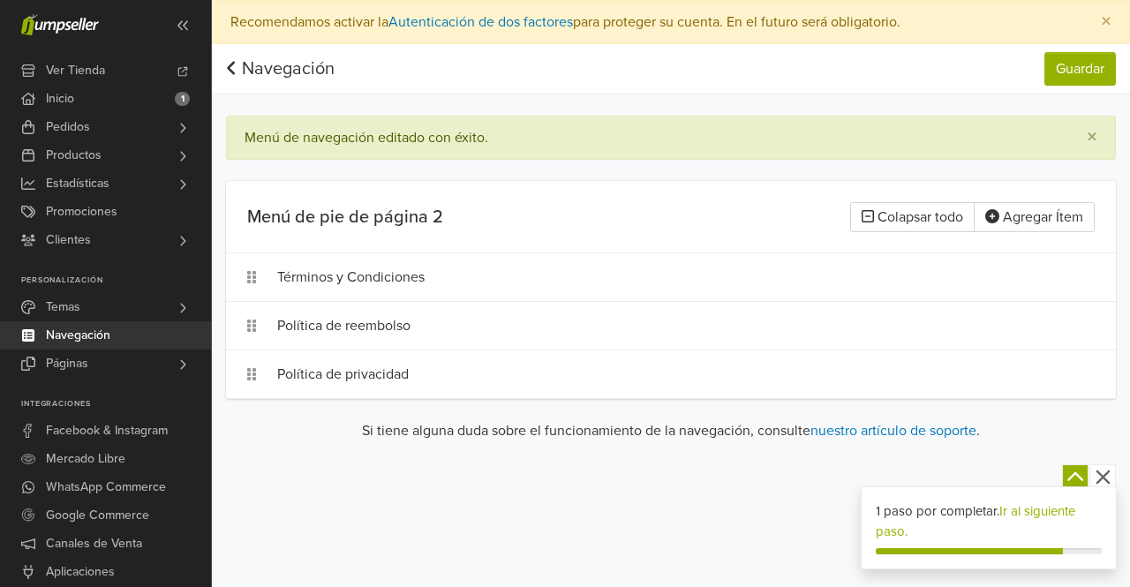
click at [232, 68] on icon at bounding box center [231, 68] width 11 height 18
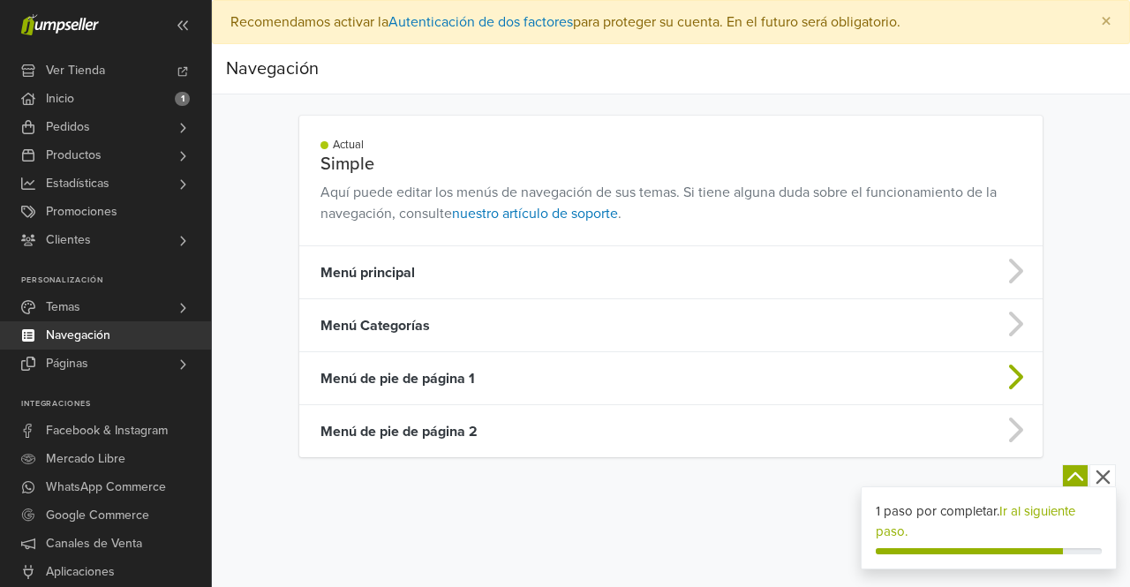
click at [443, 371] on td "Menú de pie de página 1" at bounding box center [588, 378] width 579 height 53
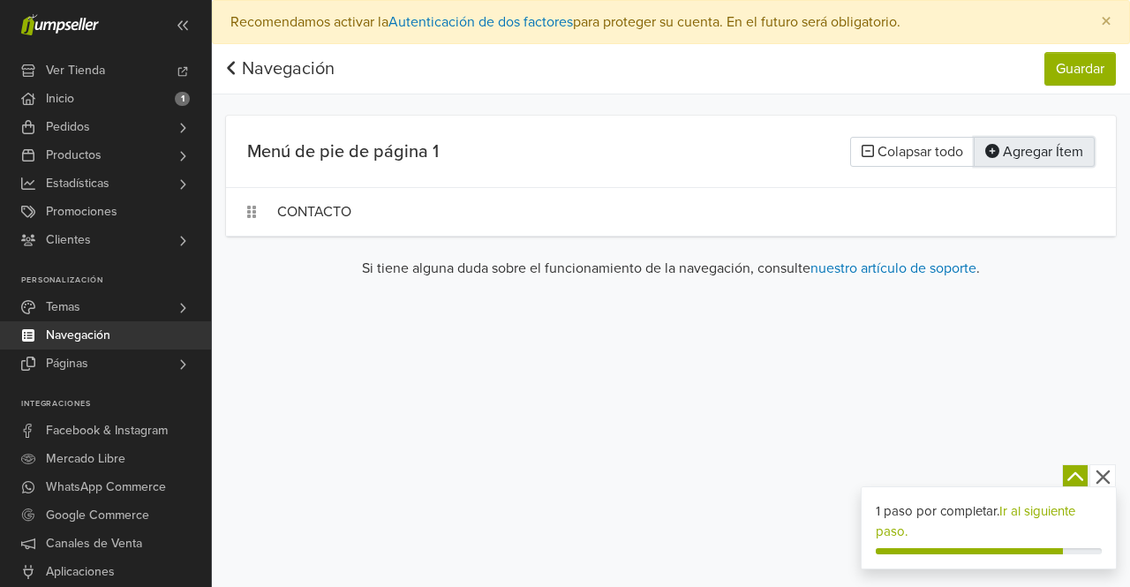
click at [1016, 158] on button "Agregar Ítem" at bounding box center [1033, 152] width 121 height 30
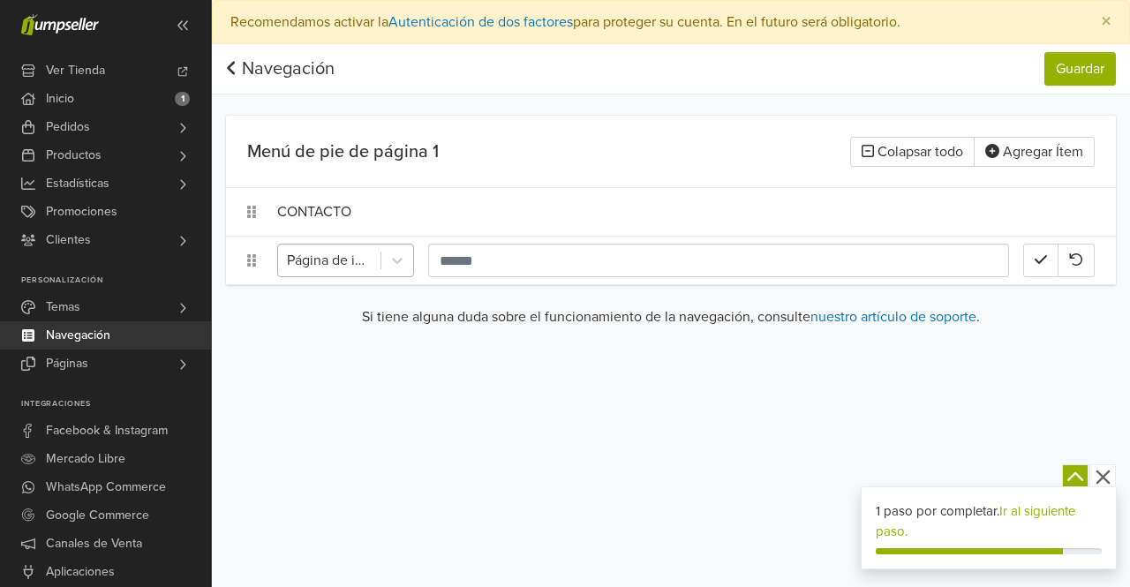
click at [357, 259] on div at bounding box center [329, 260] width 85 height 25
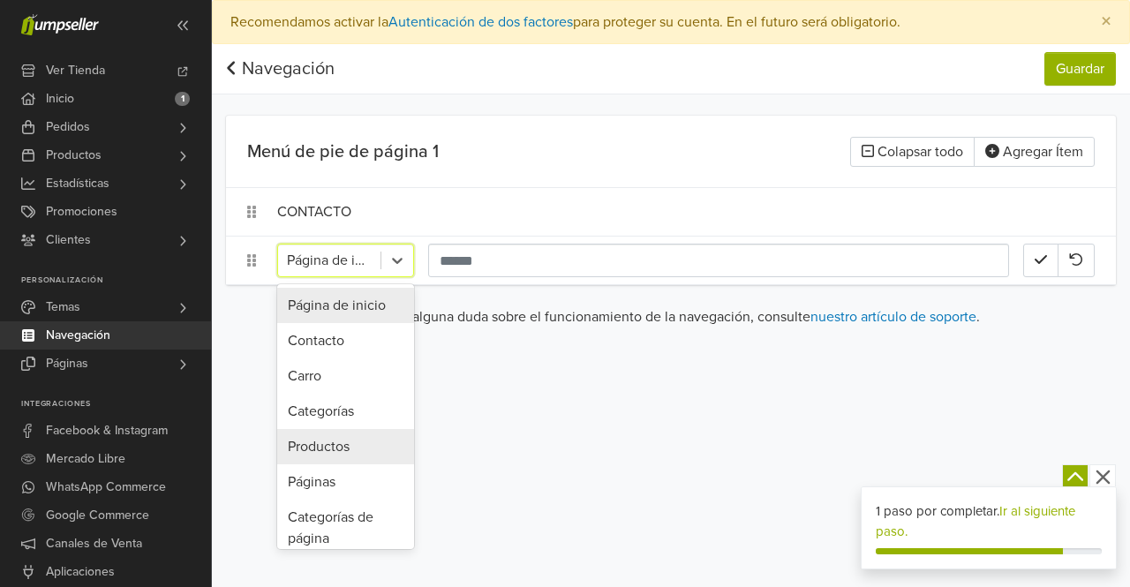
click at [347, 447] on div "Productos" at bounding box center [345, 446] width 137 height 35
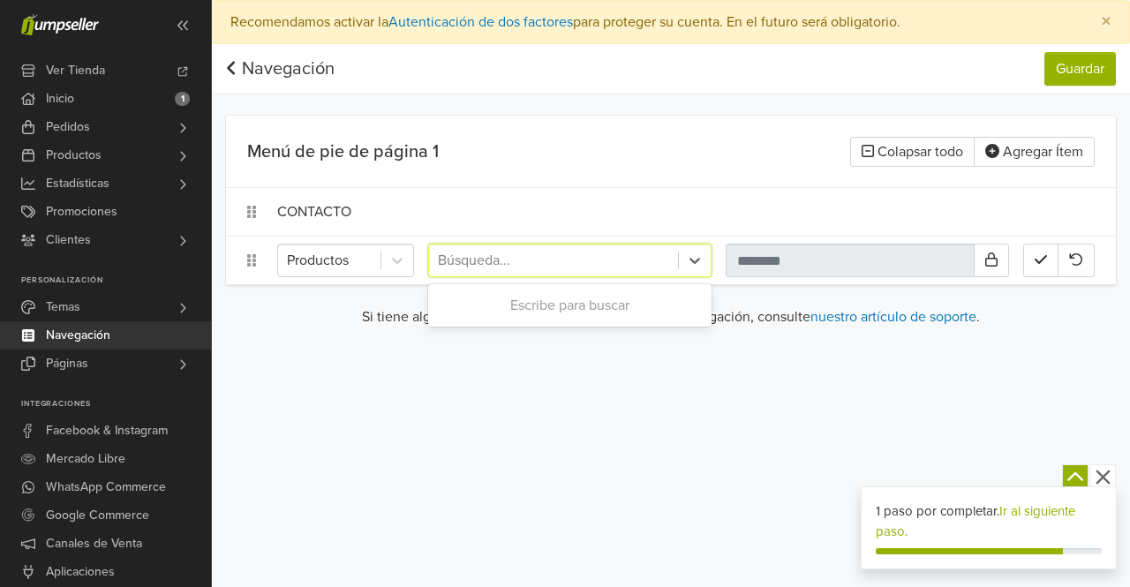
click at [508, 263] on div at bounding box center [553, 260] width 231 height 25
click at [395, 264] on icon at bounding box center [397, 261] width 18 height 18
click at [501, 259] on div at bounding box center [553, 260] width 231 height 25
type input "*"
type input "*******"
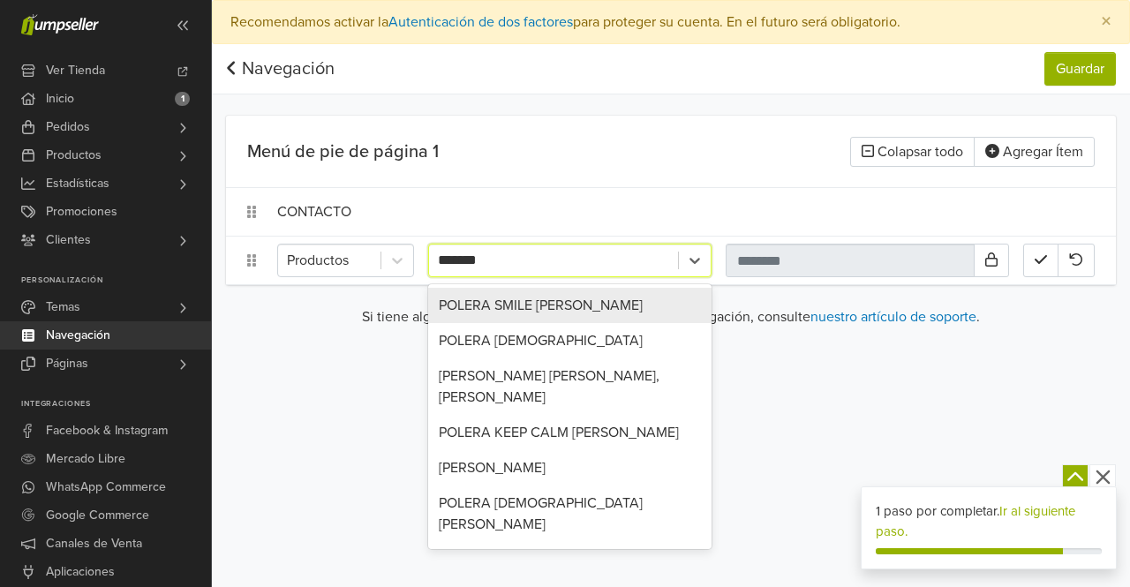
click at [567, 307] on div "POLERA SMILE HARE KRISHNA" at bounding box center [569, 305] width 283 height 35
type input "**********"
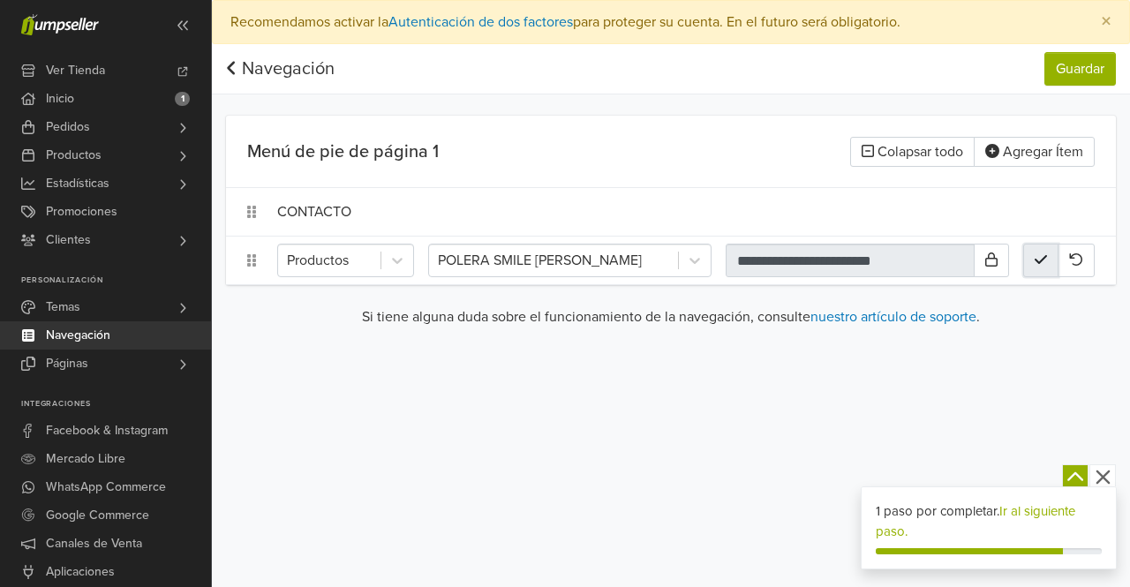
drag, startPoint x: 1049, startPoint y: 259, endPoint x: 1031, endPoint y: 263, distance: 18.9
click at [1048, 259] on button "button" at bounding box center [1040, 261] width 35 height 34
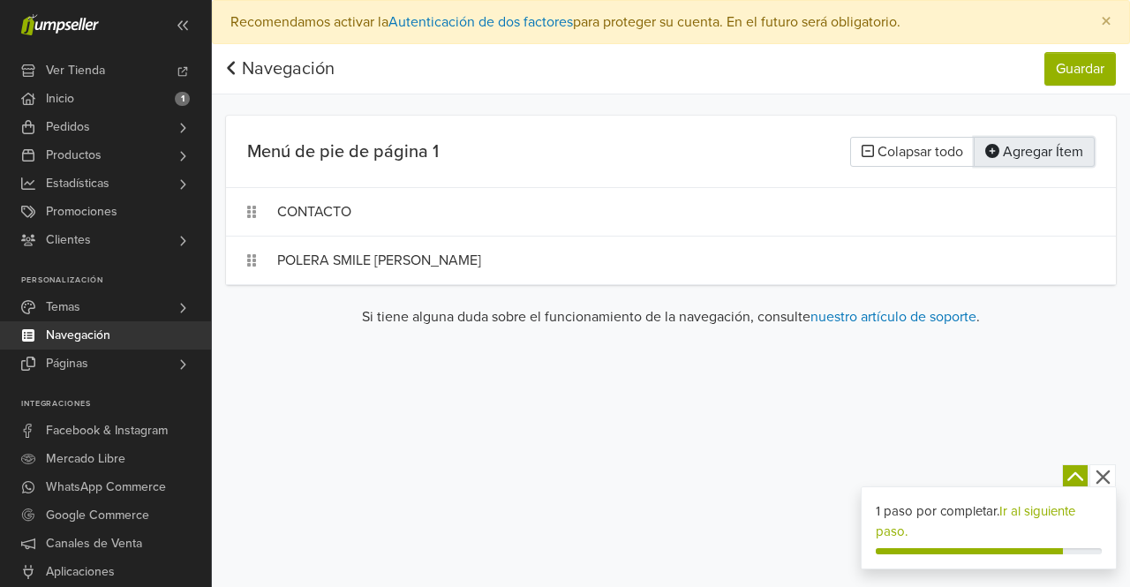
click at [1034, 160] on button "Agregar Ítem" at bounding box center [1033, 152] width 121 height 30
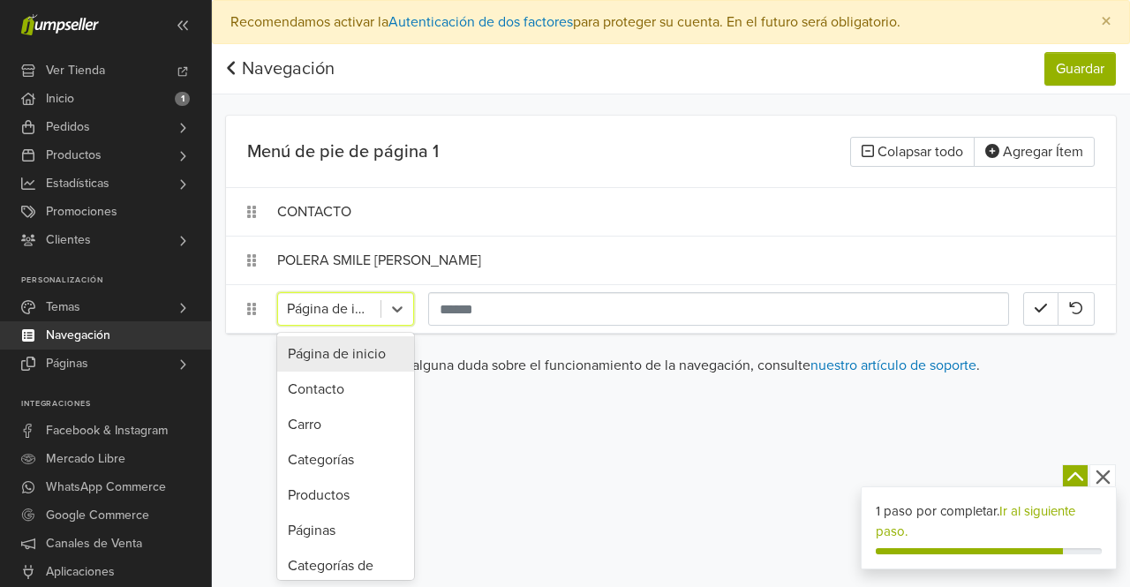
click at [350, 311] on div at bounding box center [329, 309] width 85 height 25
click at [328, 499] on div "Productos" at bounding box center [345, 494] width 137 height 35
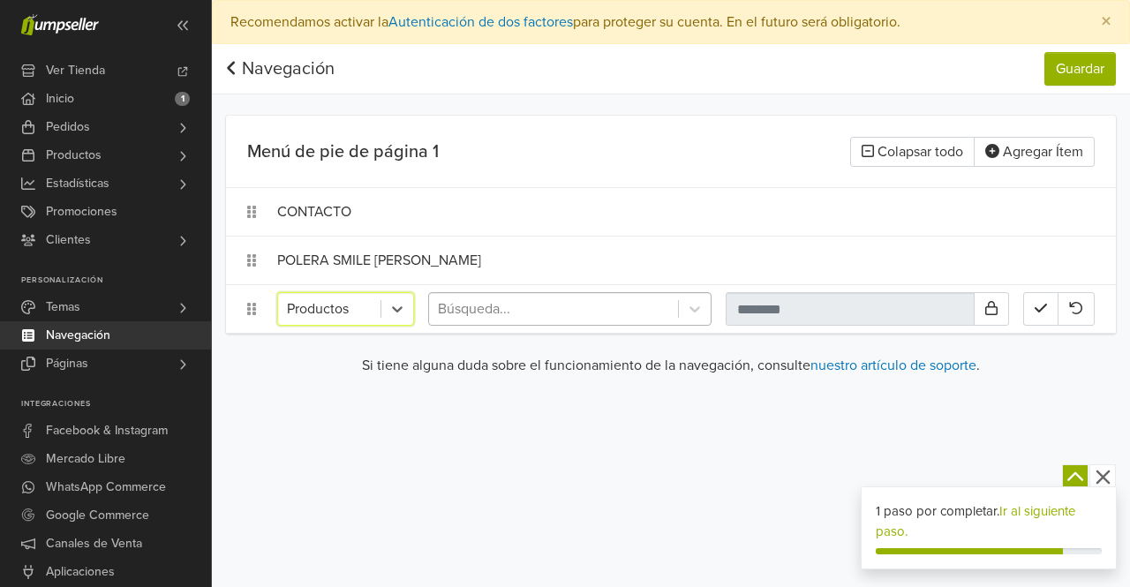
click at [492, 313] on div at bounding box center [553, 309] width 231 height 25
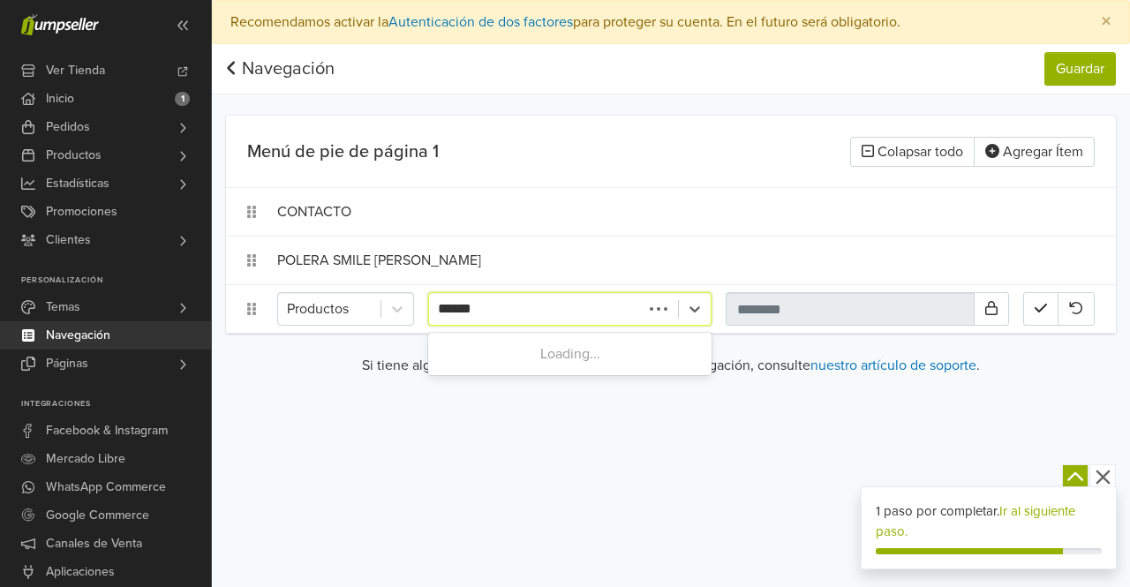
type input "******"
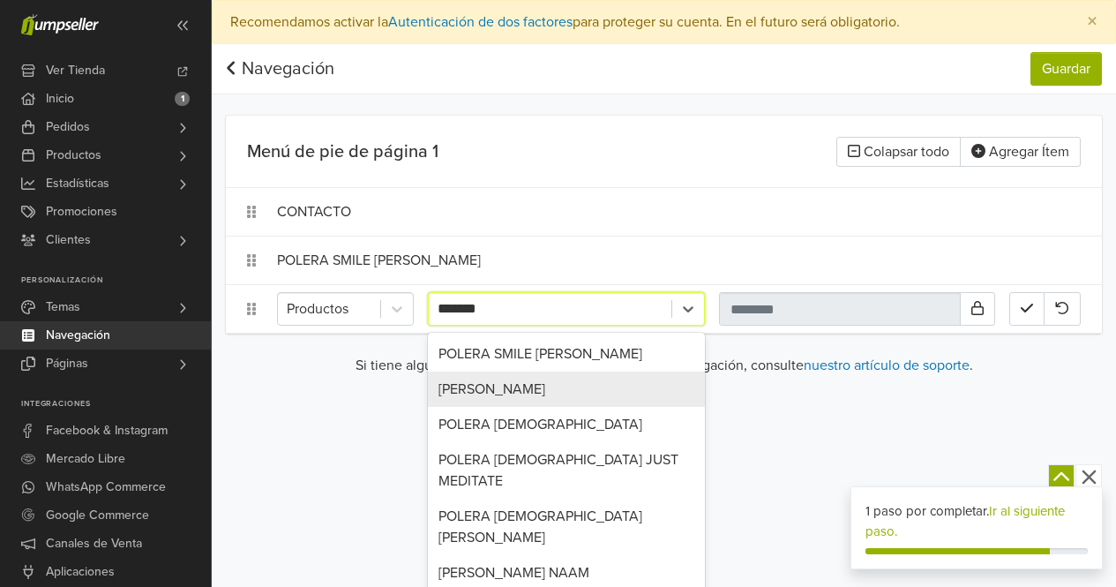
click at [570, 388] on div "POLERA JAY JAGANNATH" at bounding box center [566, 389] width 277 height 35
type input "**********"
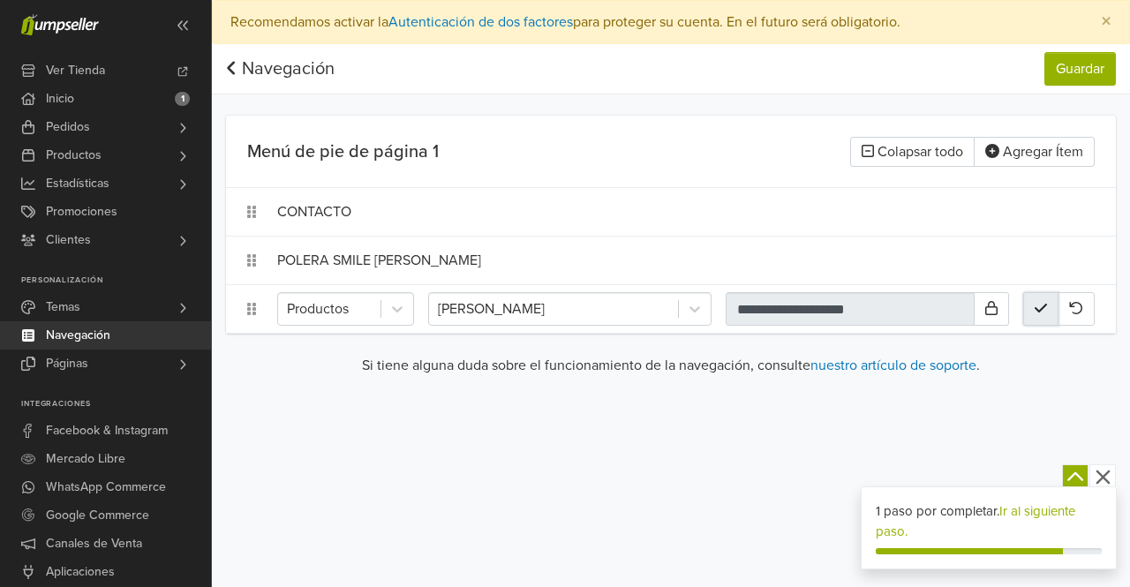
click at [1048, 307] on button "button" at bounding box center [1040, 309] width 35 height 34
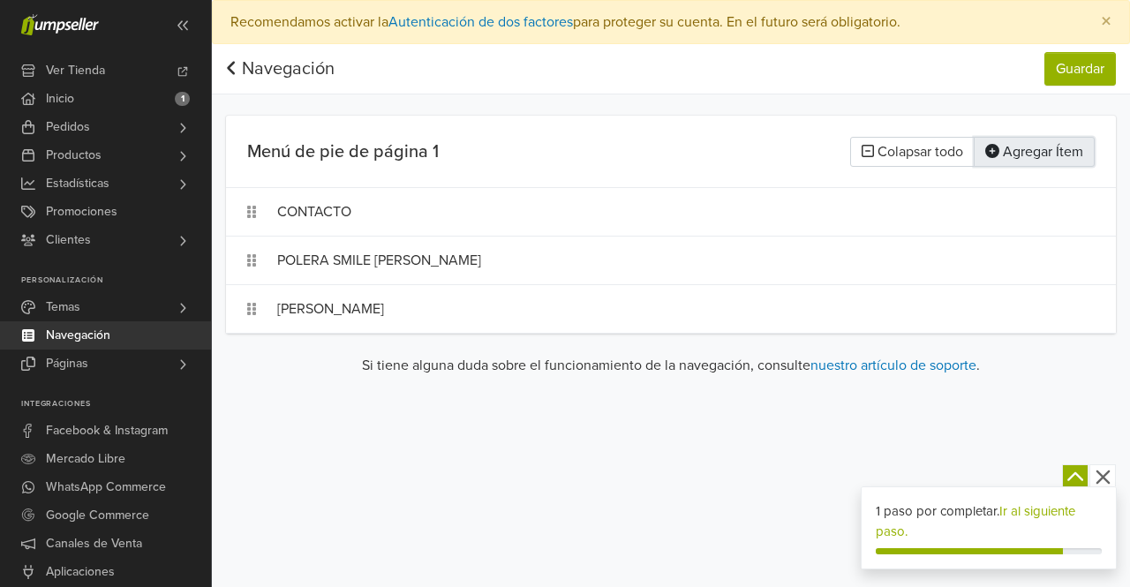
click at [1053, 154] on button "Agregar Ítem" at bounding box center [1033, 152] width 121 height 30
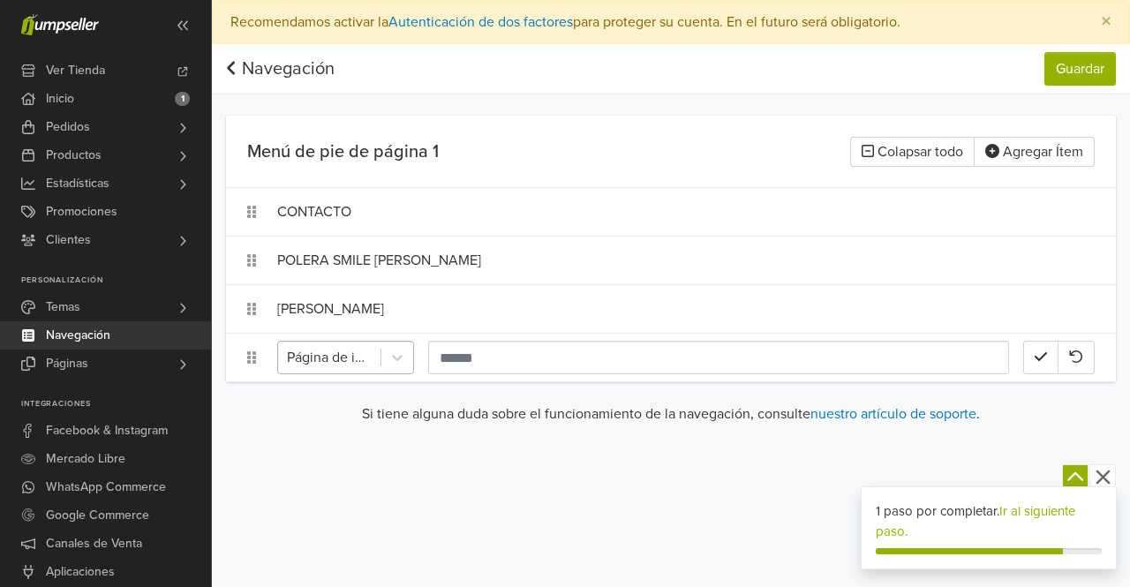
click at [300, 351] on div at bounding box center [329, 357] width 85 height 25
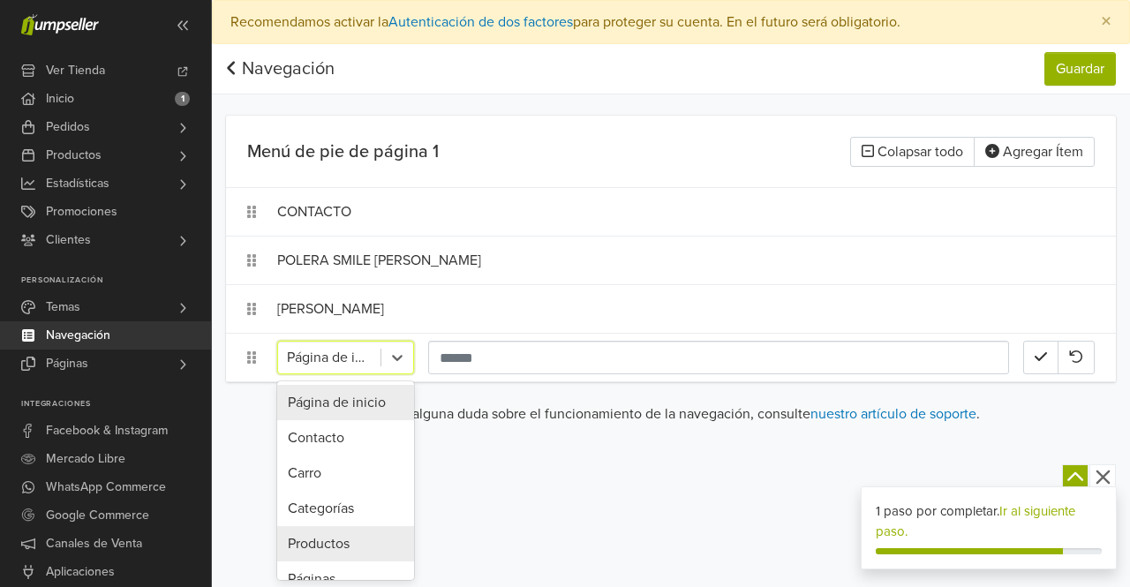
drag, startPoint x: 323, startPoint y: 539, endPoint x: 381, endPoint y: 506, distance: 67.2
click at [324, 539] on div "Productos" at bounding box center [345, 543] width 137 height 35
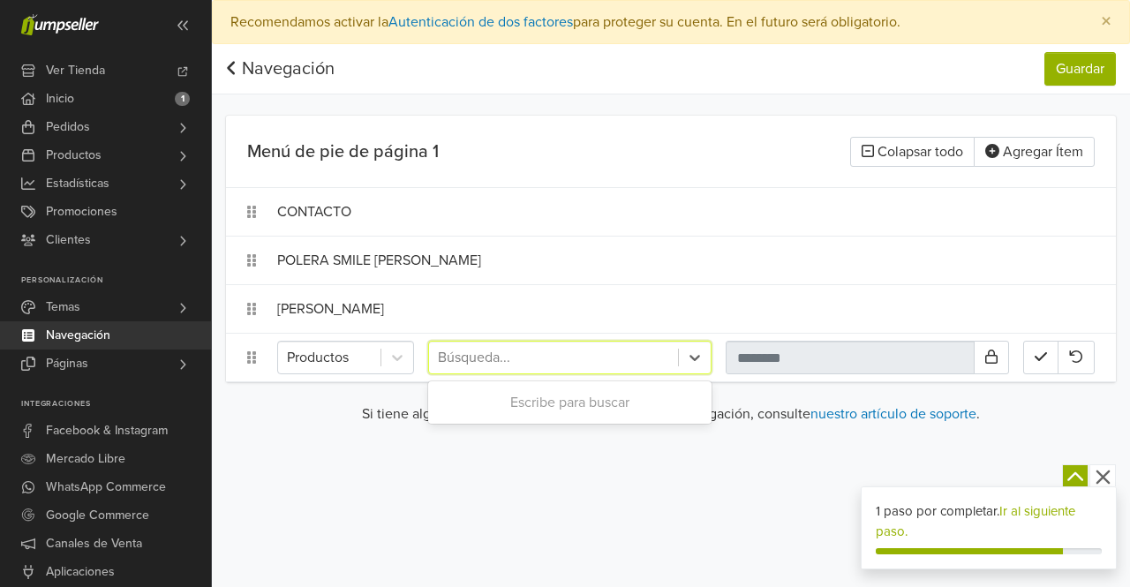
click at [477, 361] on div at bounding box center [553, 357] width 231 height 25
type input "******"
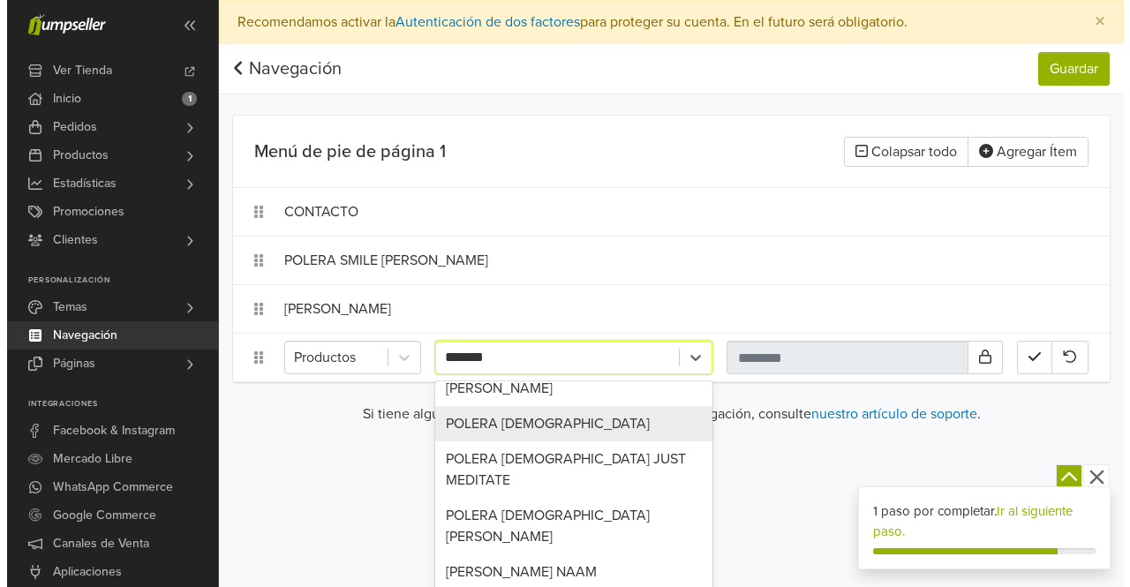
scroll to position [88, 0]
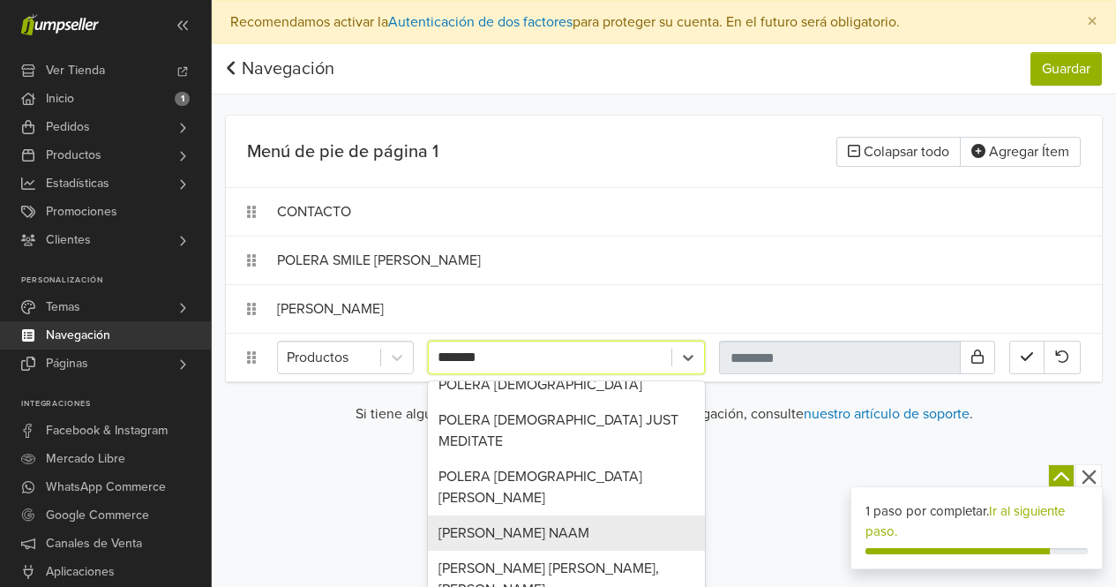
click at [643, 515] on div "POLERA RADHA NAAM" at bounding box center [566, 532] width 277 height 35
type input "**********"
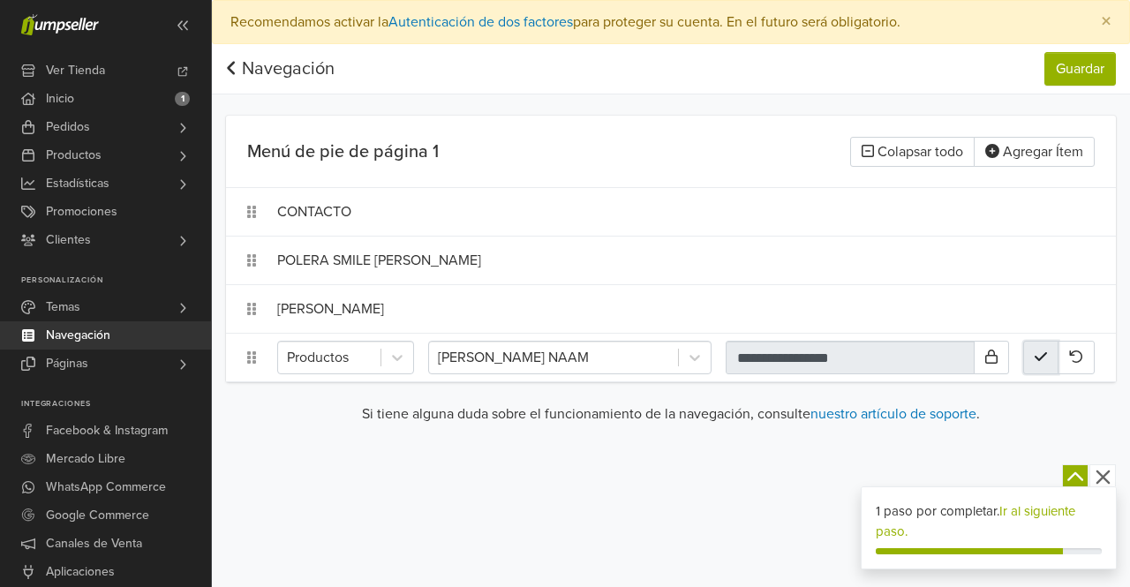
click at [1048, 354] on button "button" at bounding box center [1040, 358] width 35 height 34
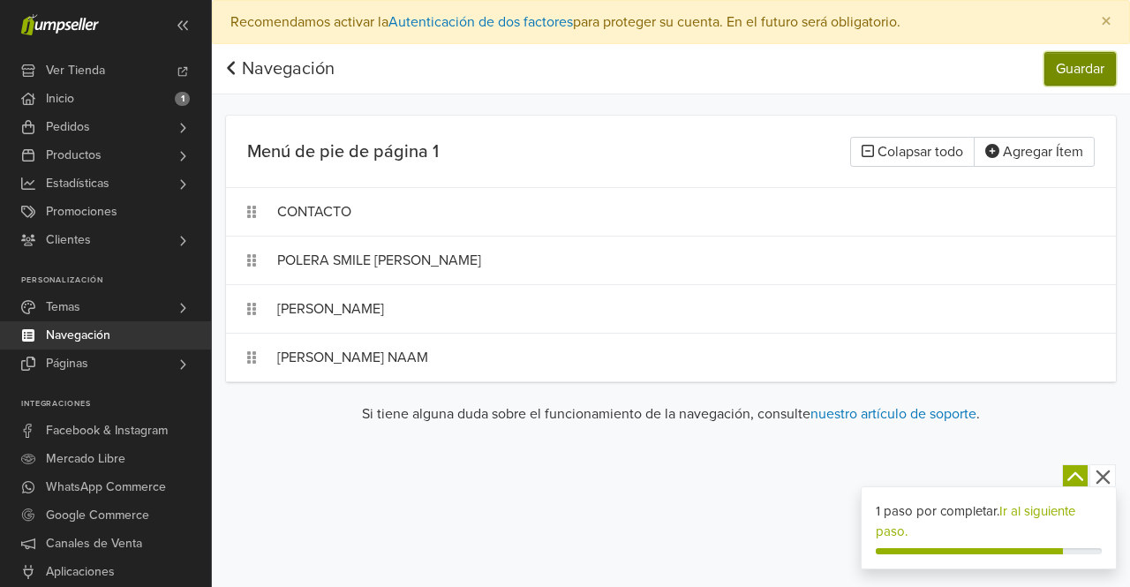
click at [1096, 84] on button "Guardar" at bounding box center [1079, 69] width 71 height 34
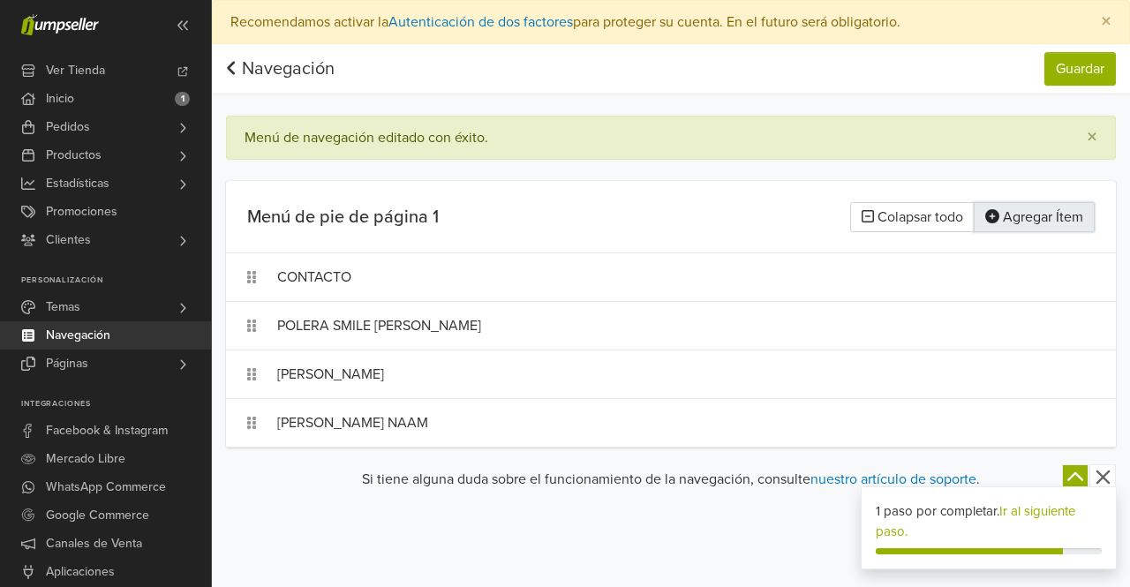
drag, startPoint x: 1049, startPoint y: 227, endPoint x: 1026, endPoint y: 230, distance: 24.1
click at [1049, 228] on button "Agregar Ítem" at bounding box center [1033, 217] width 121 height 30
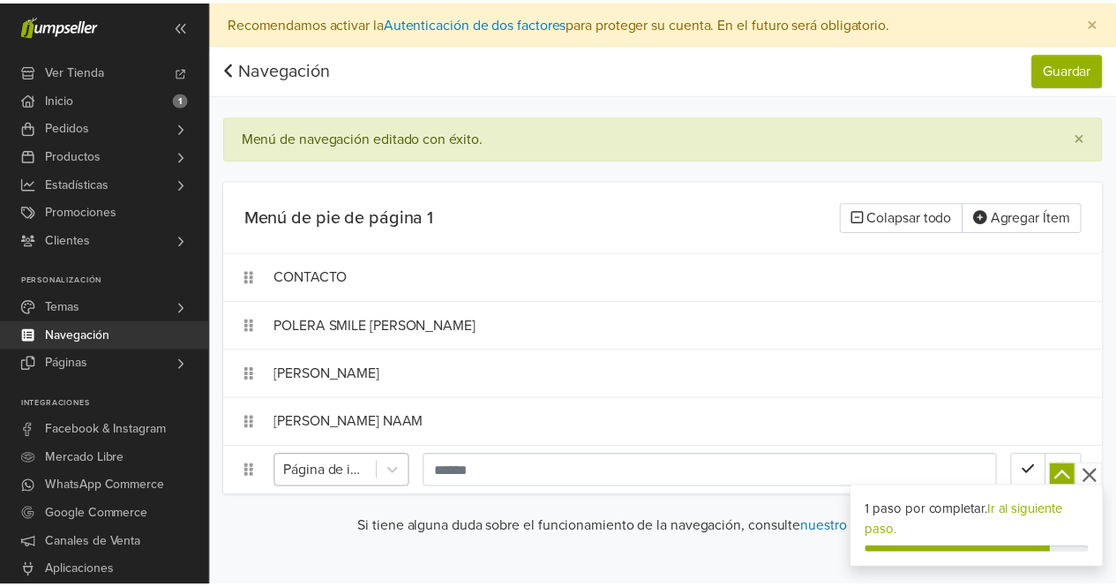
scroll to position [173, 0]
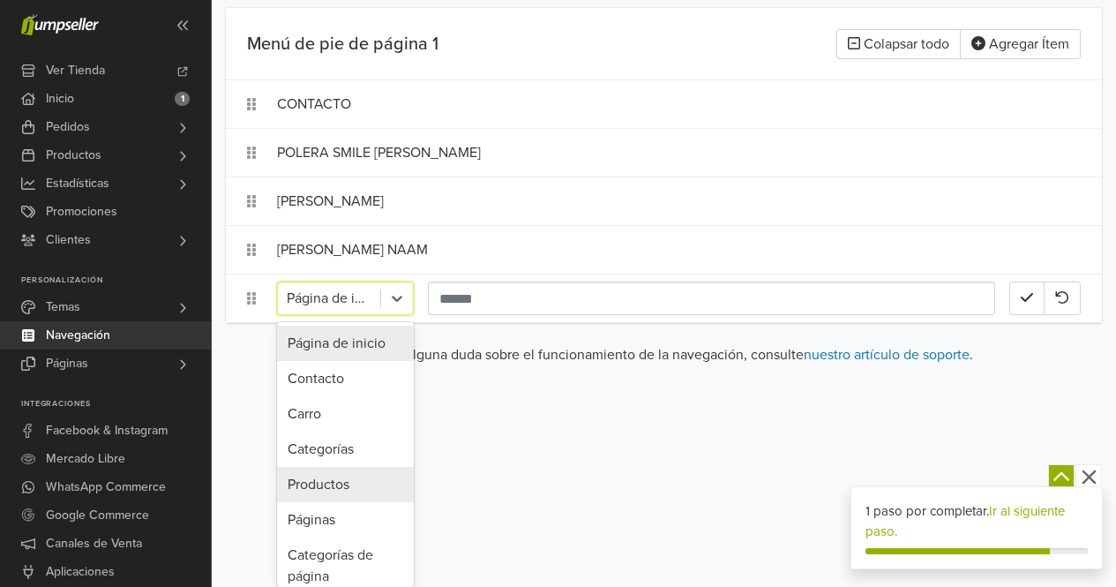
click at [344, 315] on div "10 results available. Use Up and Down to choose options, press Enter to select …" at bounding box center [345, 299] width 137 height 34
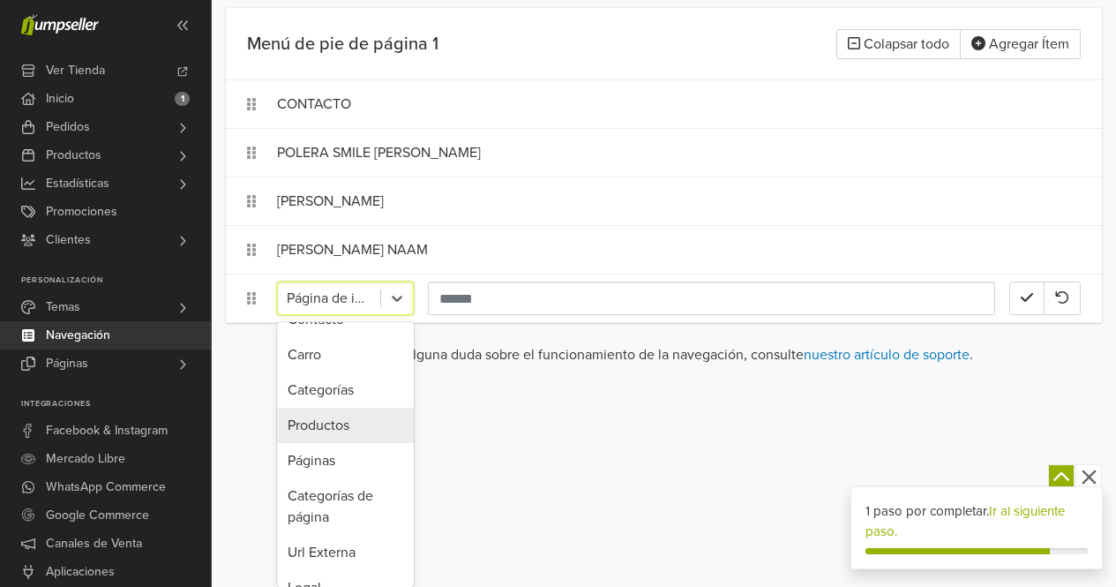
scroll to position [88, 0]
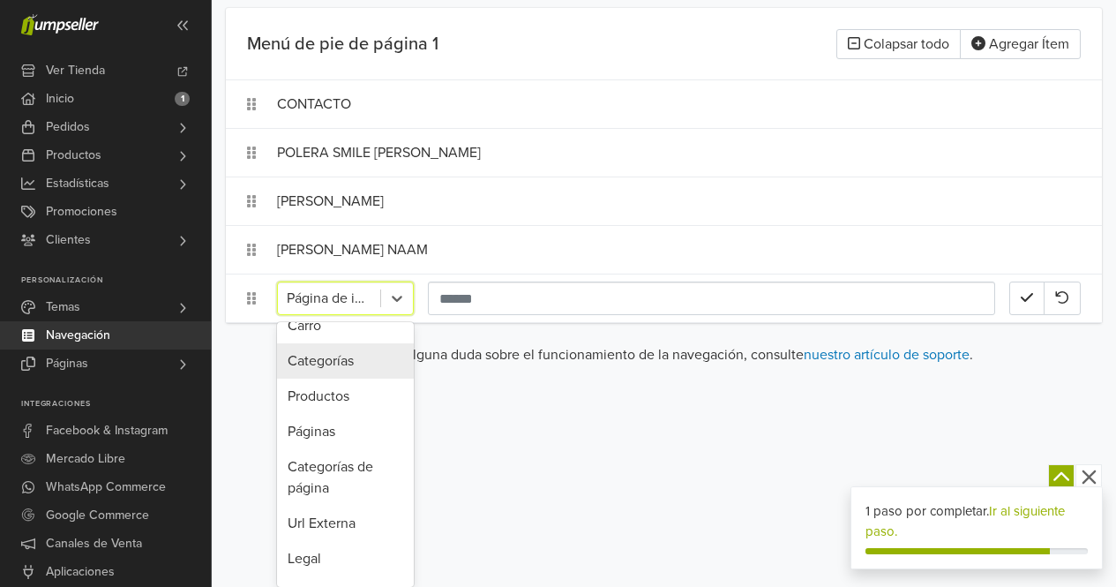
click at [342, 356] on div "Categorías" at bounding box center [345, 360] width 137 height 35
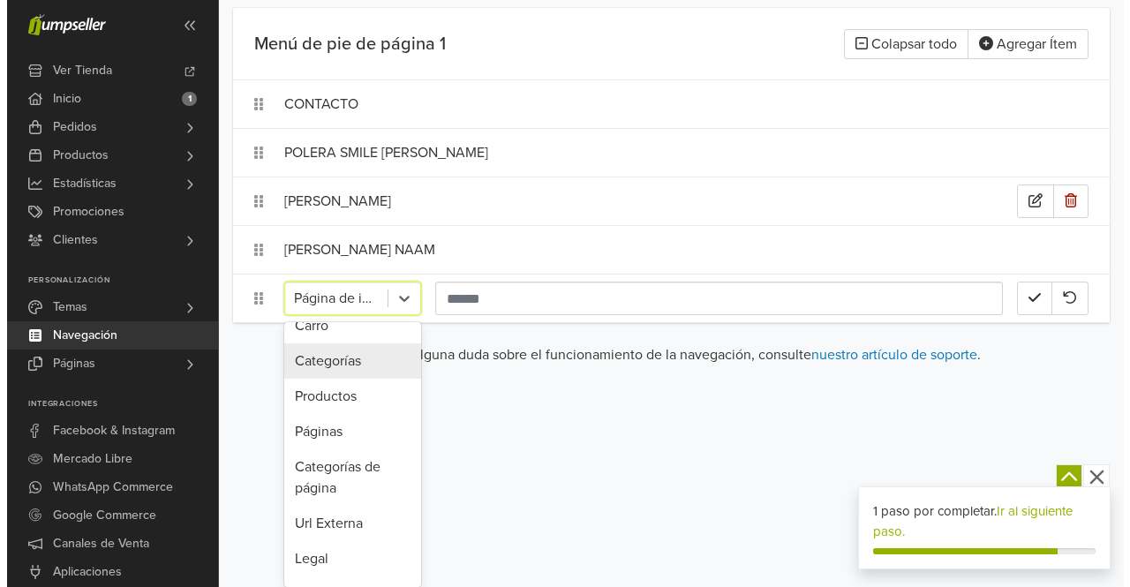
scroll to position [0, 0]
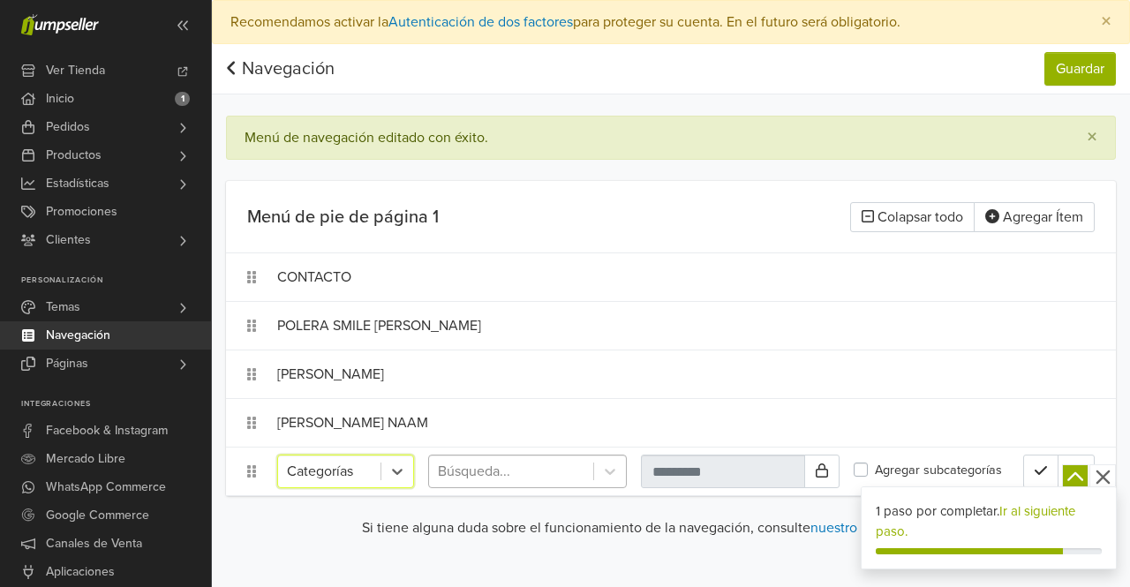
click at [592, 477] on div "Búsqueda..." at bounding box center [511, 471] width 164 height 32
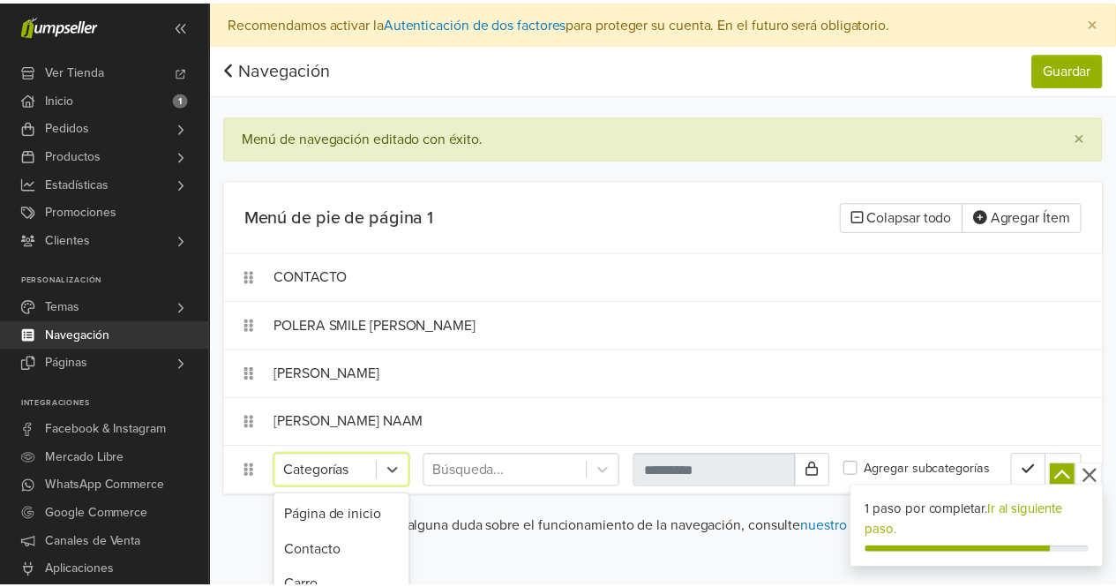
scroll to position [173, 0]
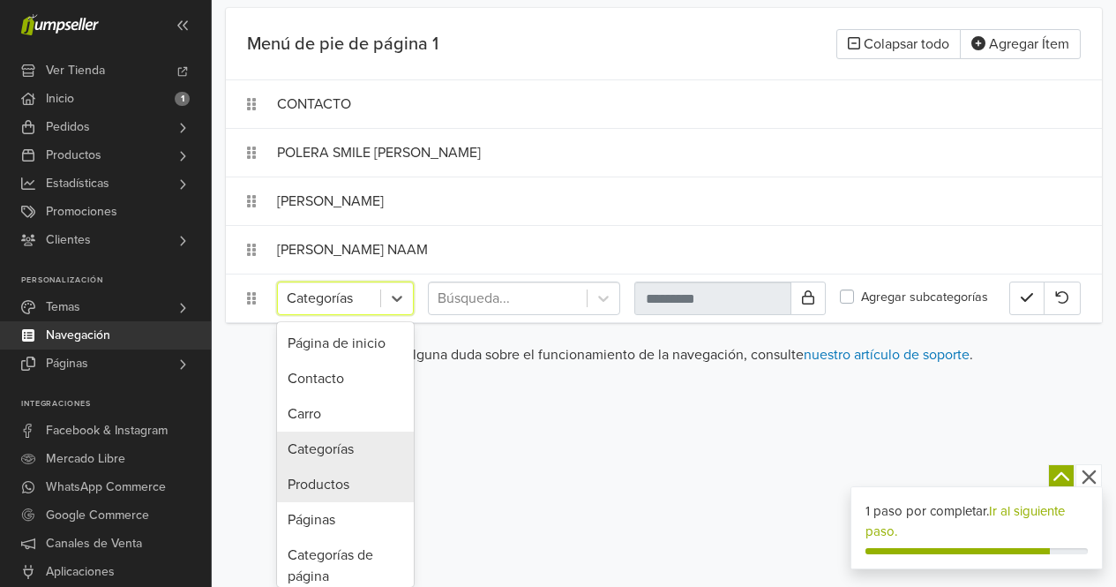
click at [379, 315] on div "10 results available. Use Up and Down to choose options, press Enter to select …" at bounding box center [345, 299] width 137 height 34
click at [334, 519] on div "Páginas" at bounding box center [345, 519] width 137 height 35
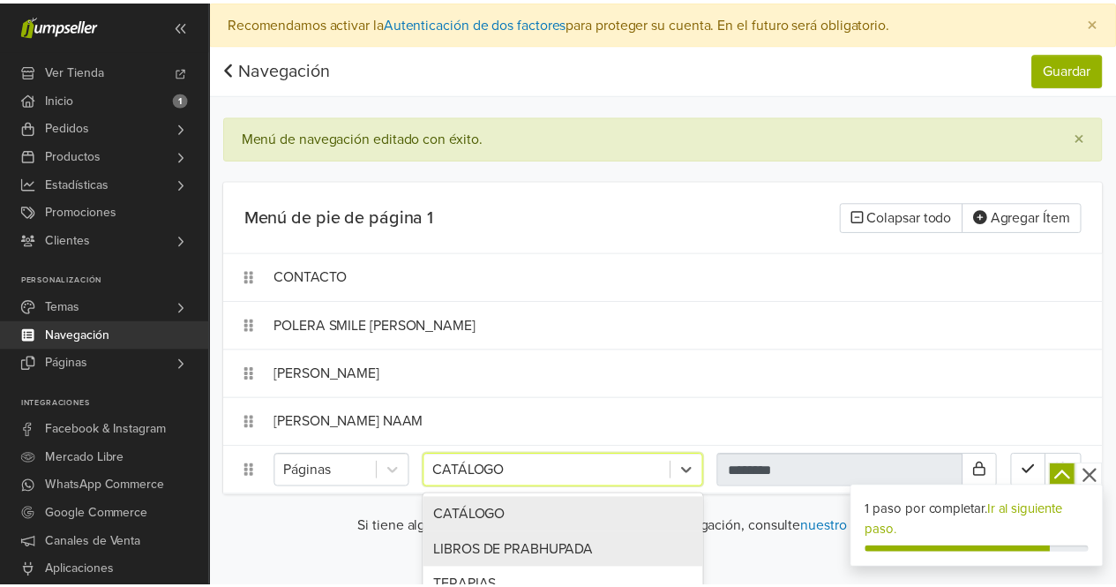
scroll to position [92, 0]
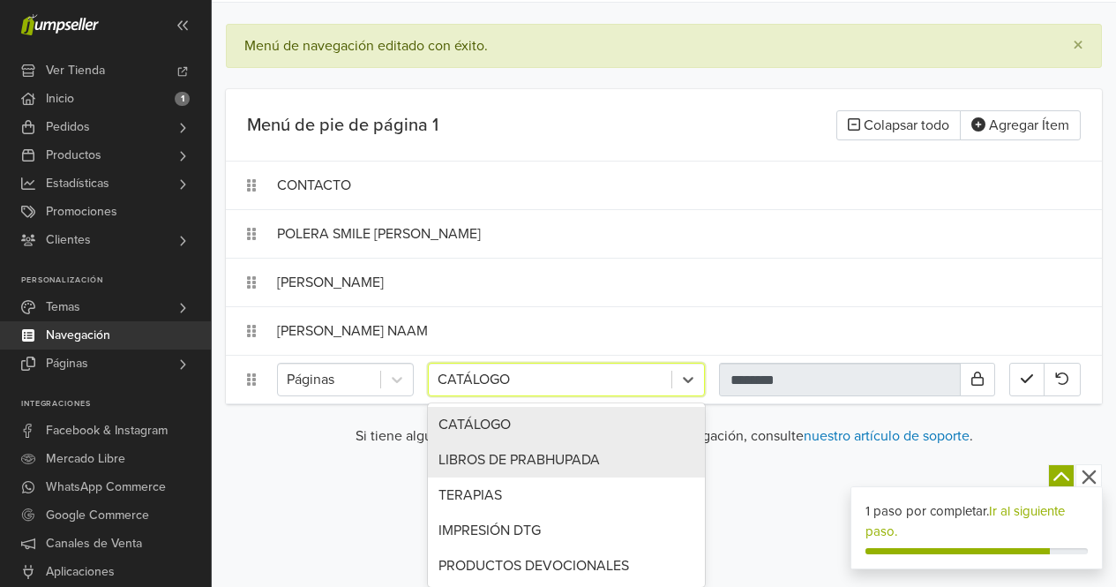
click at [500, 396] on div "5 results available. Use Up and Down to choose options, press Enter to select t…" at bounding box center [566, 380] width 277 height 34
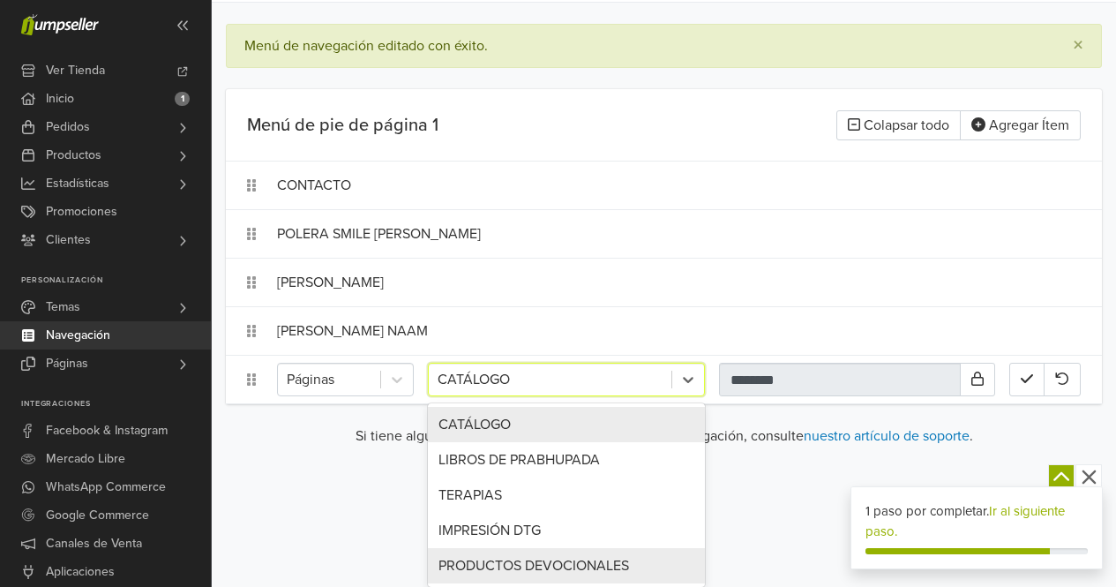
click at [509, 559] on div "PRODUCTOS DEVOCIONALES" at bounding box center [566, 565] width 277 height 35
type input "**********"
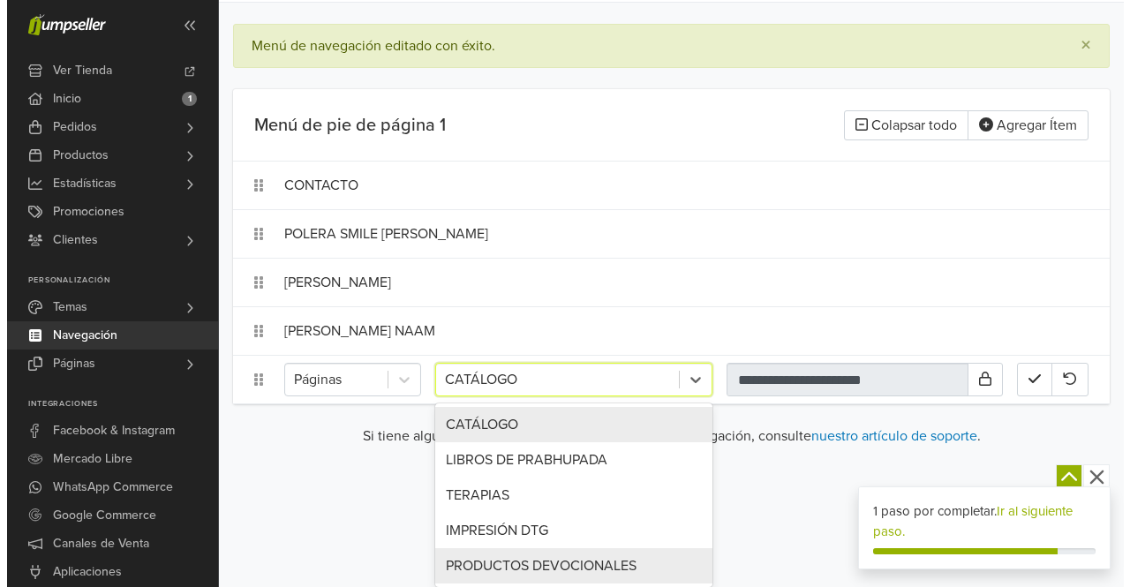
scroll to position [0, 0]
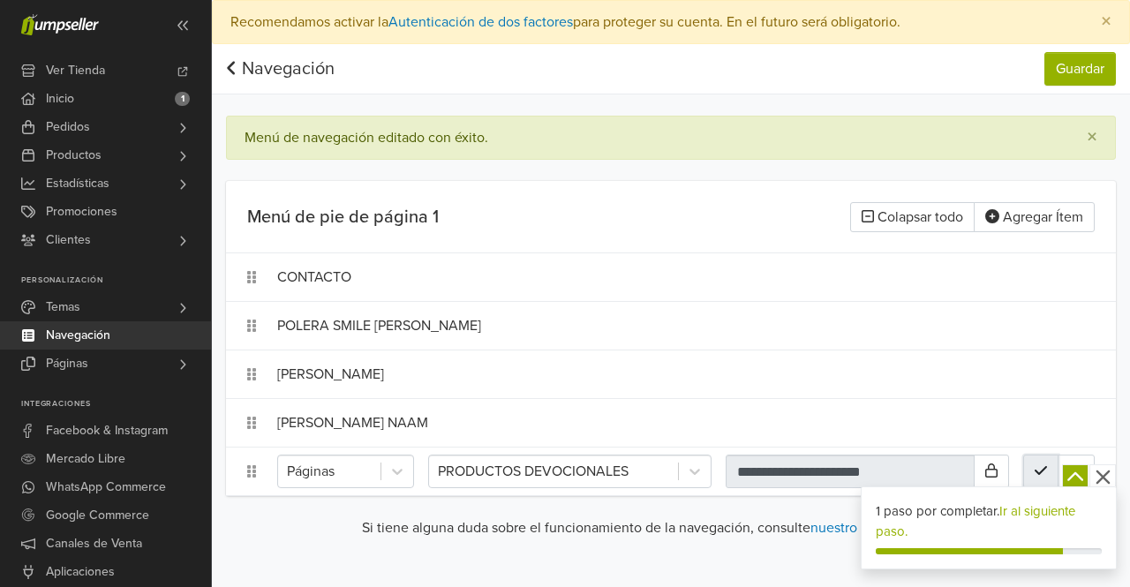
click at [1033, 477] on button "button" at bounding box center [1040, 472] width 35 height 34
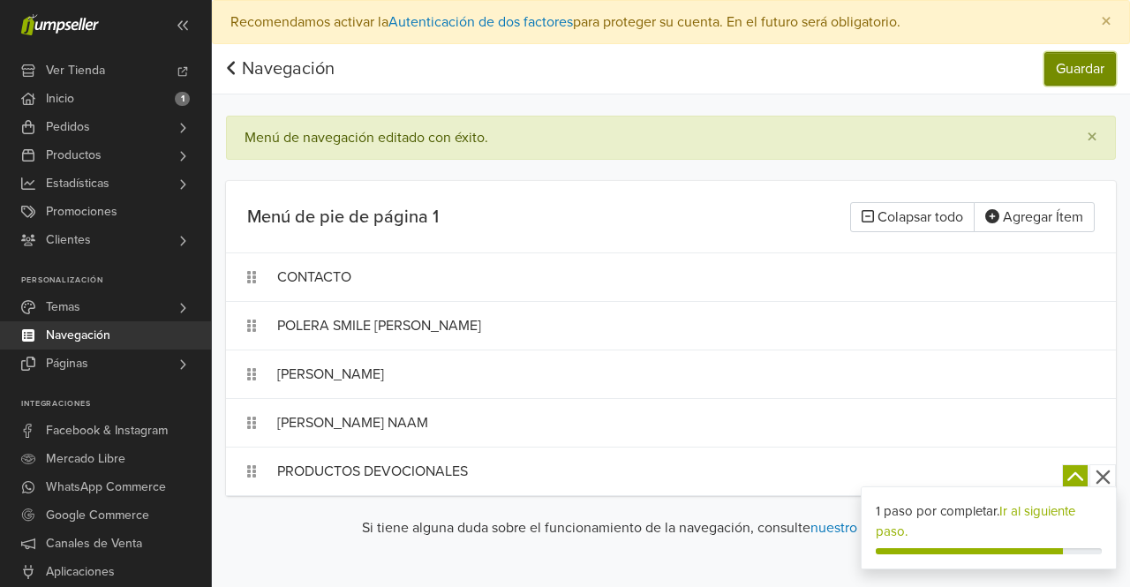
click at [1097, 56] on button "Guardar" at bounding box center [1079, 69] width 71 height 34
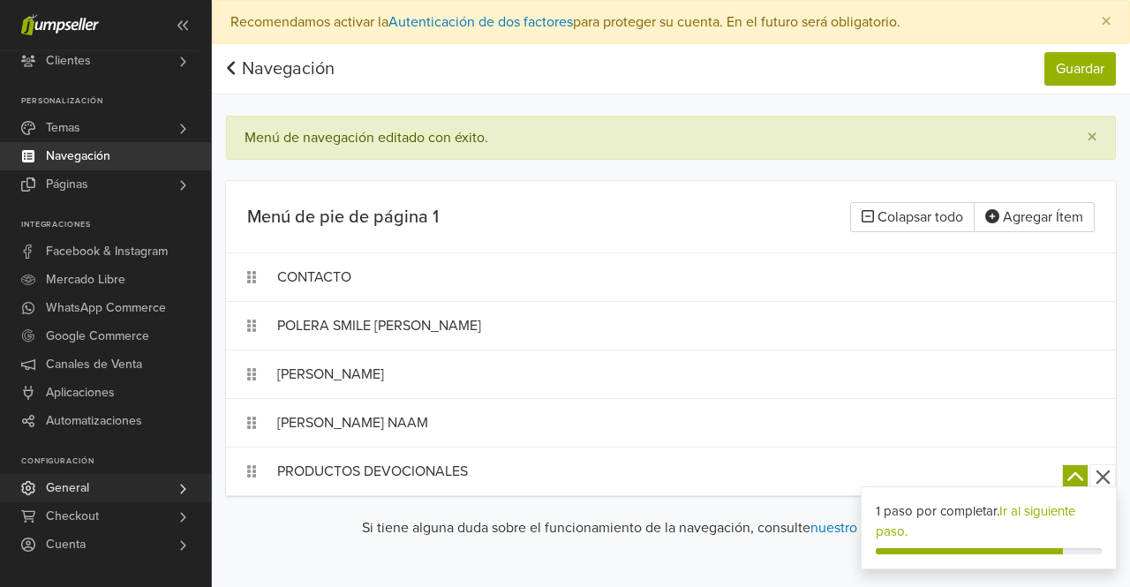
click at [81, 487] on span "General" at bounding box center [67, 488] width 43 height 28
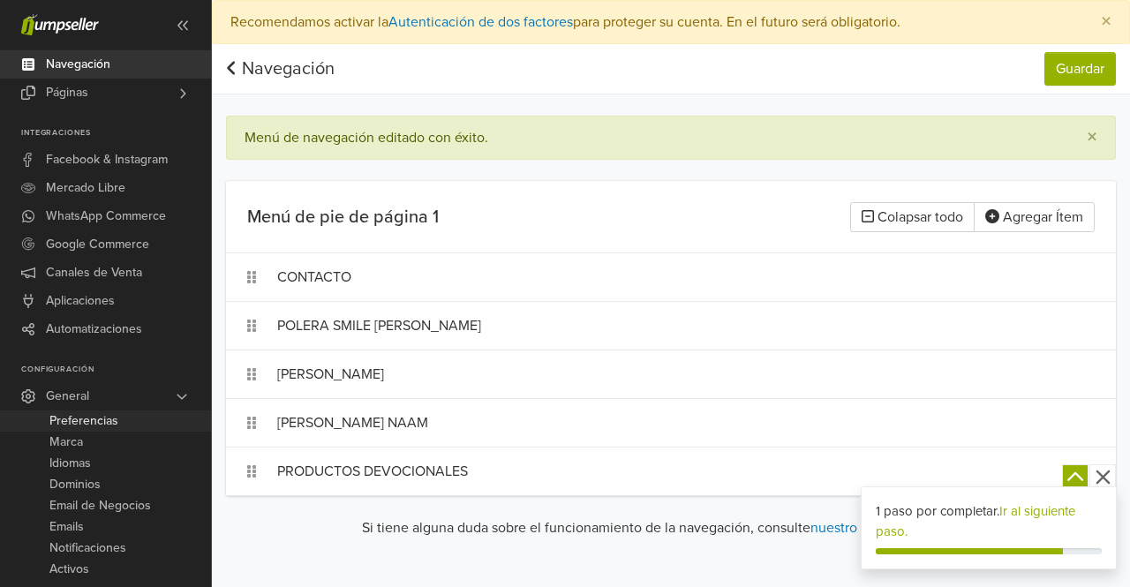
click at [95, 425] on span "Preferencias" at bounding box center [83, 420] width 69 height 21
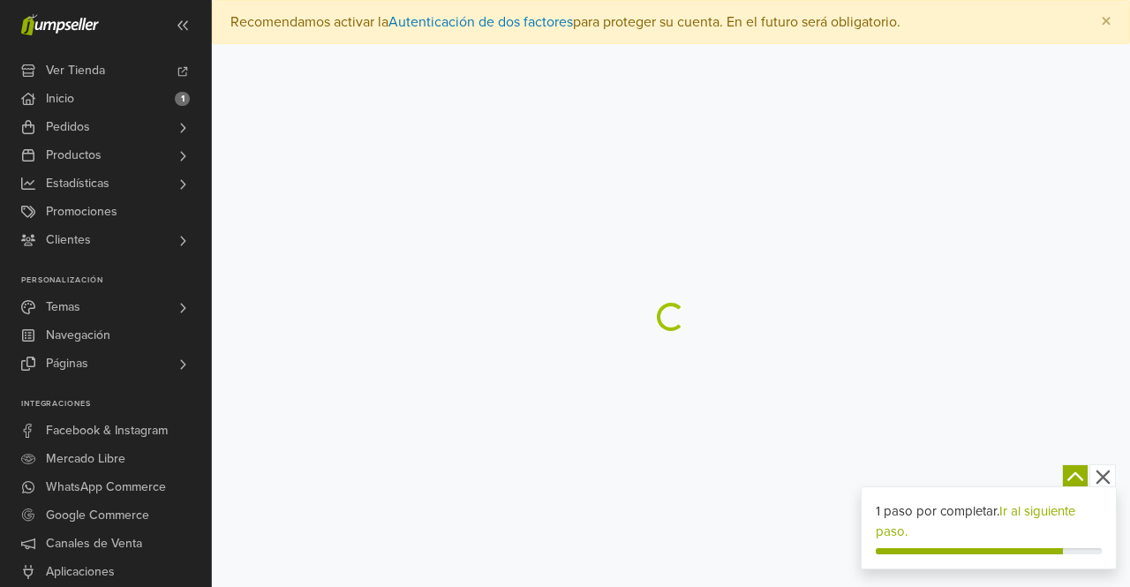
select select "*"
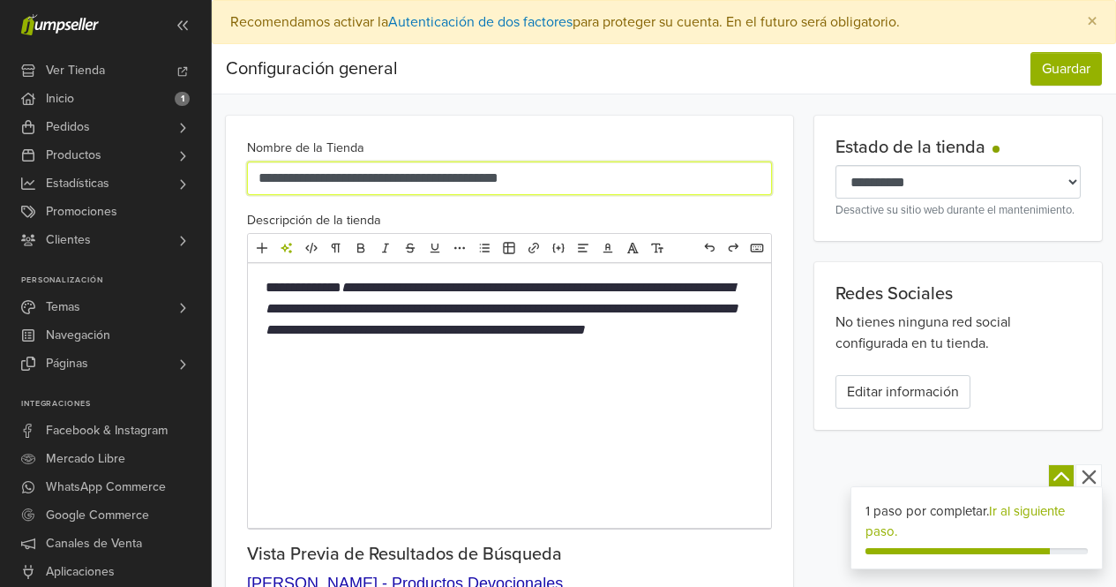
click at [403, 178] on input "**********" at bounding box center [509, 179] width 525 height 34
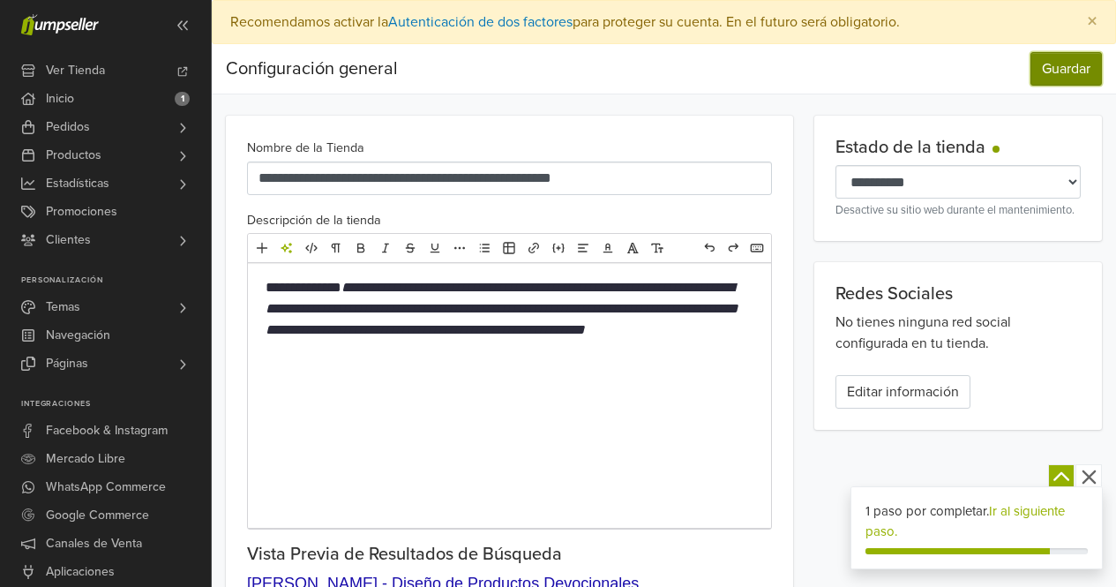
click at [1065, 77] on button "Guardar" at bounding box center [1066, 69] width 71 height 34
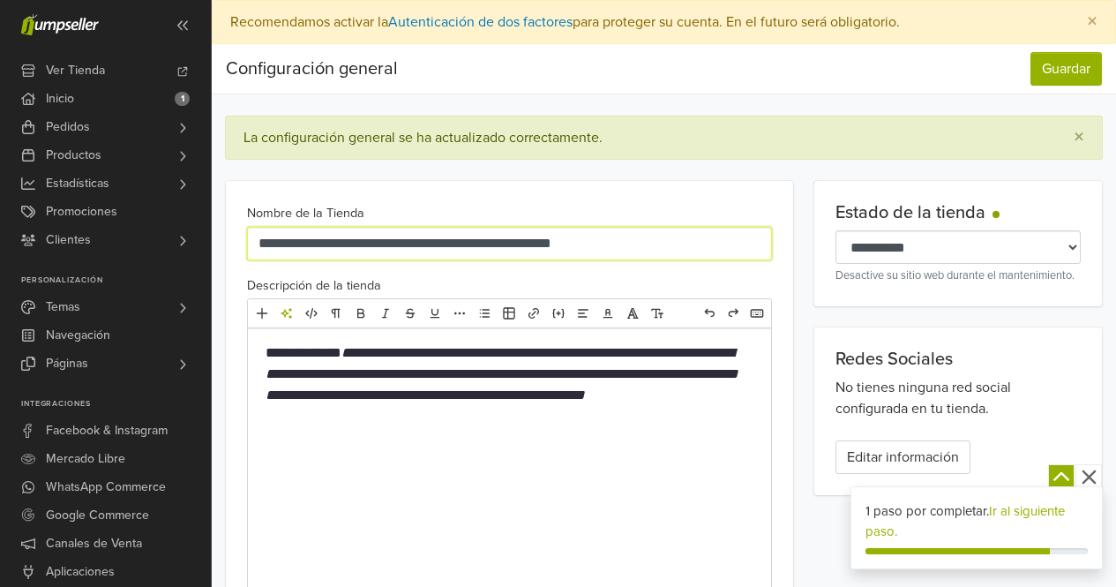
click at [667, 247] on input "**********" at bounding box center [509, 244] width 525 height 34
type input "**********"
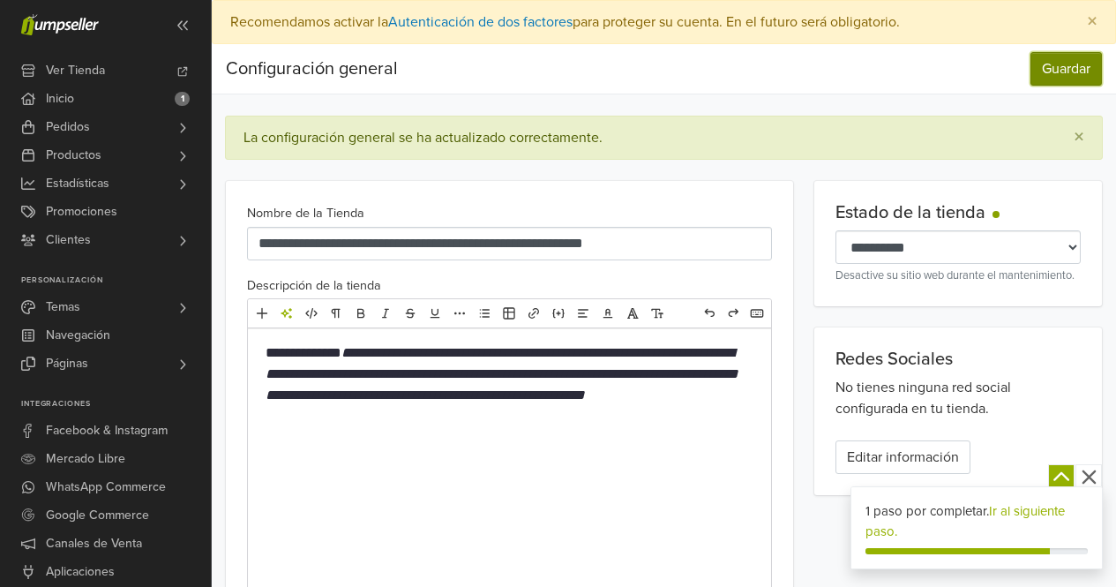
drag, startPoint x: 1048, startPoint y: 79, endPoint x: 1038, endPoint y: 72, distance: 12.7
click at [1047, 77] on button "Guardar" at bounding box center [1066, 69] width 71 height 34
click at [1063, 79] on button "Guardar" at bounding box center [1066, 69] width 71 height 34
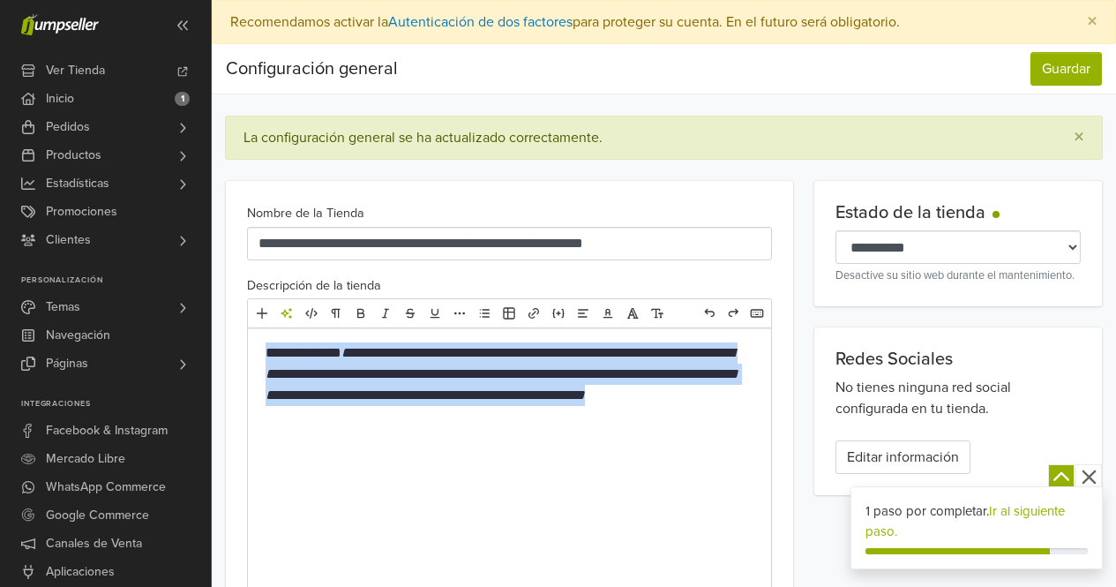
drag, startPoint x: 372, startPoint y: 421, endPoint x: 256, endPoint y: 347, distance: 137.3
click at [256, 347] on div "**********" at bounding box center [509, 460] width 523 height 265
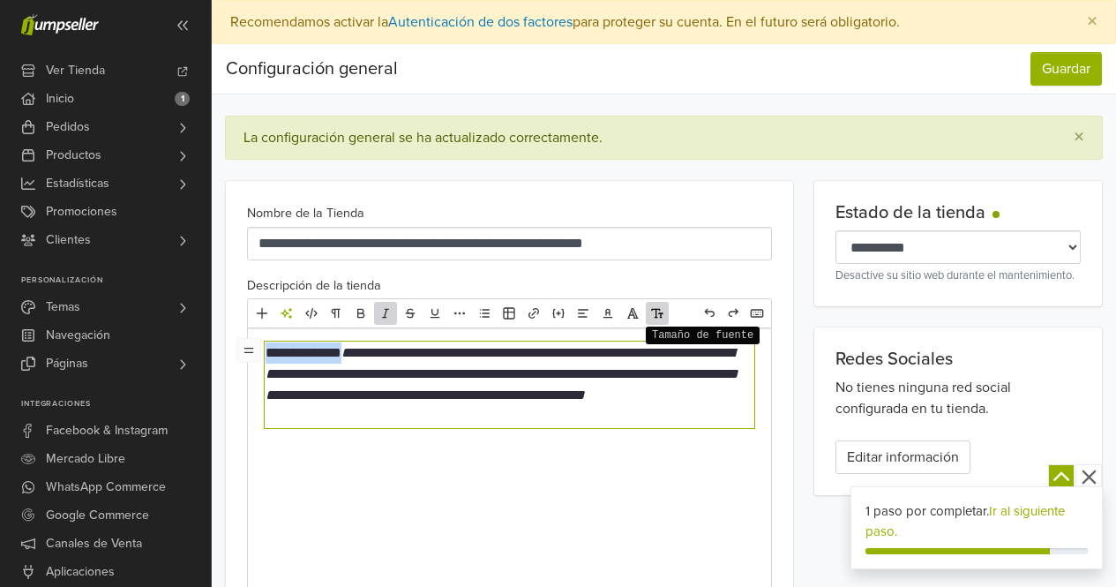
click at [658, 314] on icon "Tamaño de fuente" at bounding box center [657, 313] width 14 height 14
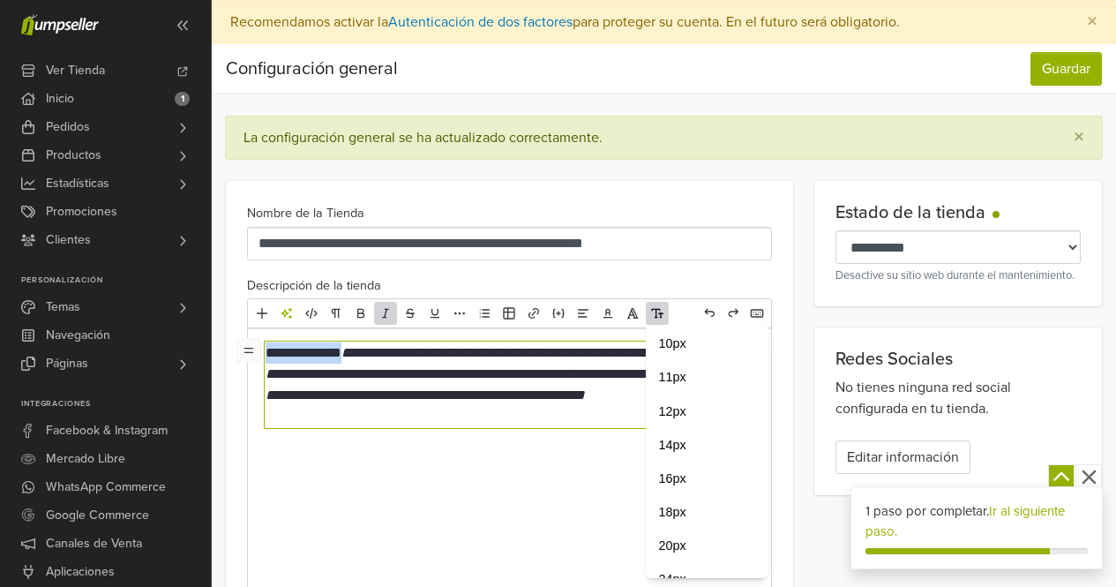
click at [658, 314] on icon "Tamaño de fuente" at bounding box center [657, 313] width 14 height 14
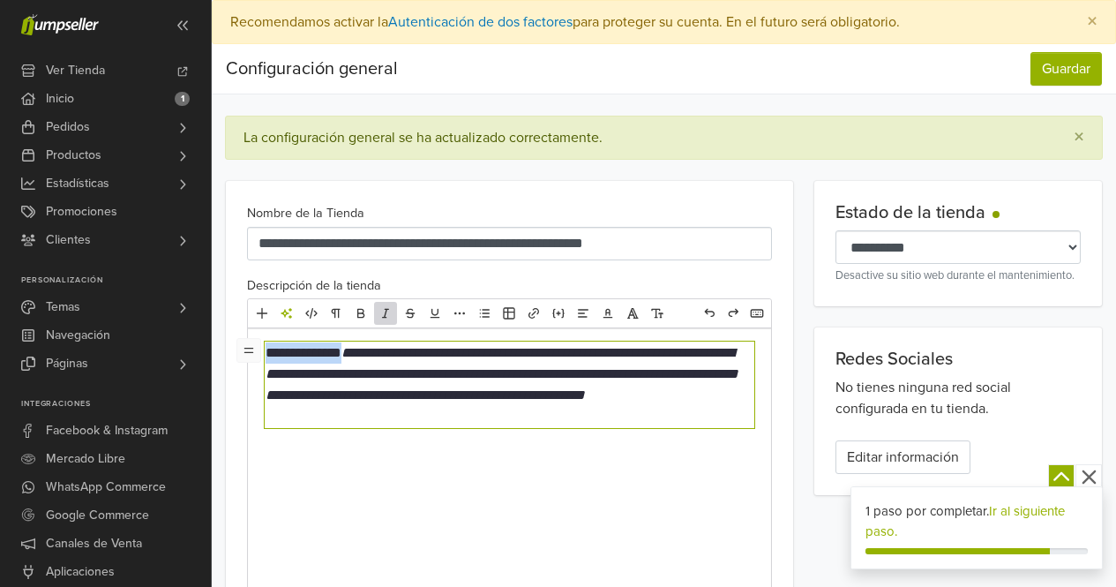
click at [607, 502] on div "**********" at bounding box center [509, 460] width 523 height 265
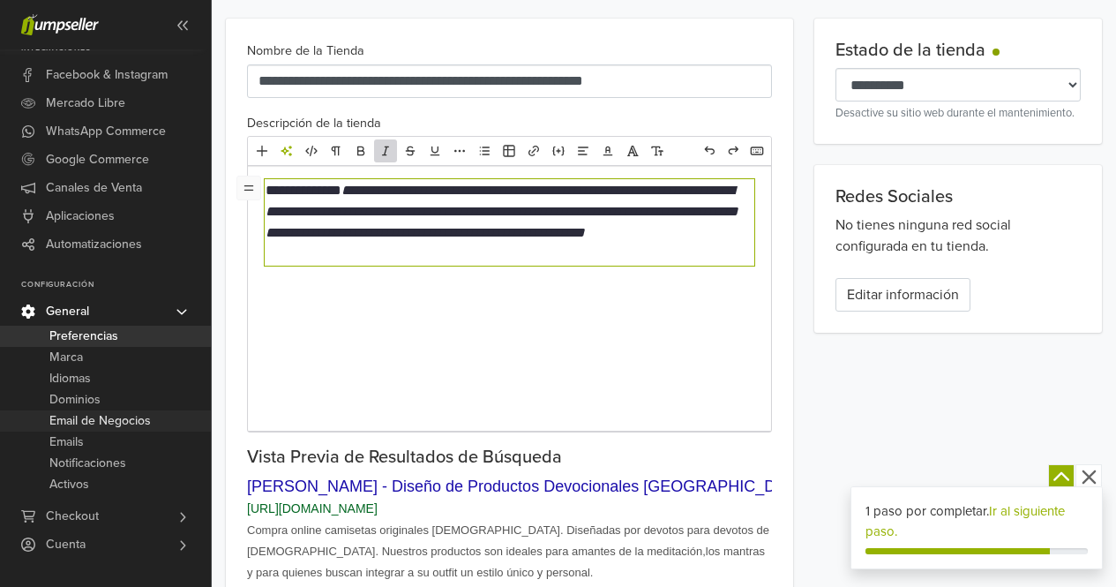
scroll to position [177, 0]
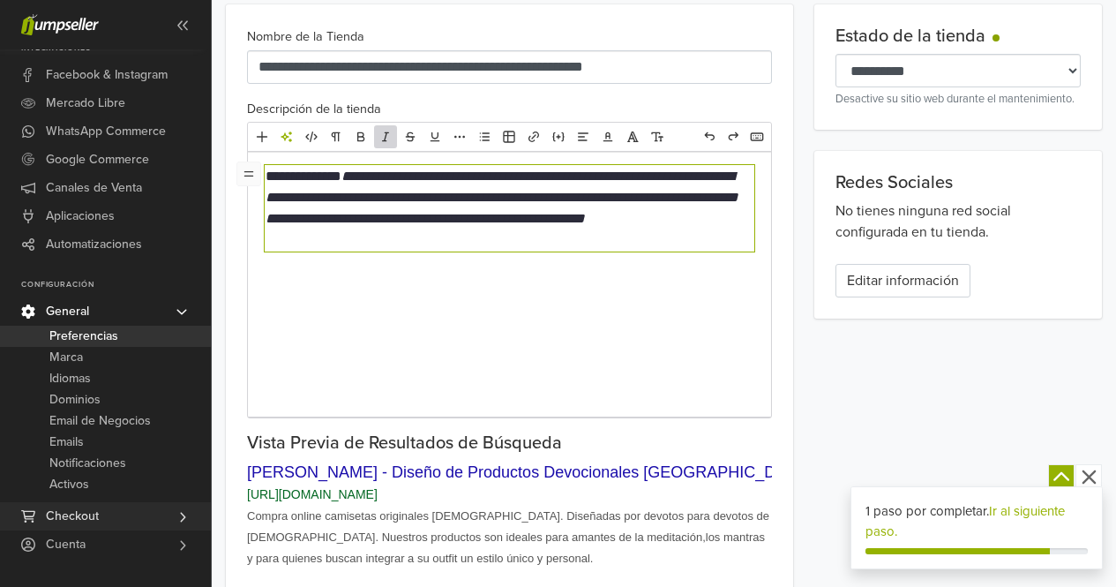
click at [74, 518] on span "Checkout" at bounding box center [72, 516] width 53 height 28
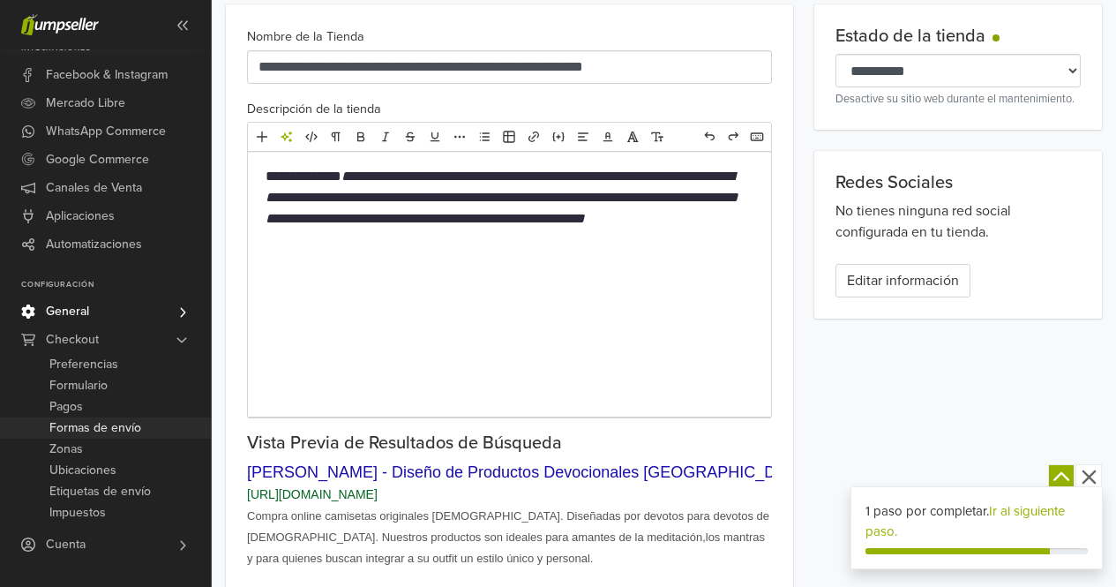
click at [80, 427] on span "Formas de envío" at bounding box center [95, 427] width 92 height 21
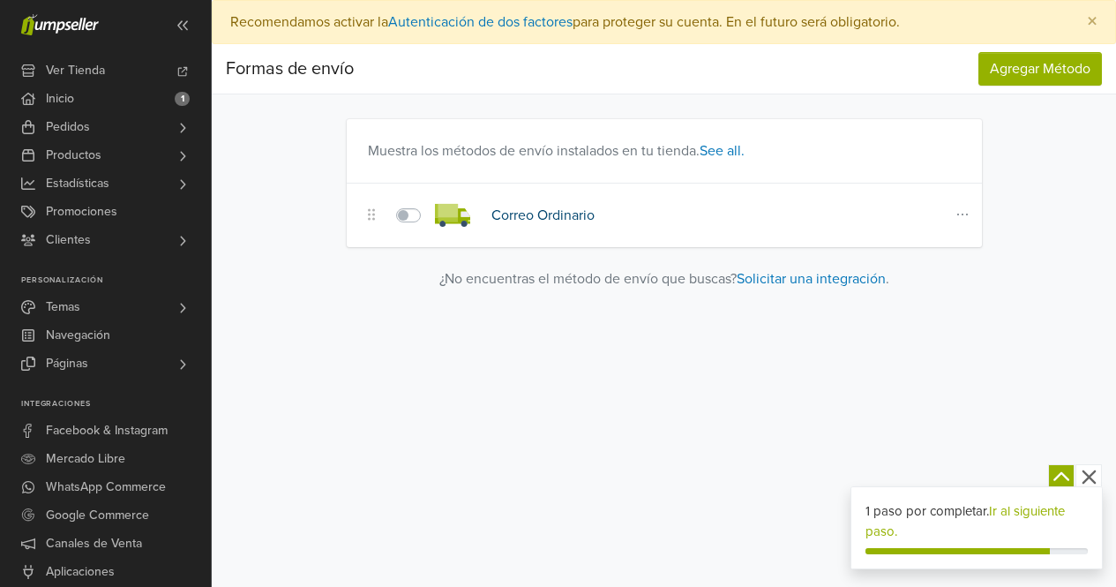
click at [567, 220] on link "Correo Ordinario" at bounding box center [543, 216] width 103 height 18
